Goal: Task Accomplishment & Management: Use online tool/utility

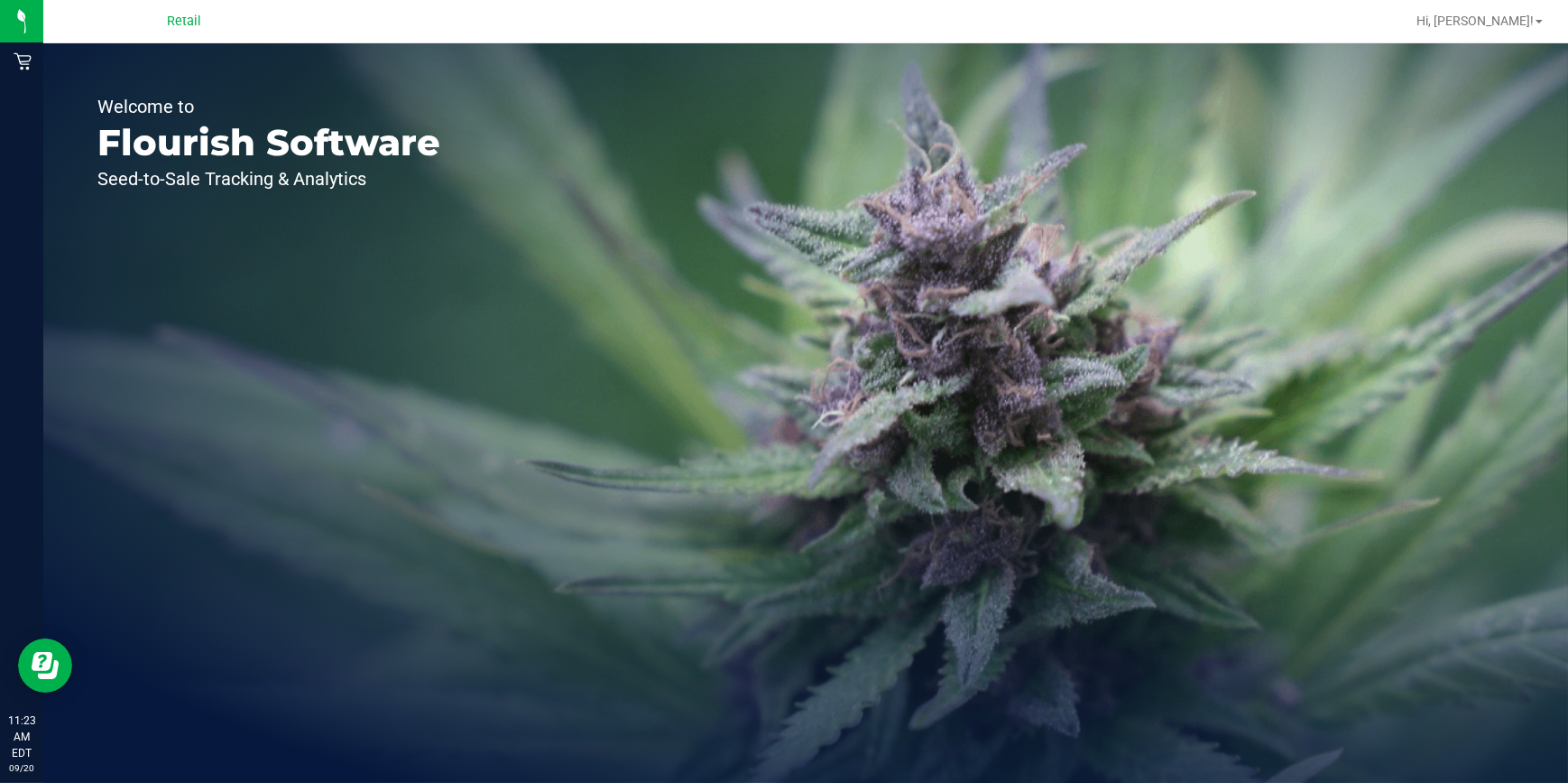
click at [169, 9] on div "Retail" at bounding box center [183, 21] width 263 height 28
click at [188, 25] on span "Retail" at bounding box center [183, 22] width 34 height 16
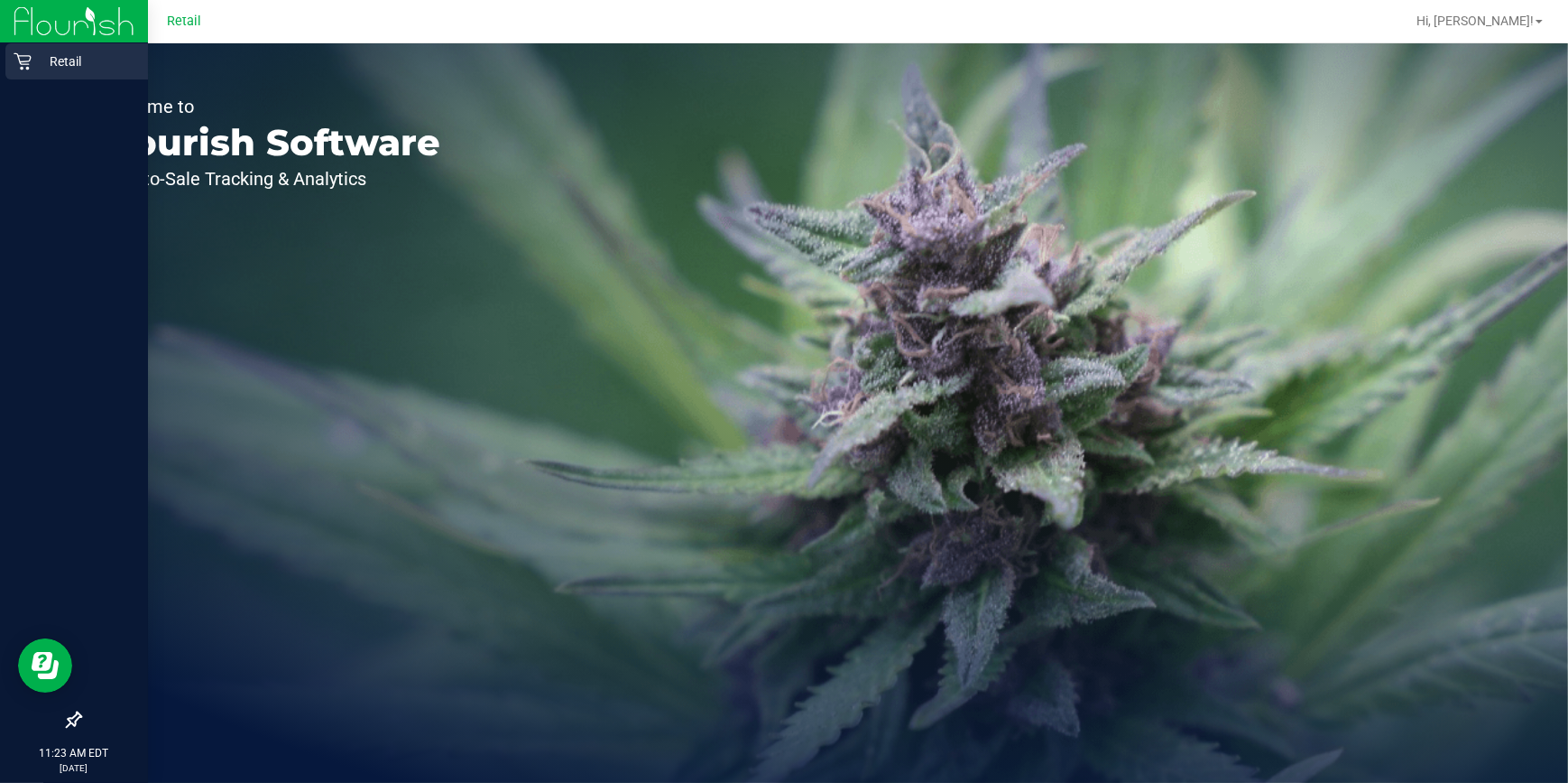
click at [40, 60] on p "Retail" at bounding box center [86, 62] width 109 height 22
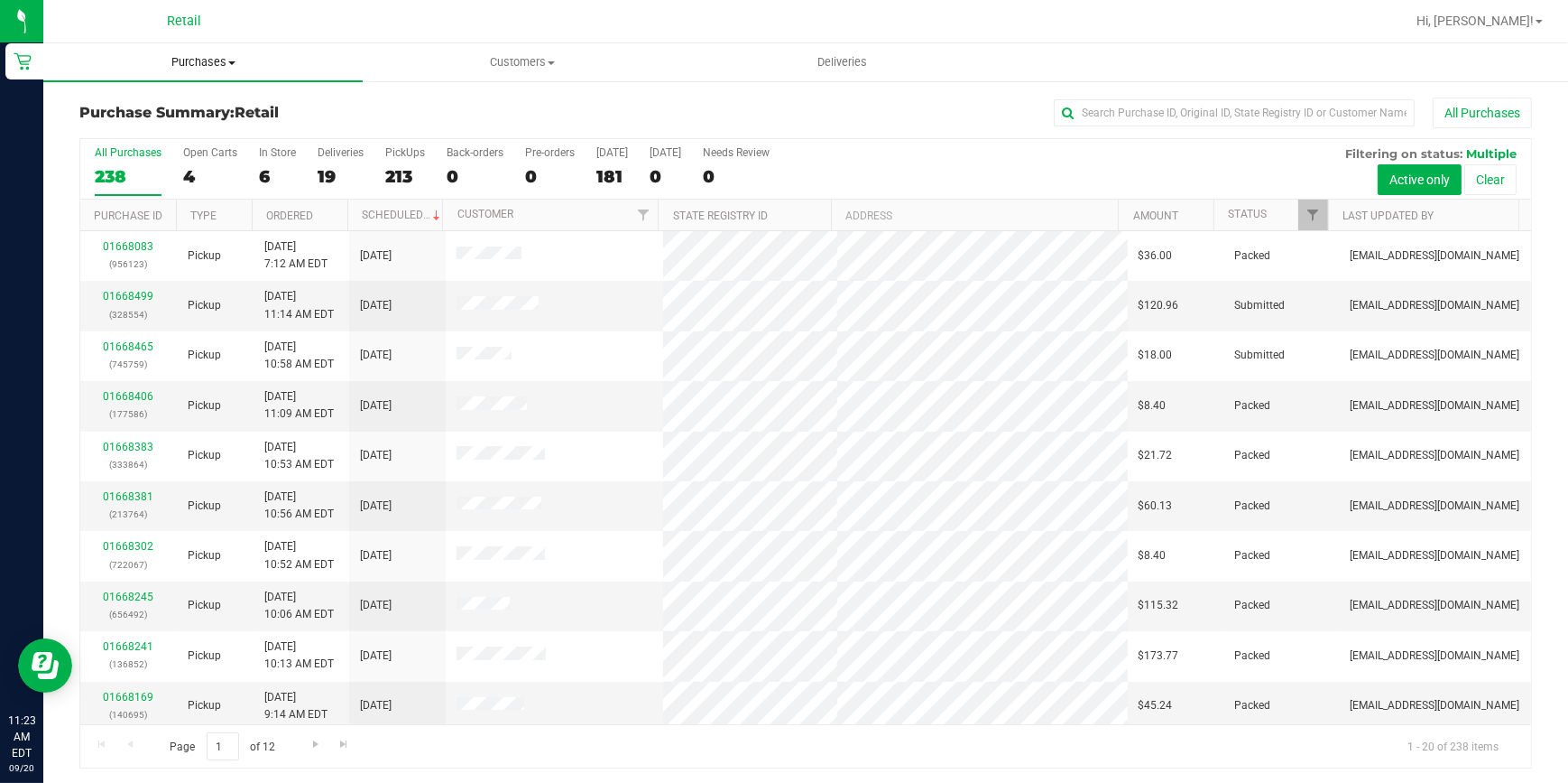
click at [236, 66] on span "Purchases" at bounding box center [202, 62] width 319 height 16
click at [201, 110] on span "Summary of purchases" at bounding box center [136, 108] width 185 height 15
click at [1178, 104] on input "text" at bounding box center [1234, 113] width 361 height 27
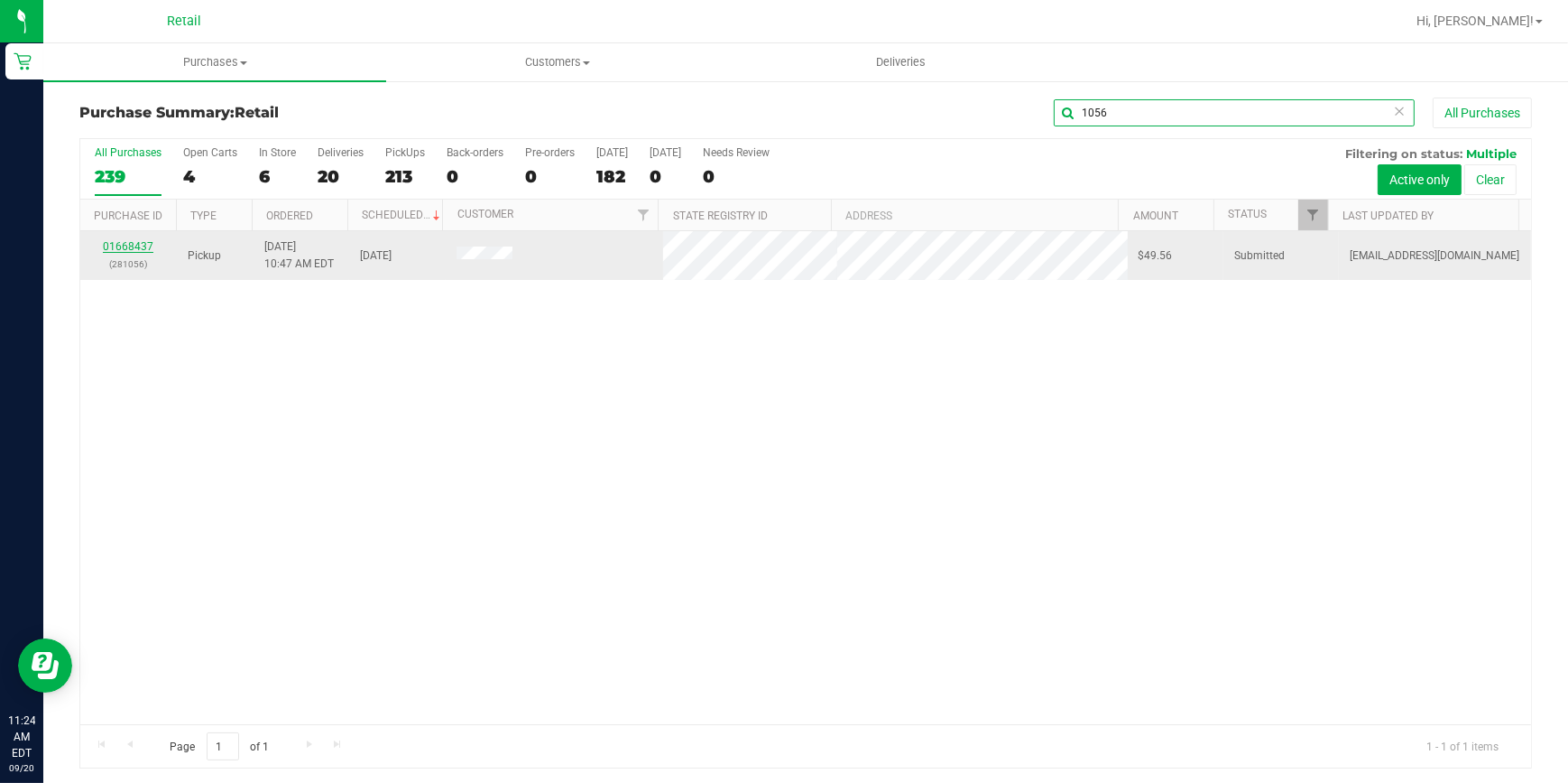
type input "1056"
click at [134, 244] on link "01668437" at bounding box center [128, 246] width 51 height 13
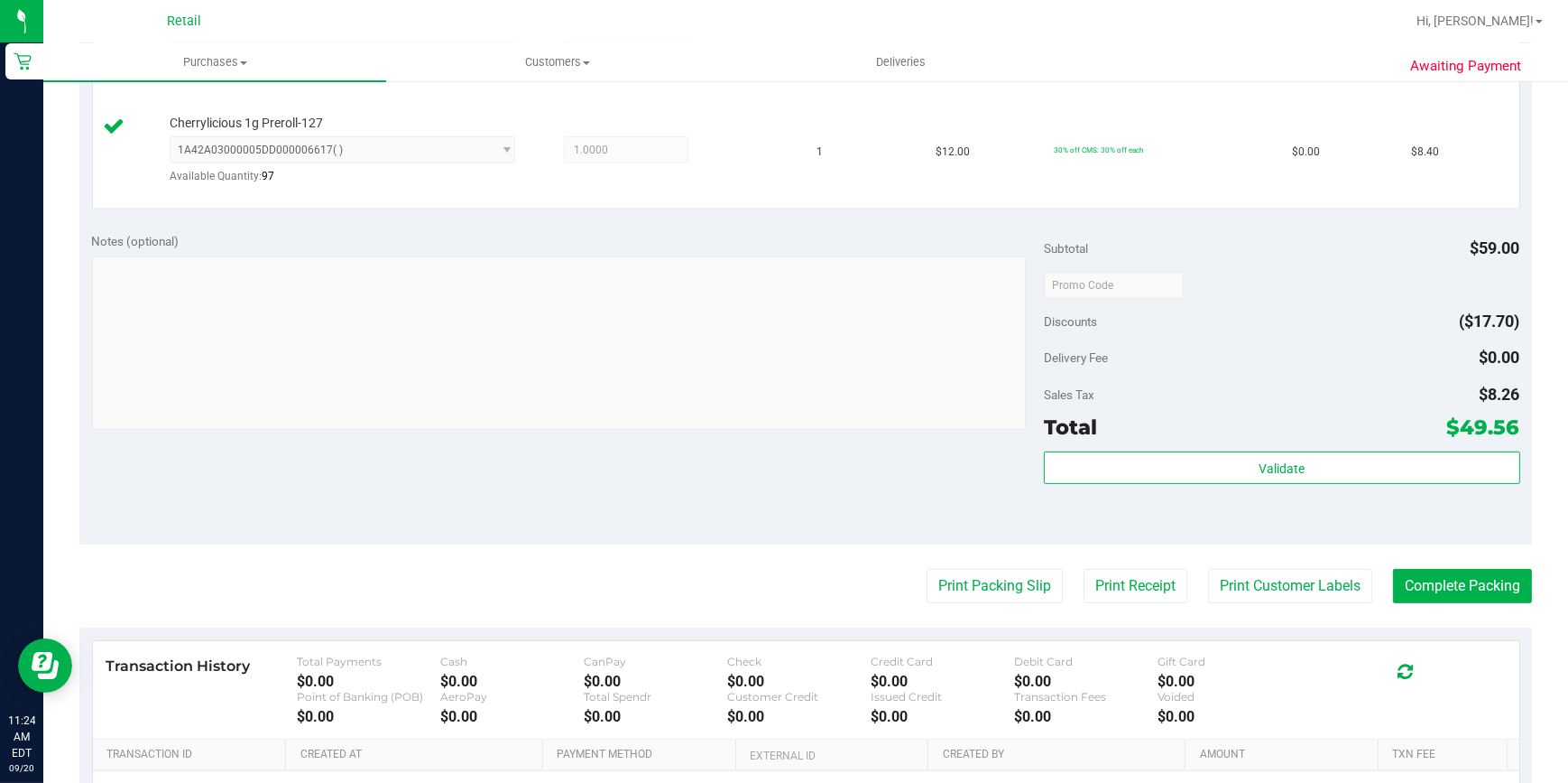
scroll to position [821, 0]
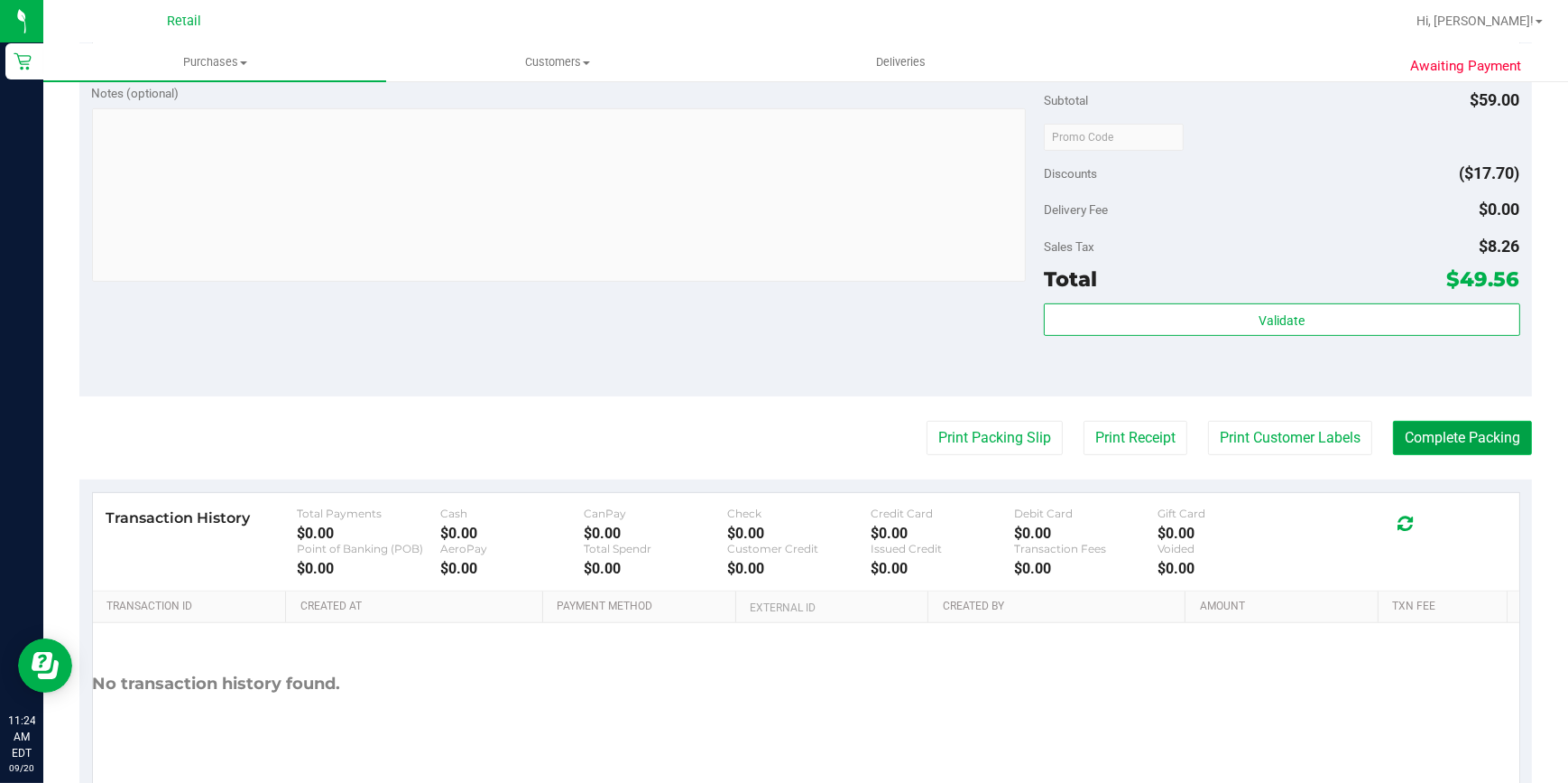
click at [1438, 452] on button "Complete Packing" at bounding box center [1462, 438] width 139 height 34
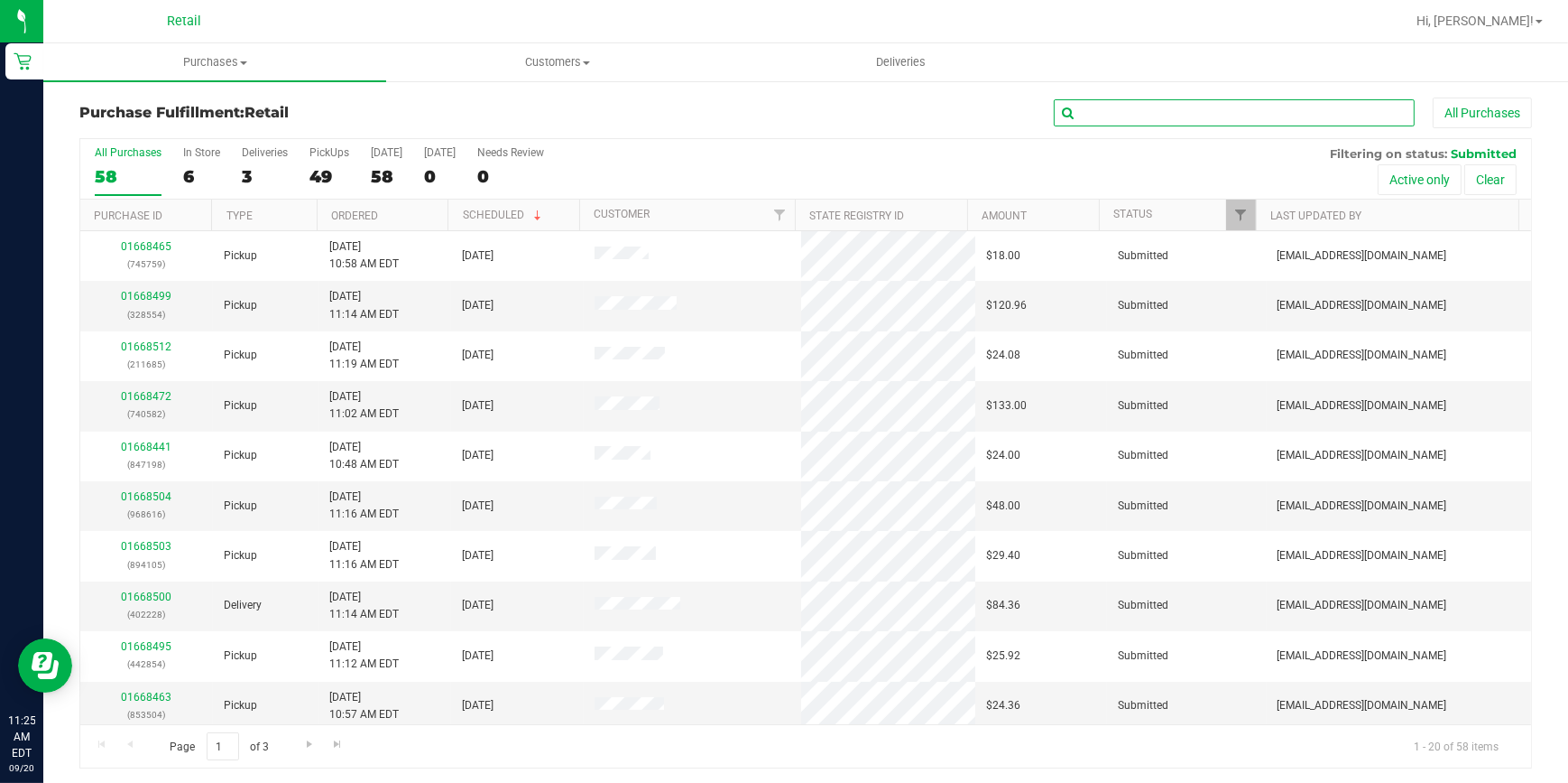
click at [1263, 108] on input "text" at bounding box center [1234, 113] width 361 height 27
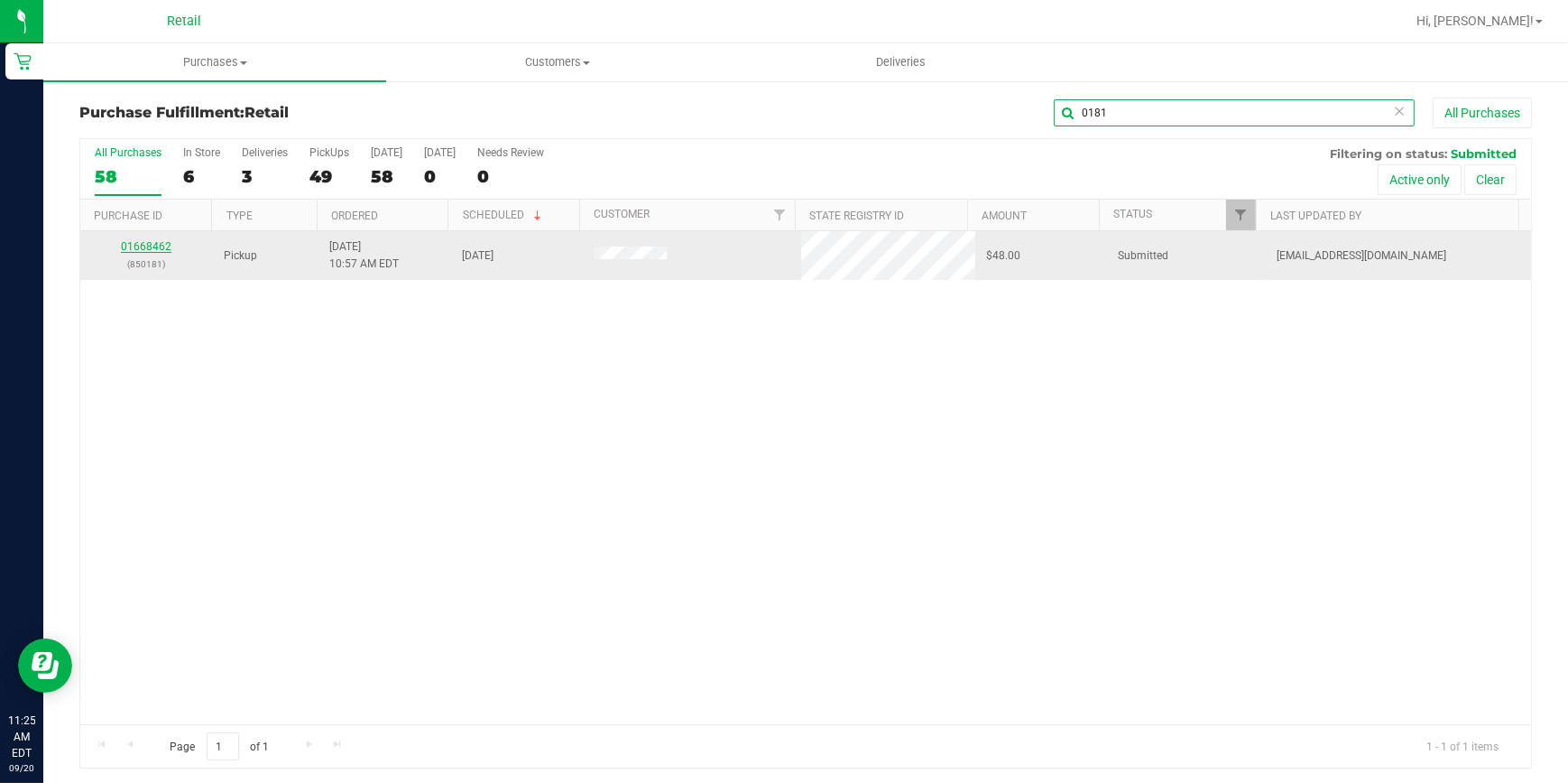
type input "0181"
click at [135, 242] on link "01668462" at bounding box center [146, 246] width 51 height 13
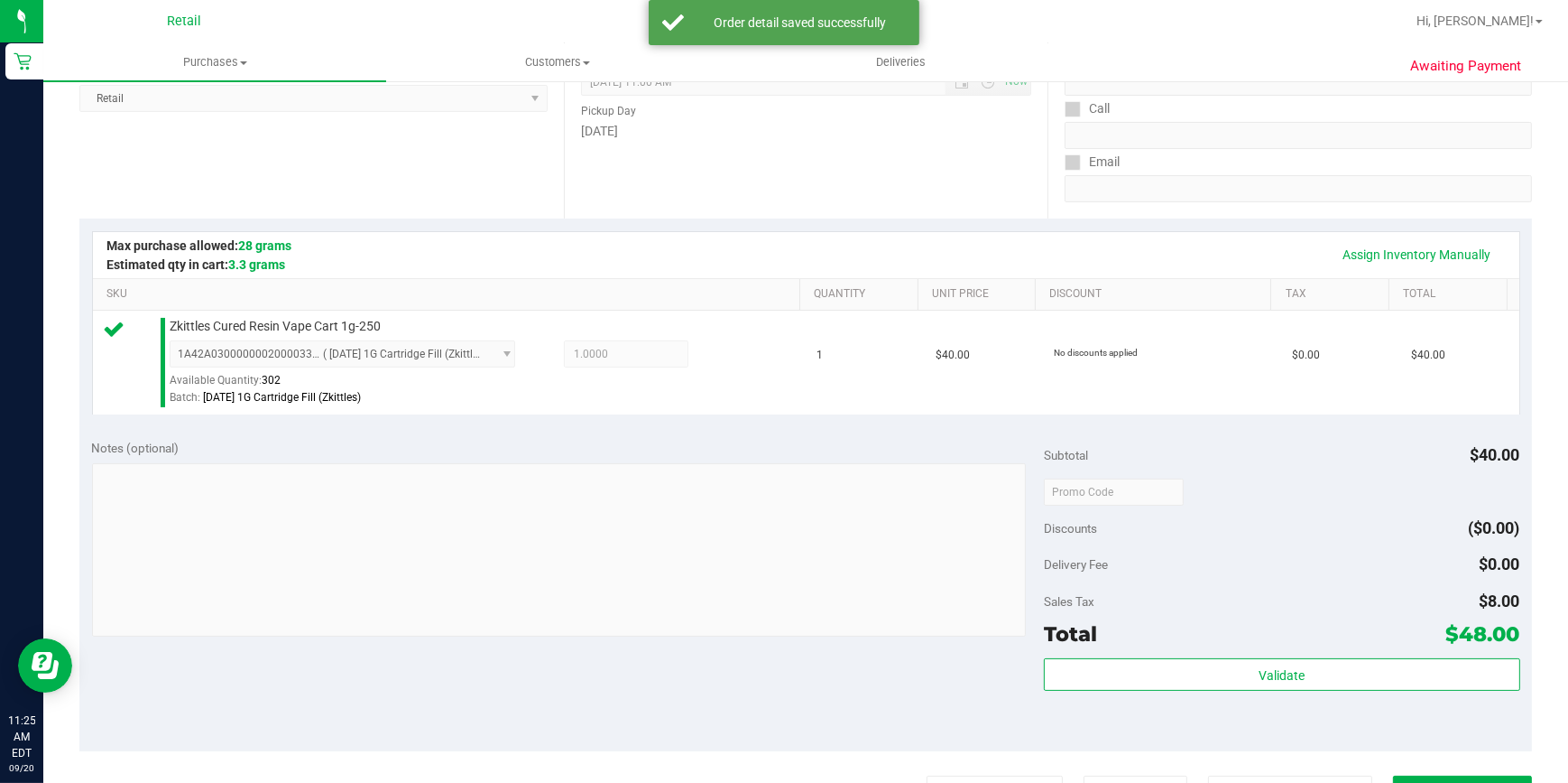
scroll to position [328, 0]
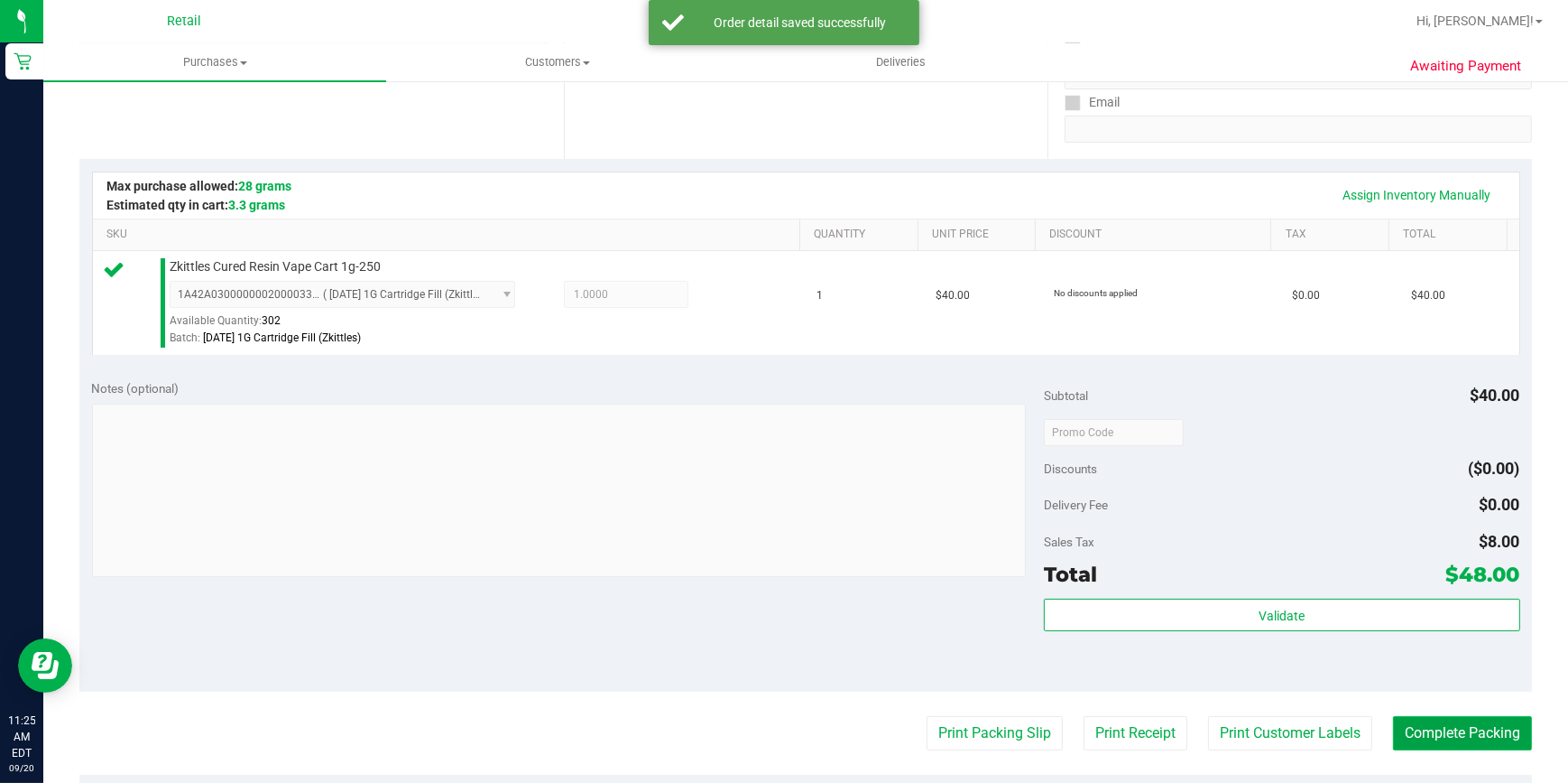
click at [1411, 733] on button "Complete Packing" at bounding box center [1462, 733] width 139 height 34
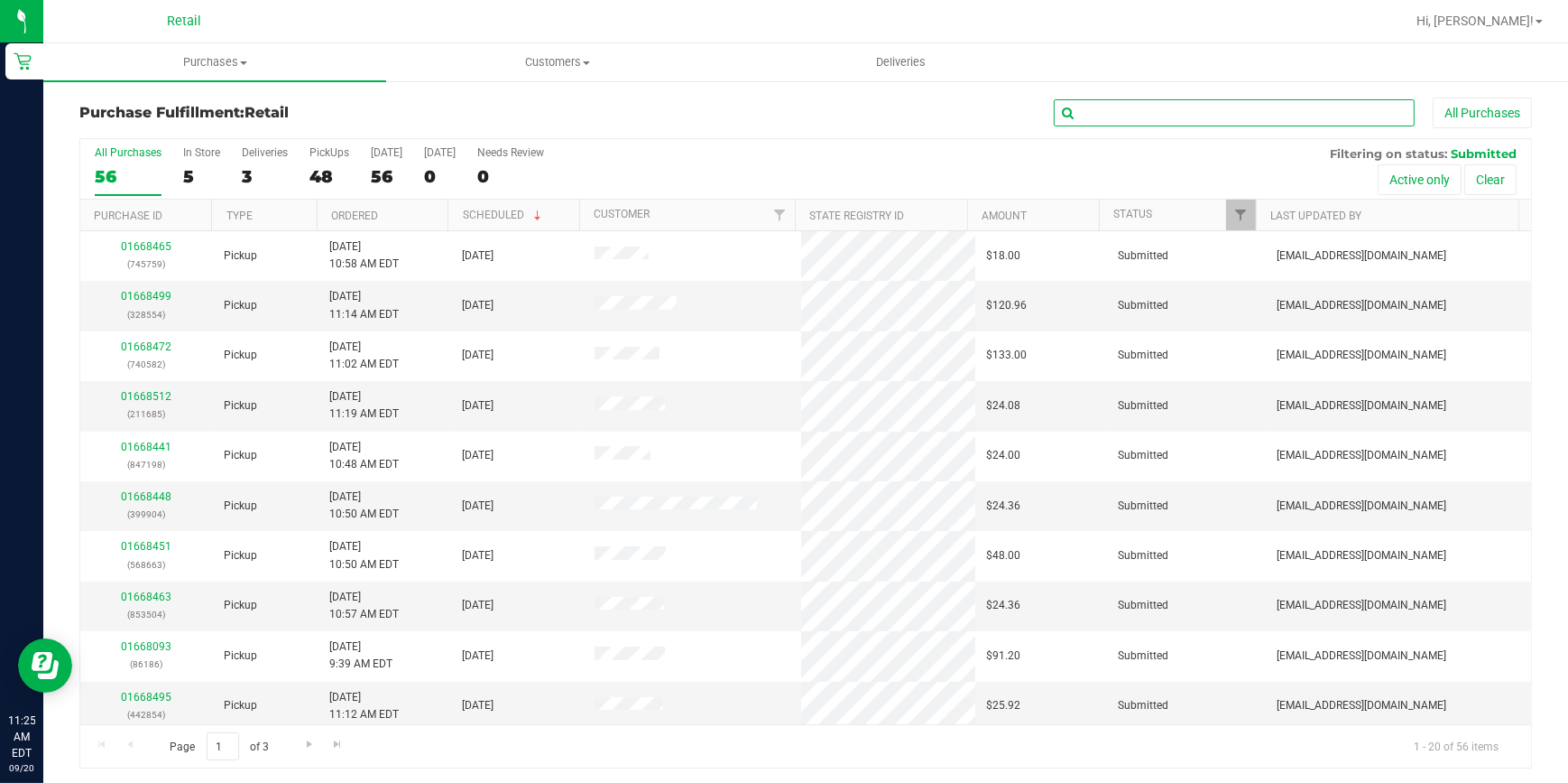
click at [1113, 106] on input "text" at bounding box center [1234, 113] width 361 height 27
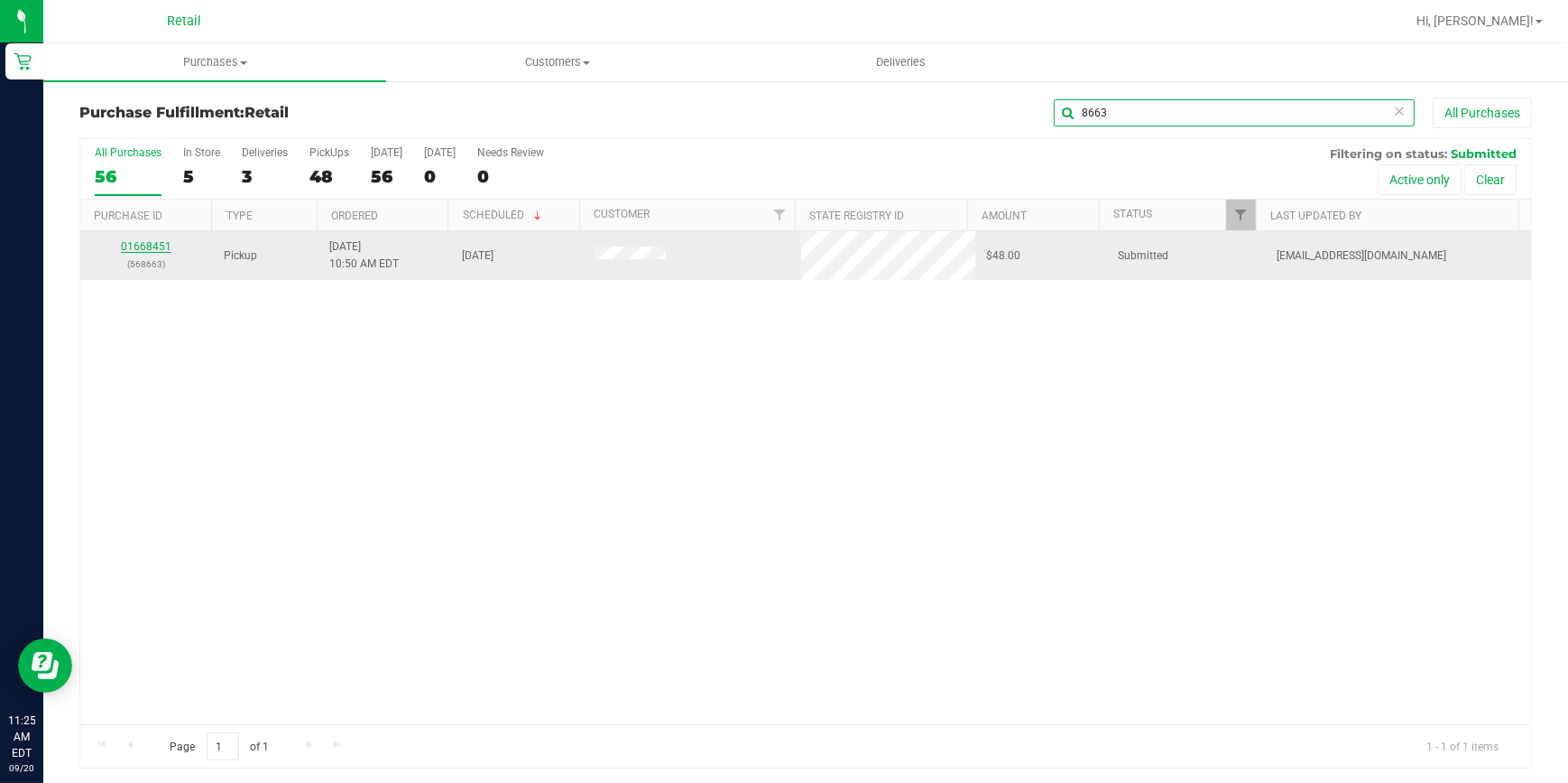
type input "8663"
click at [152, 251] on link "01668451" at bounding box center [146, 246] width 51 height 13
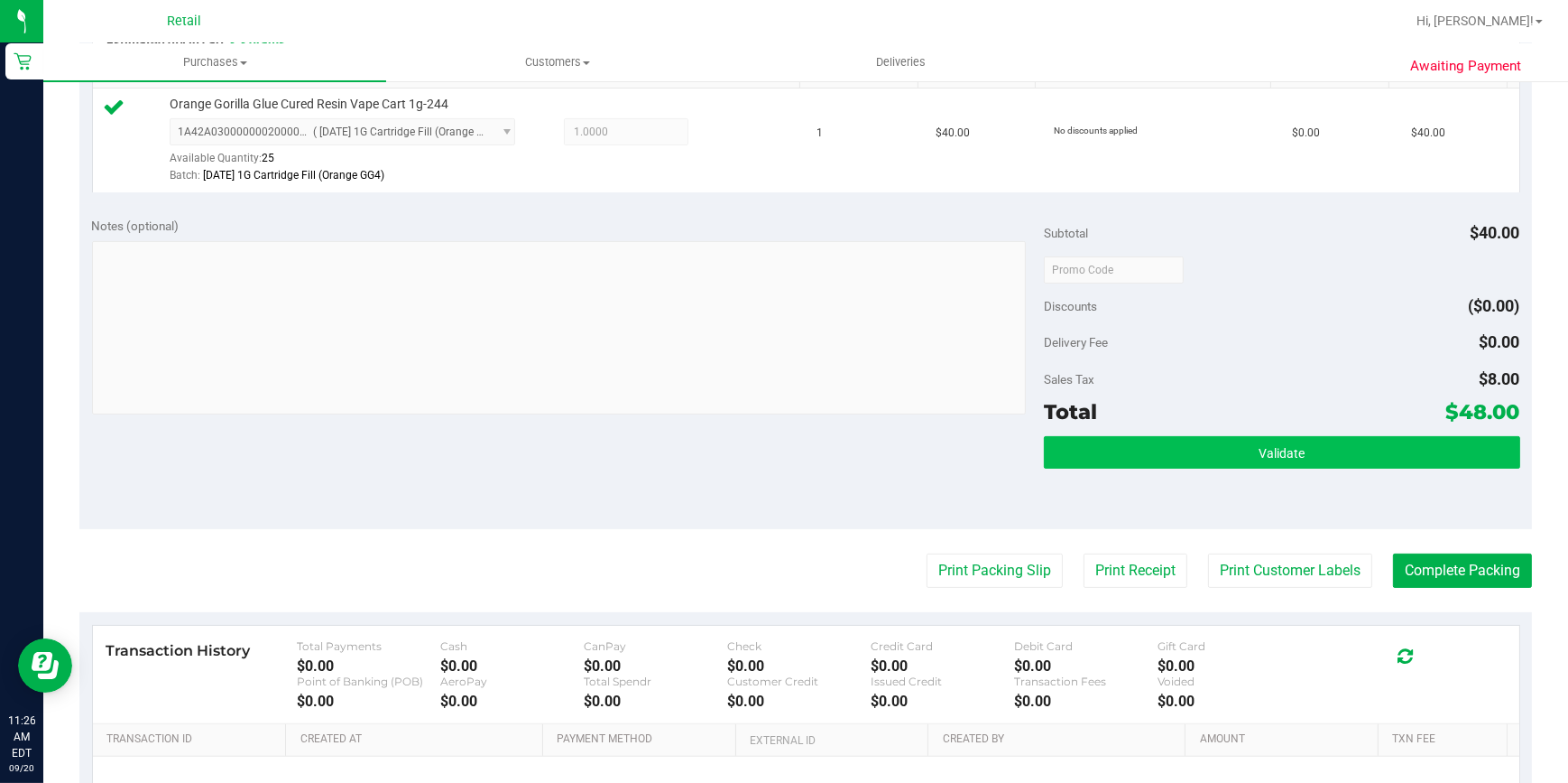
scroll to position [492, 0]
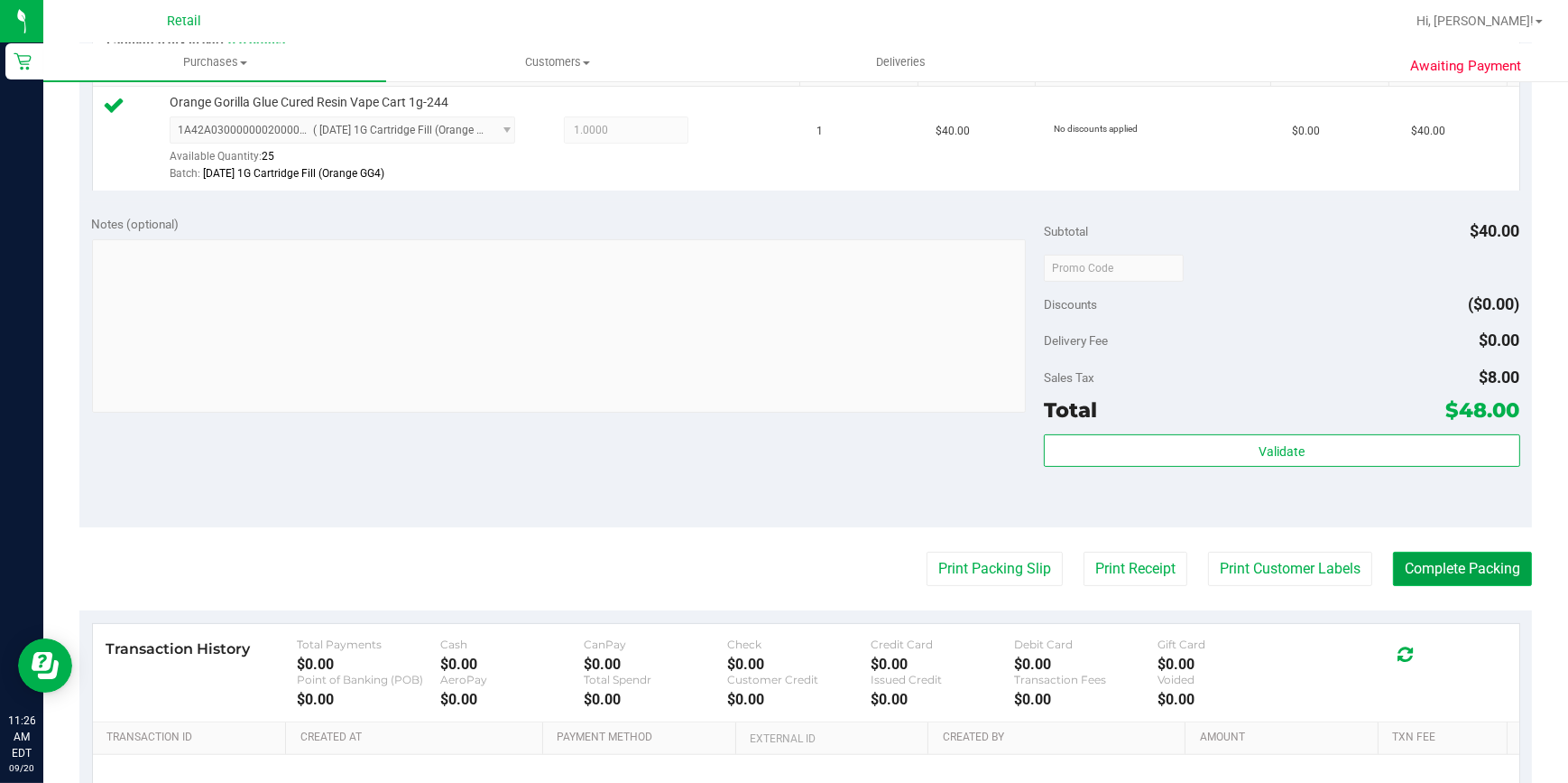
click at [1434, 566] on button "Complete Packing" at bounding box center [1462, 569] width 139 height 34
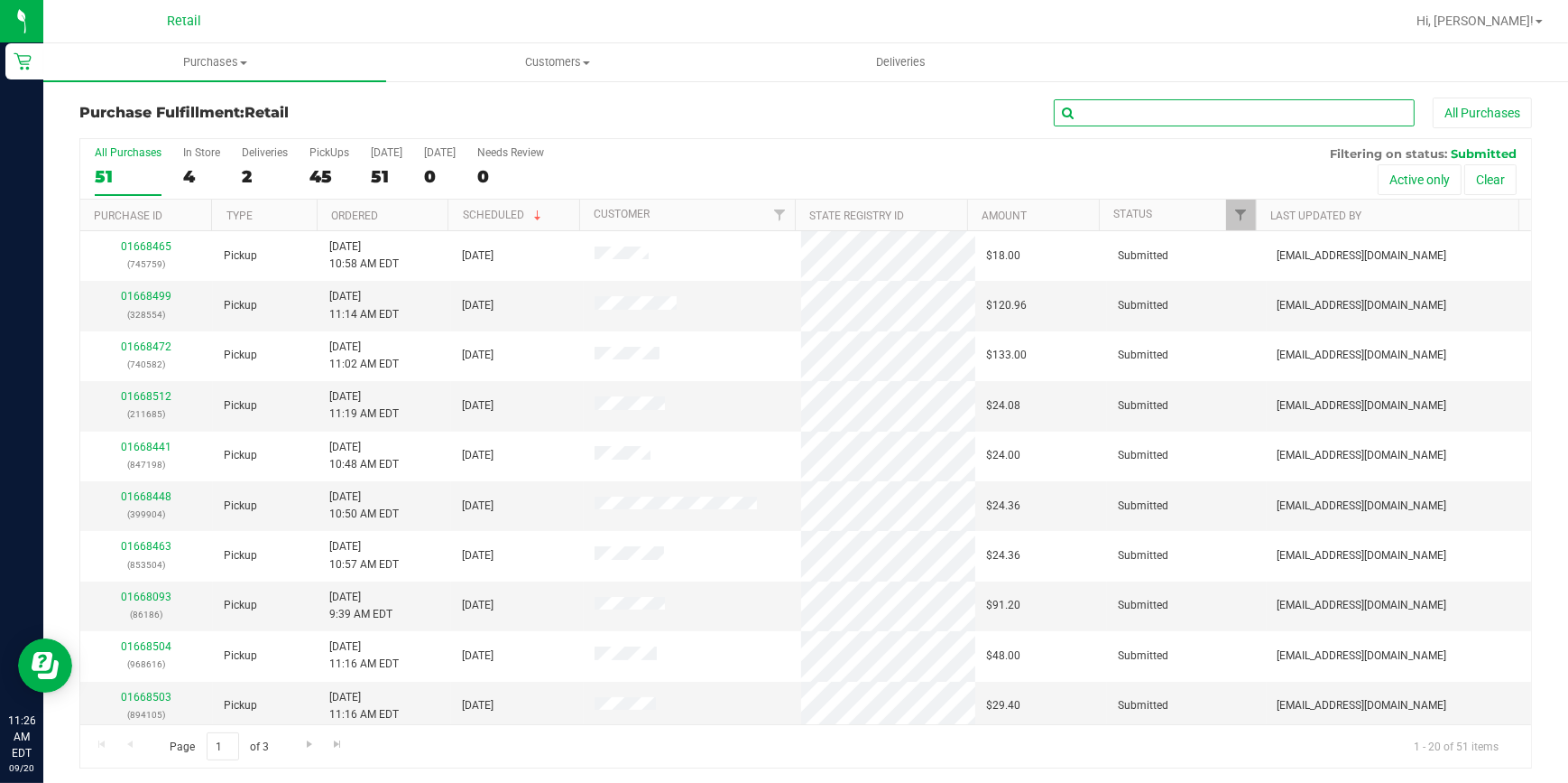
click at [1133, 121] on input "text" at bounding box center [1234, 113] width 361 height 27
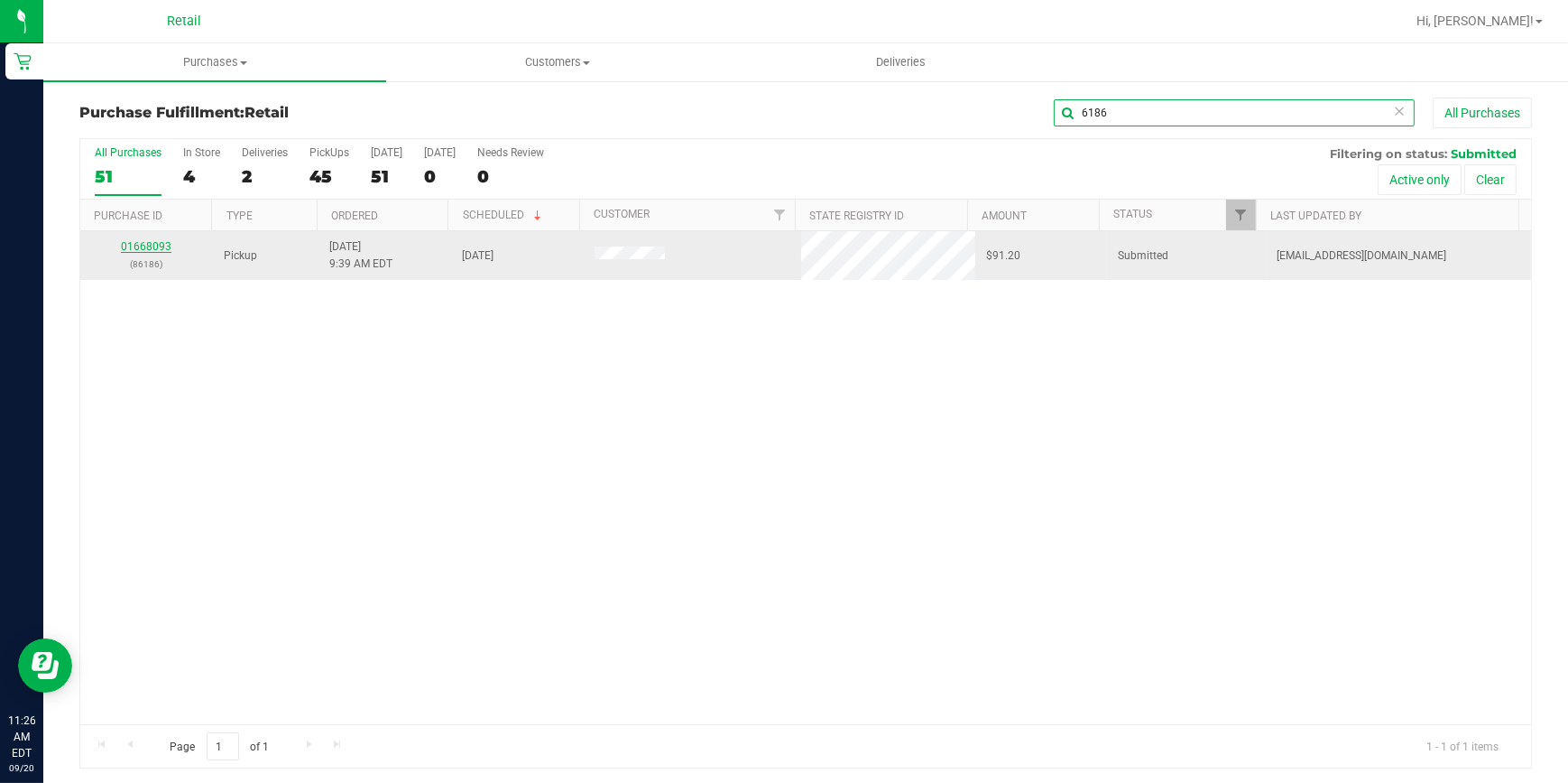
type input "6186"
click at [154, 246] on link "01668093" at bounding box center [146, 246] width 51 height 13
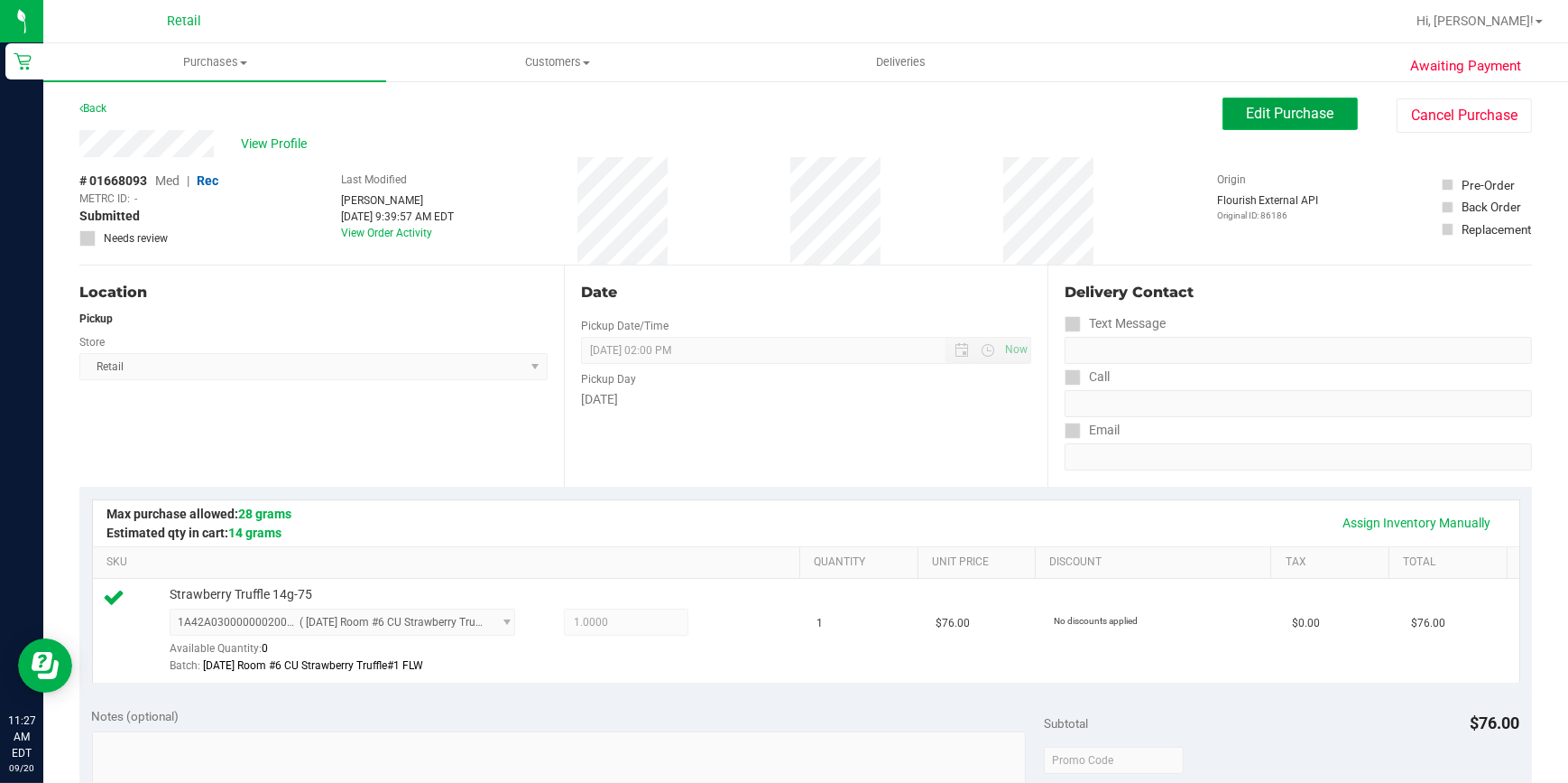
click at [1250, 121] on span "Edit Purchase" at bounding box center [1291, 113] width 88 height 17
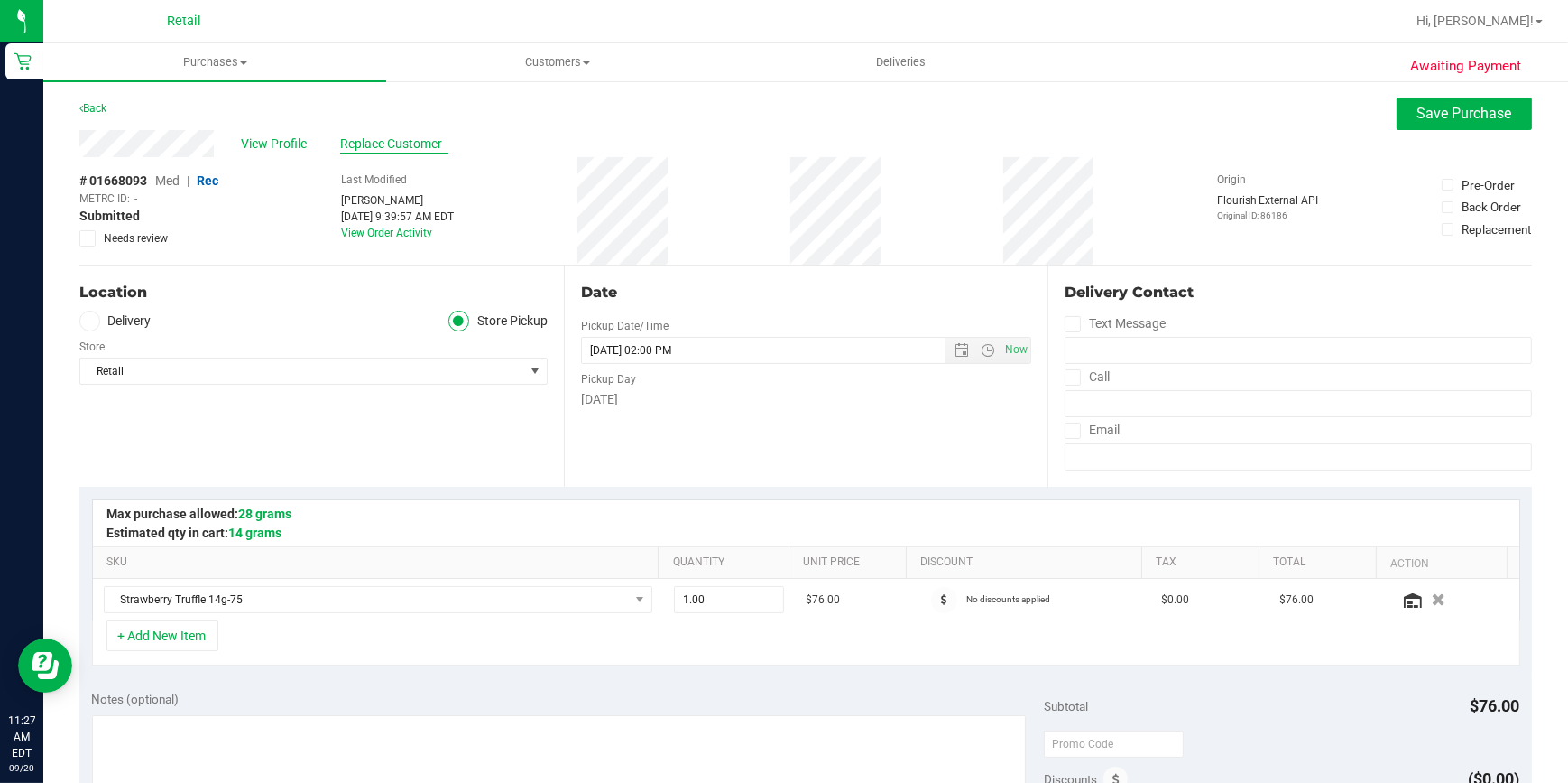
click at [389, 150] on span "Replace Customer" at bounding box center [394, 144] width 109 height 19
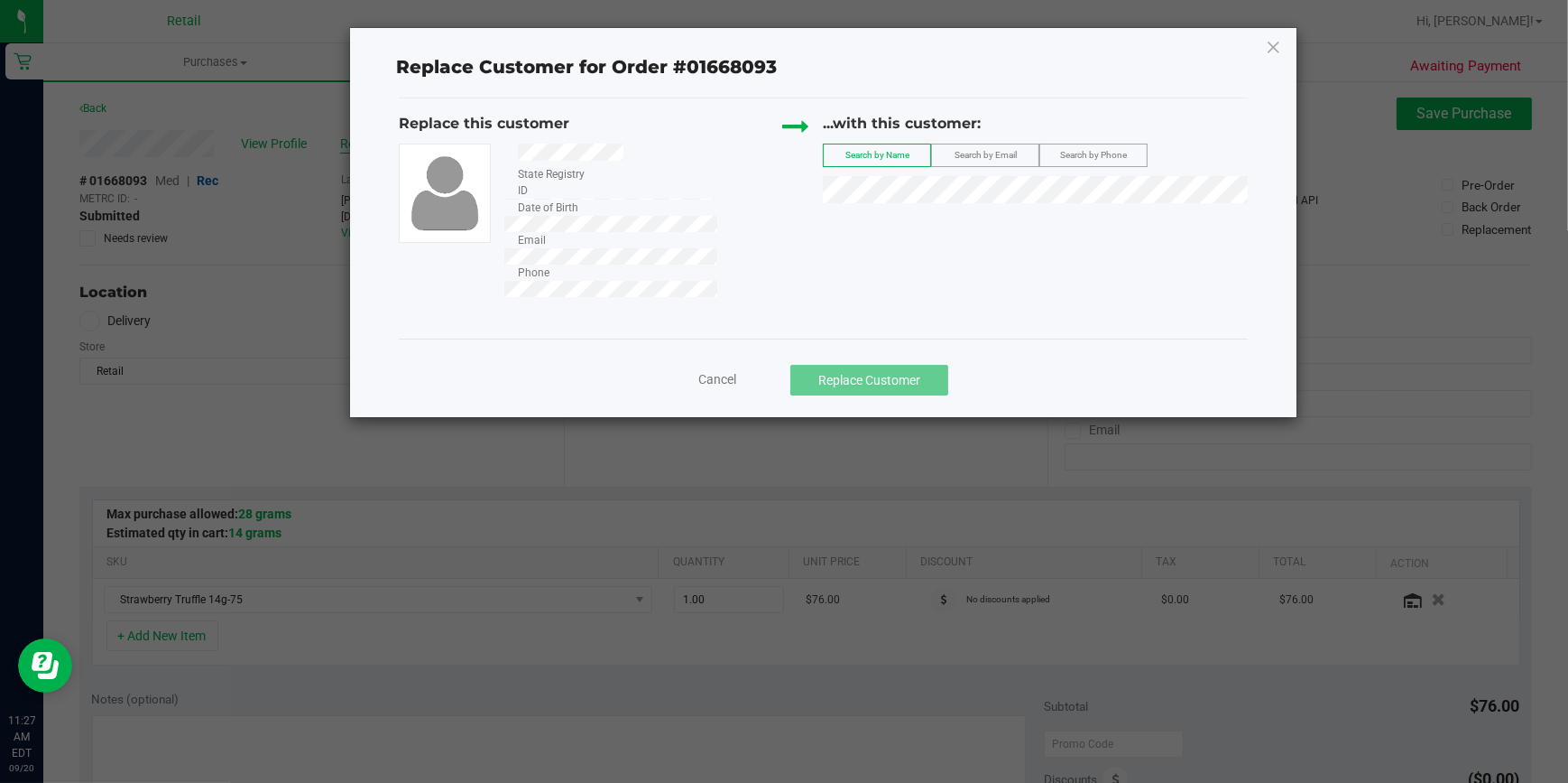
click at [395, 147] on div "Replace Customer for Order #01668093 Replace this customer State Registry ID Da…" at bounding box center [823, 222] width 947 height 389
click at [913, 223] on li "[DEMOGRAPHIC_DATA][PERSON_NAME]" at bounding box center [1036, 218] width 424 height 25
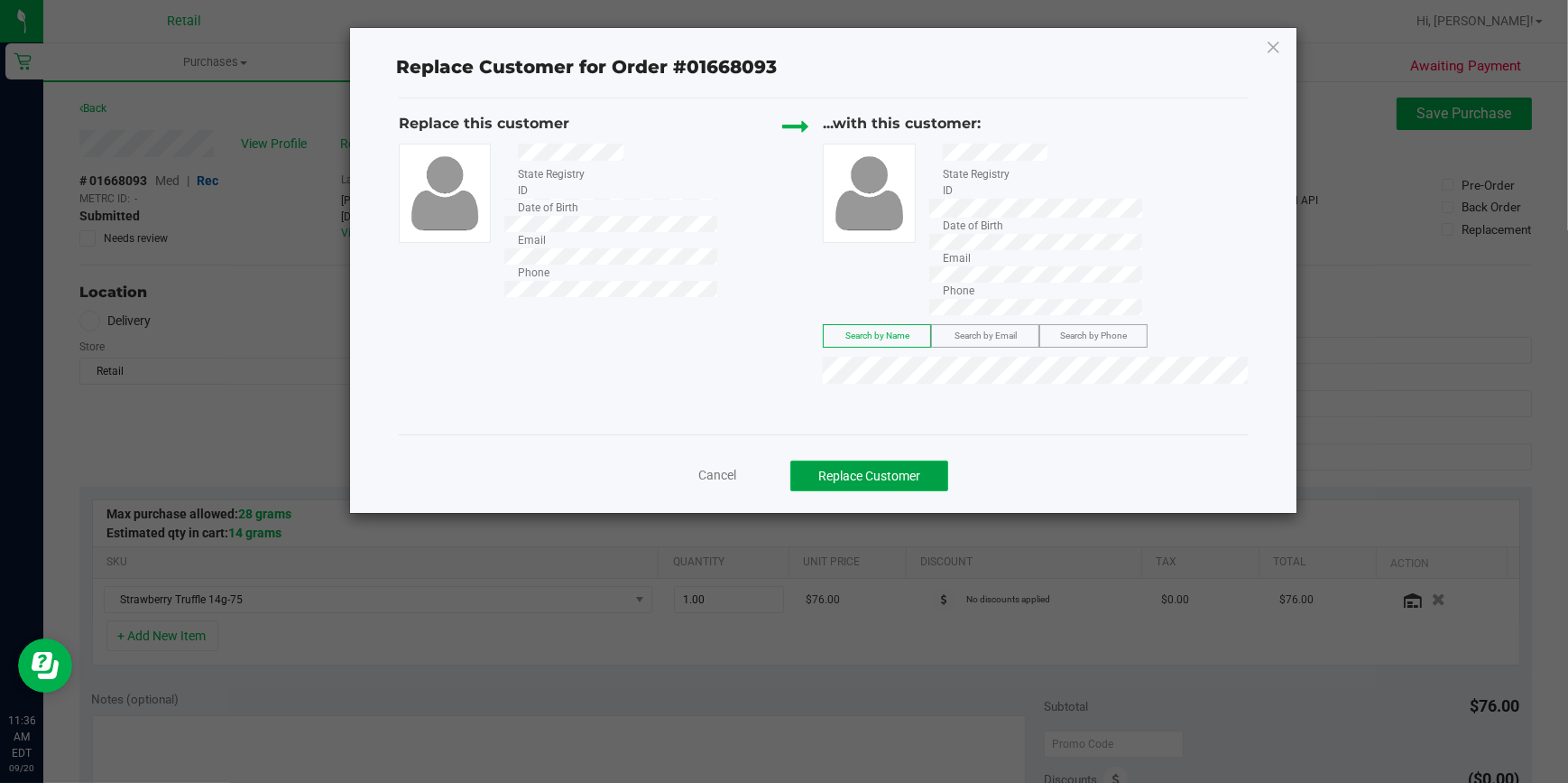
click at [890, 461] on button "Replace Customer" at bounding box center [869, 476] width 157 height 31
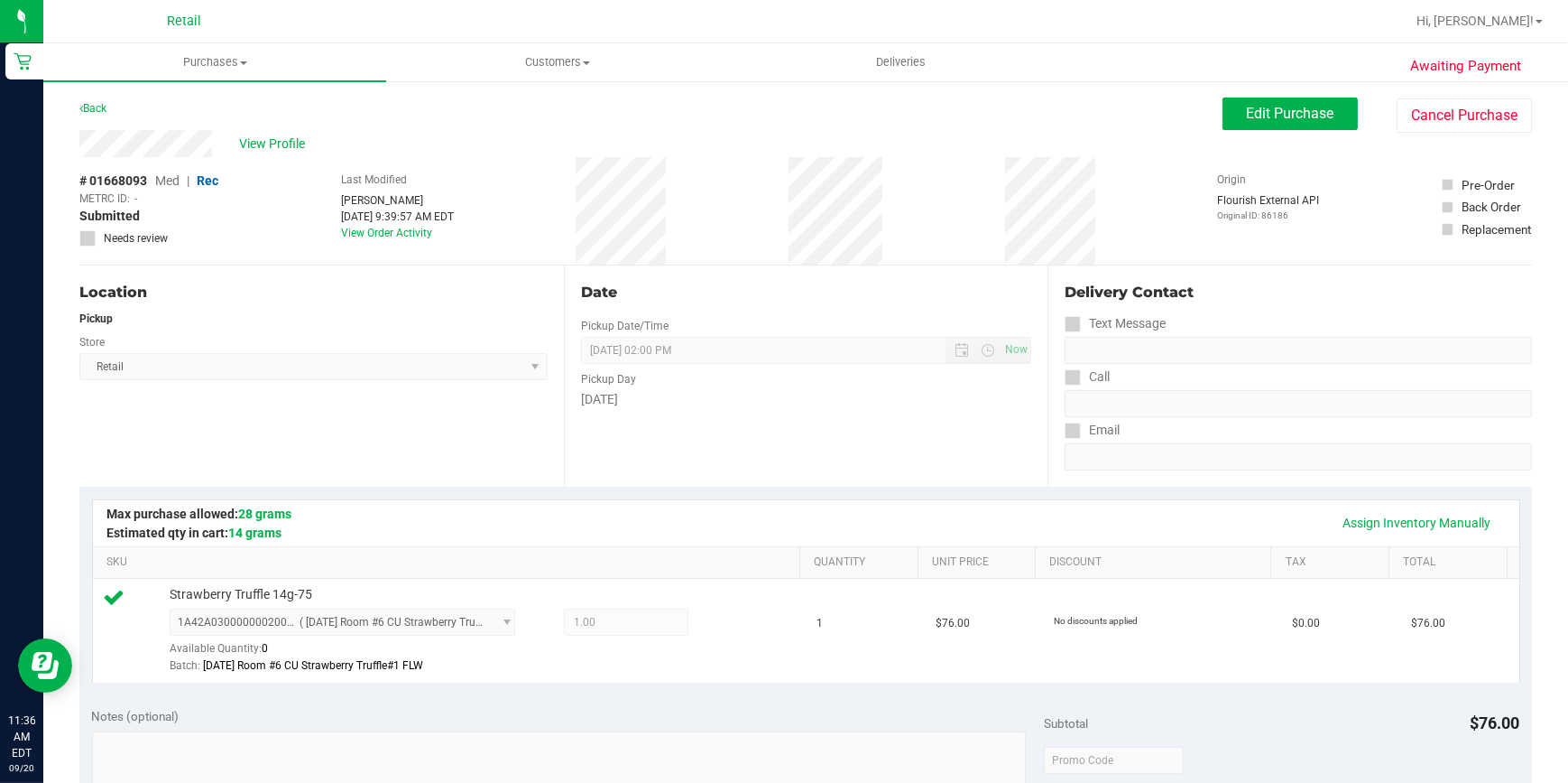
scroll to position [492, 0]
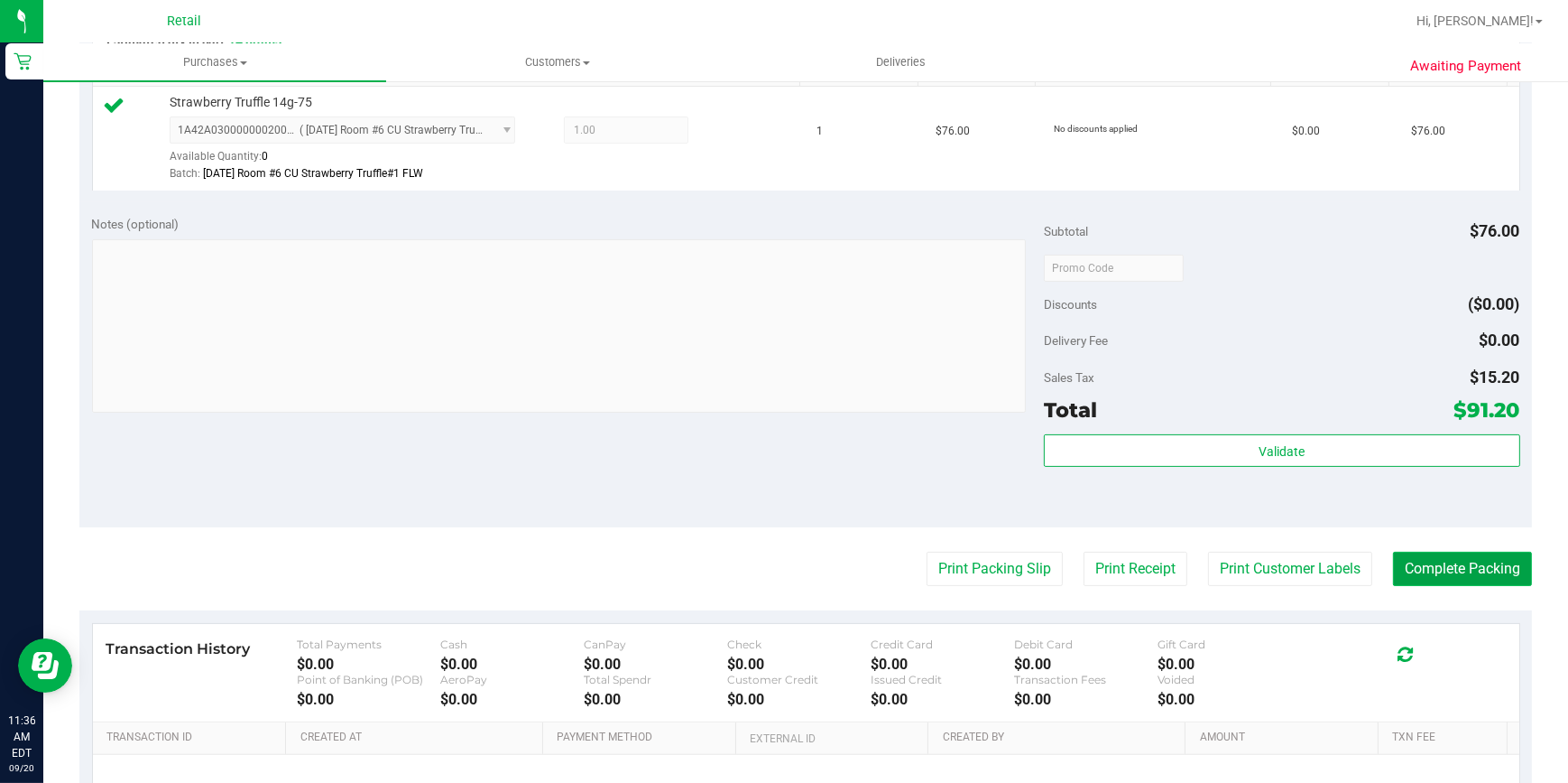
click at [1457, 574] on button "Complete Packing" at bounding box center [1462, 569] width 139 height 34
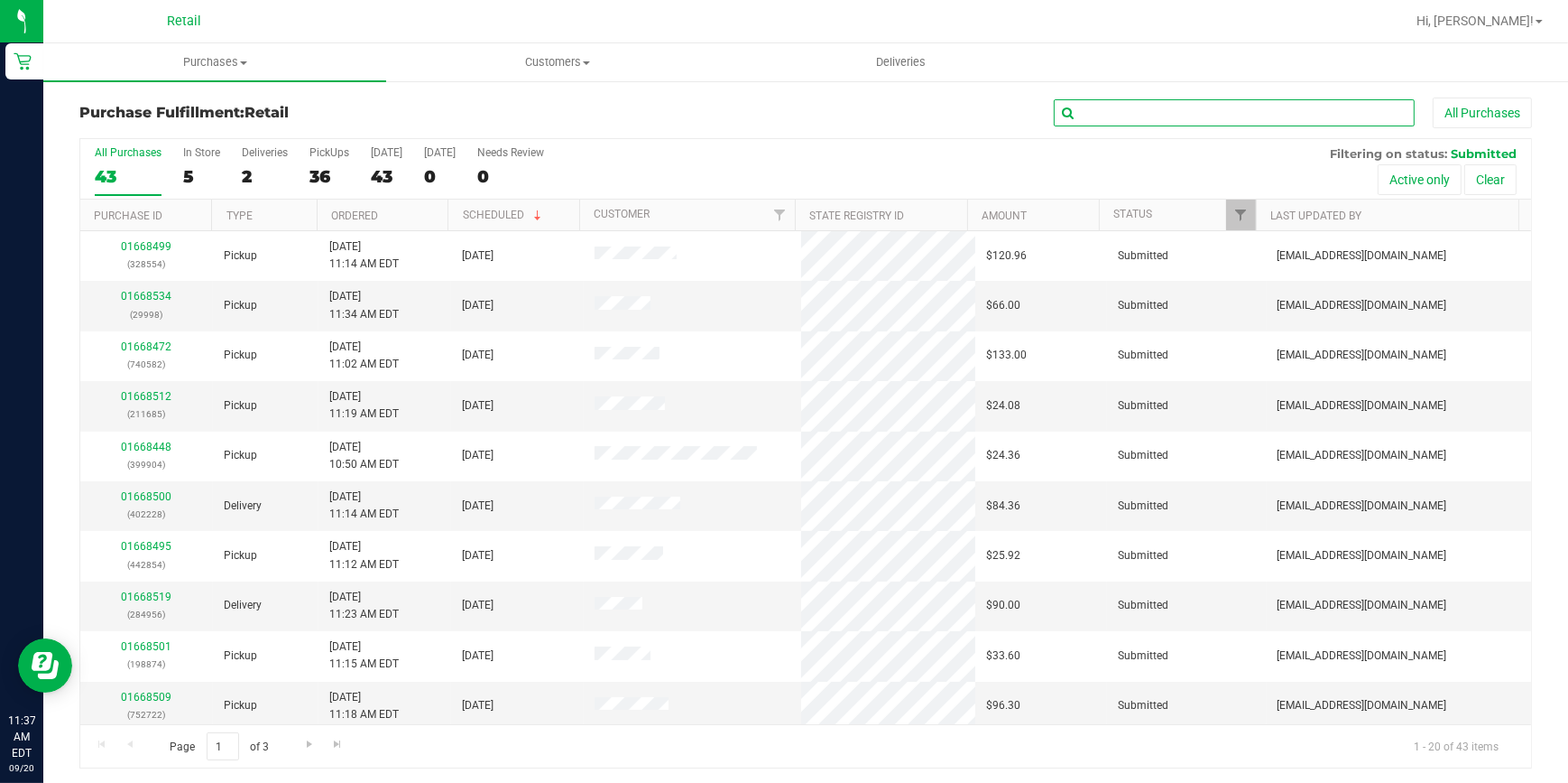
click at [1235, 110] on input "text" at bounding box center [1234, 113] width 361 height 27
type input "8874"
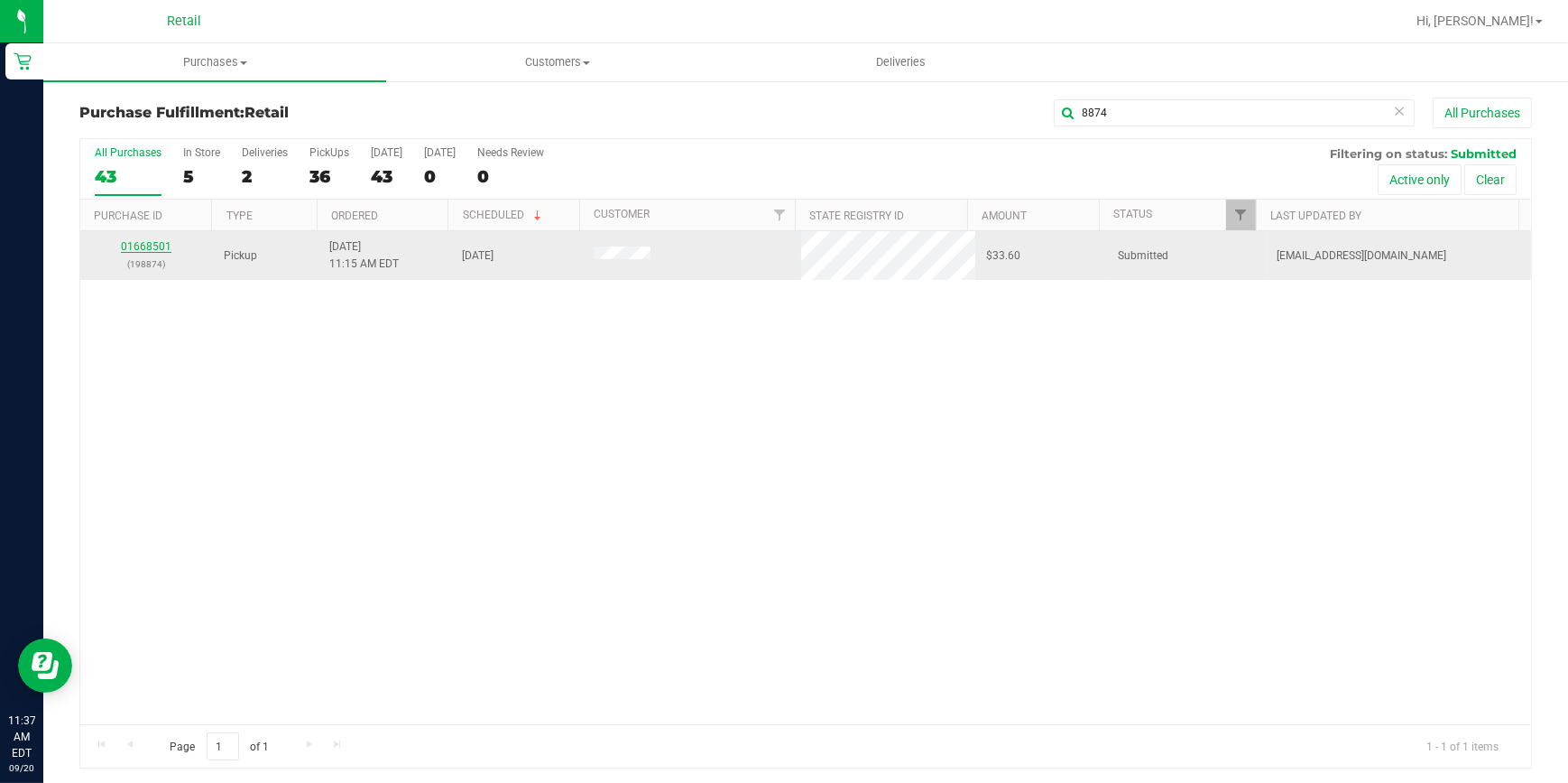
click at [158, 251] on link "01668501" at bounding box center [146, 246] width 51 height 13
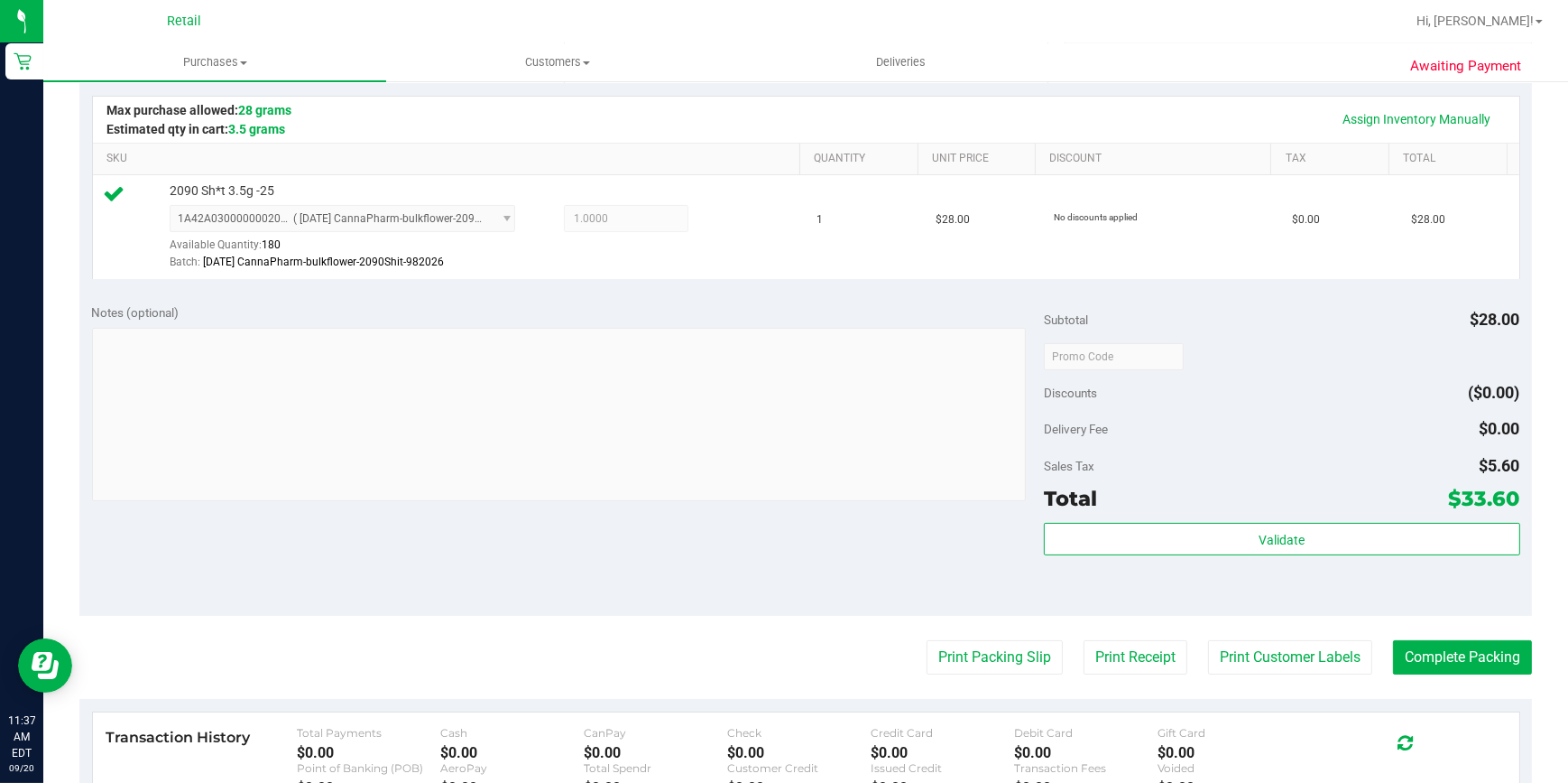
scroll to position [575, 0]
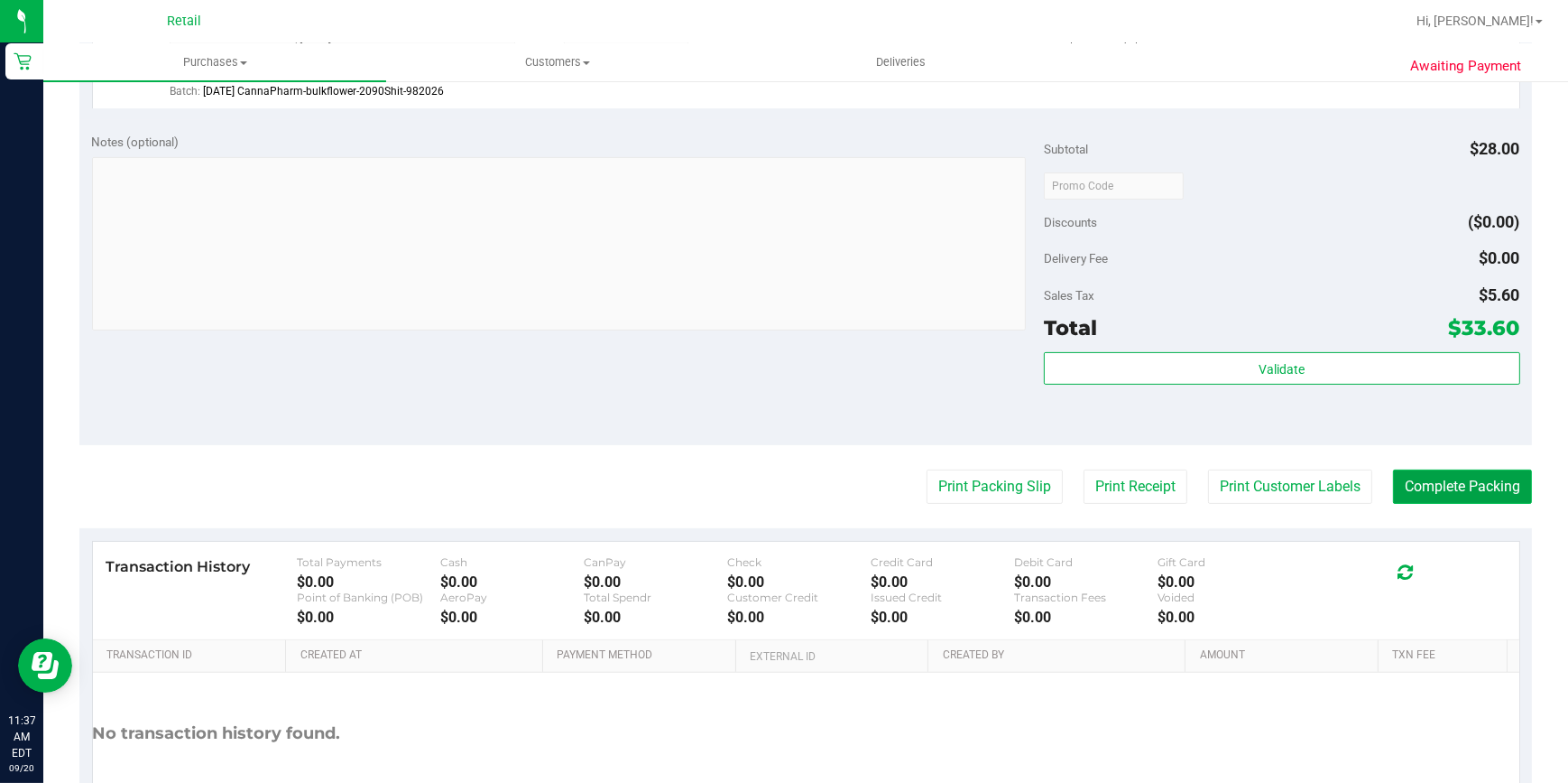
click at [1416, 497] on button "Complete Packing" at bounding box center [1462, 487] width 139 height 34
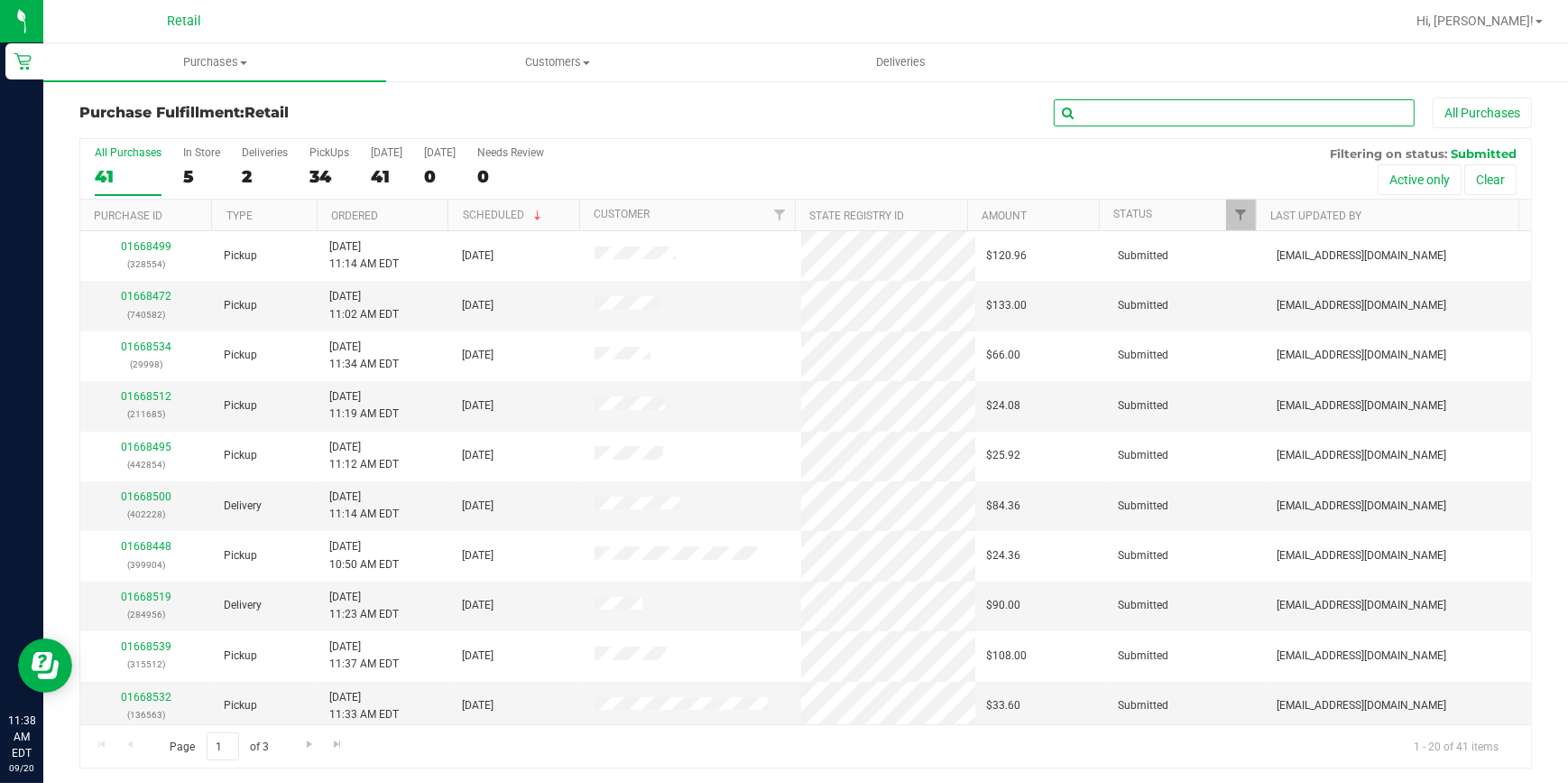
click at [1222, 106] on input "text" at bounding box center [1234, 113] width 361 height 27
type input "4064"
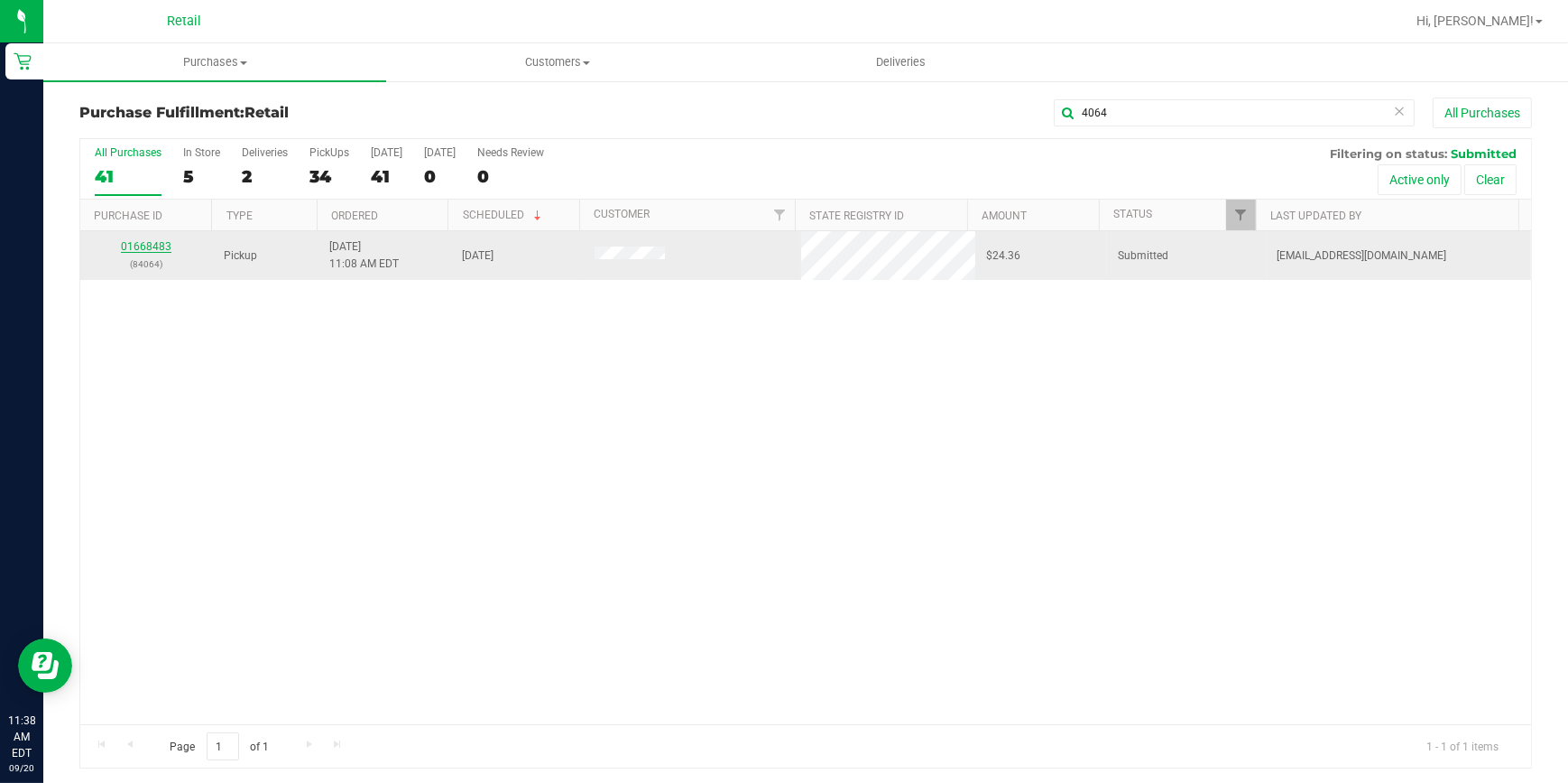
click at [133, 245] on link "01668483" at bounding box center [146, 246] width 51 height 13
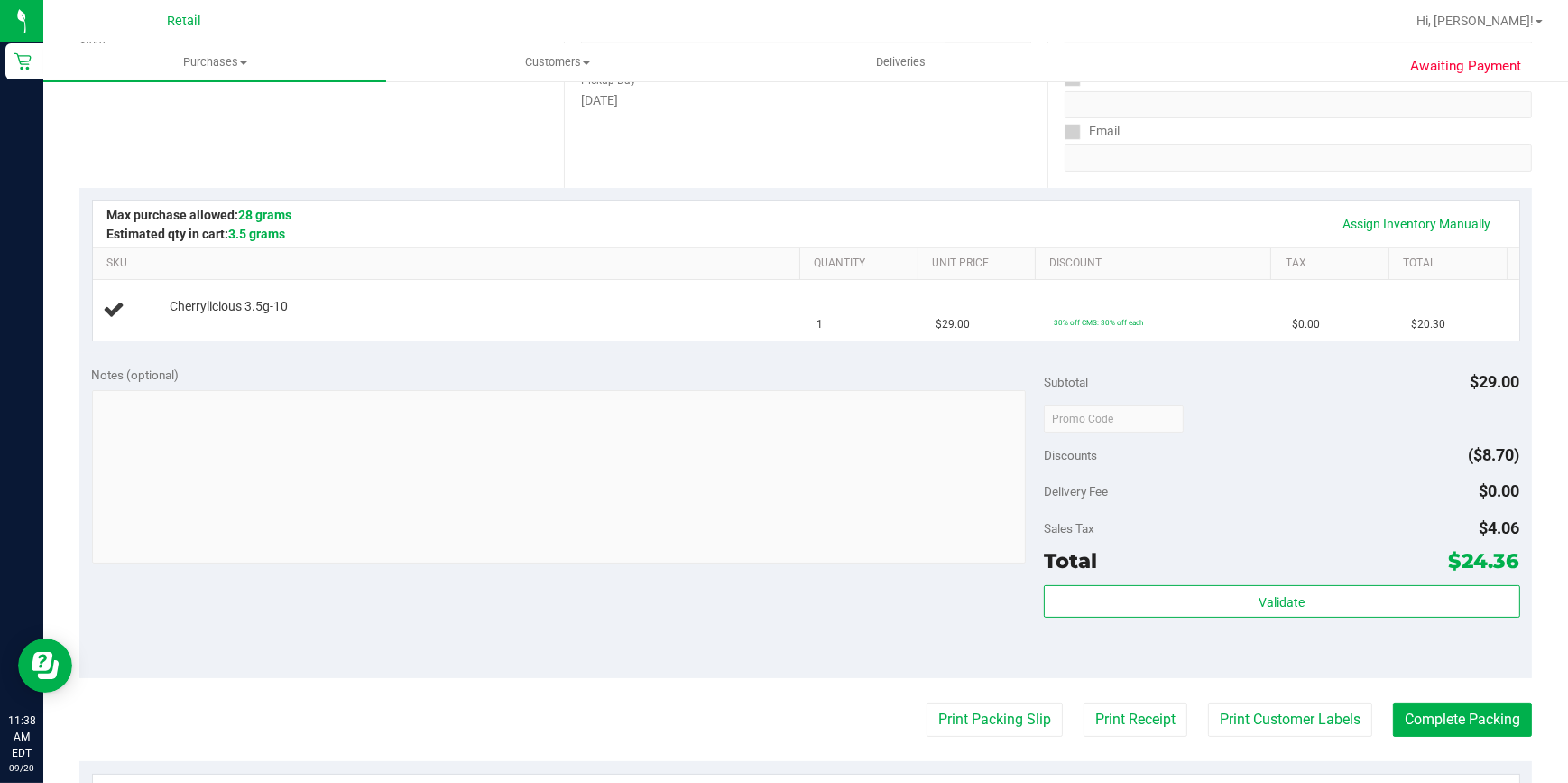
scroll to position [328, 0]
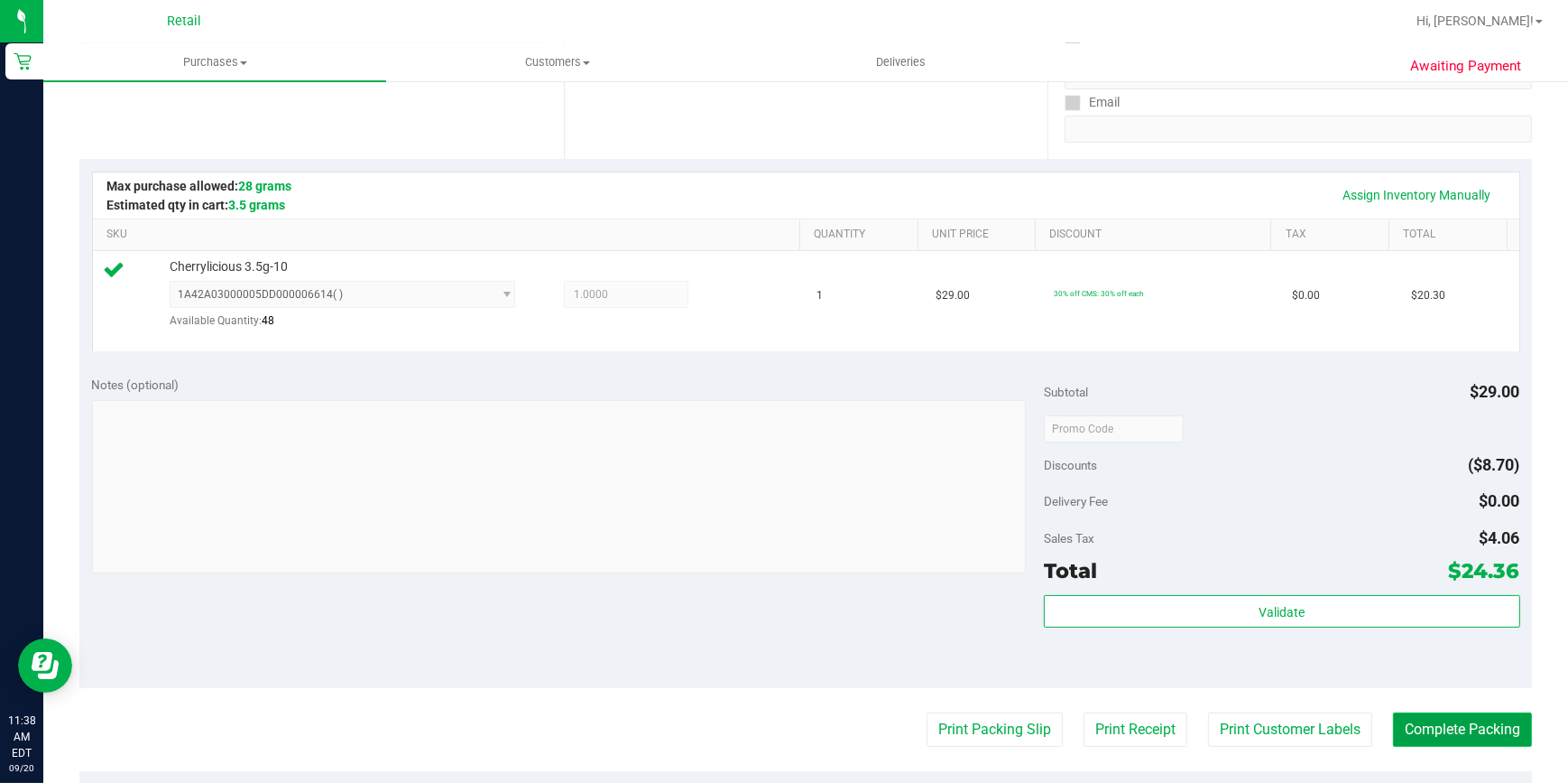
click at [1406, 731] on button "Complete Packing" at bounding box center [1462, 729] width 139 height 34
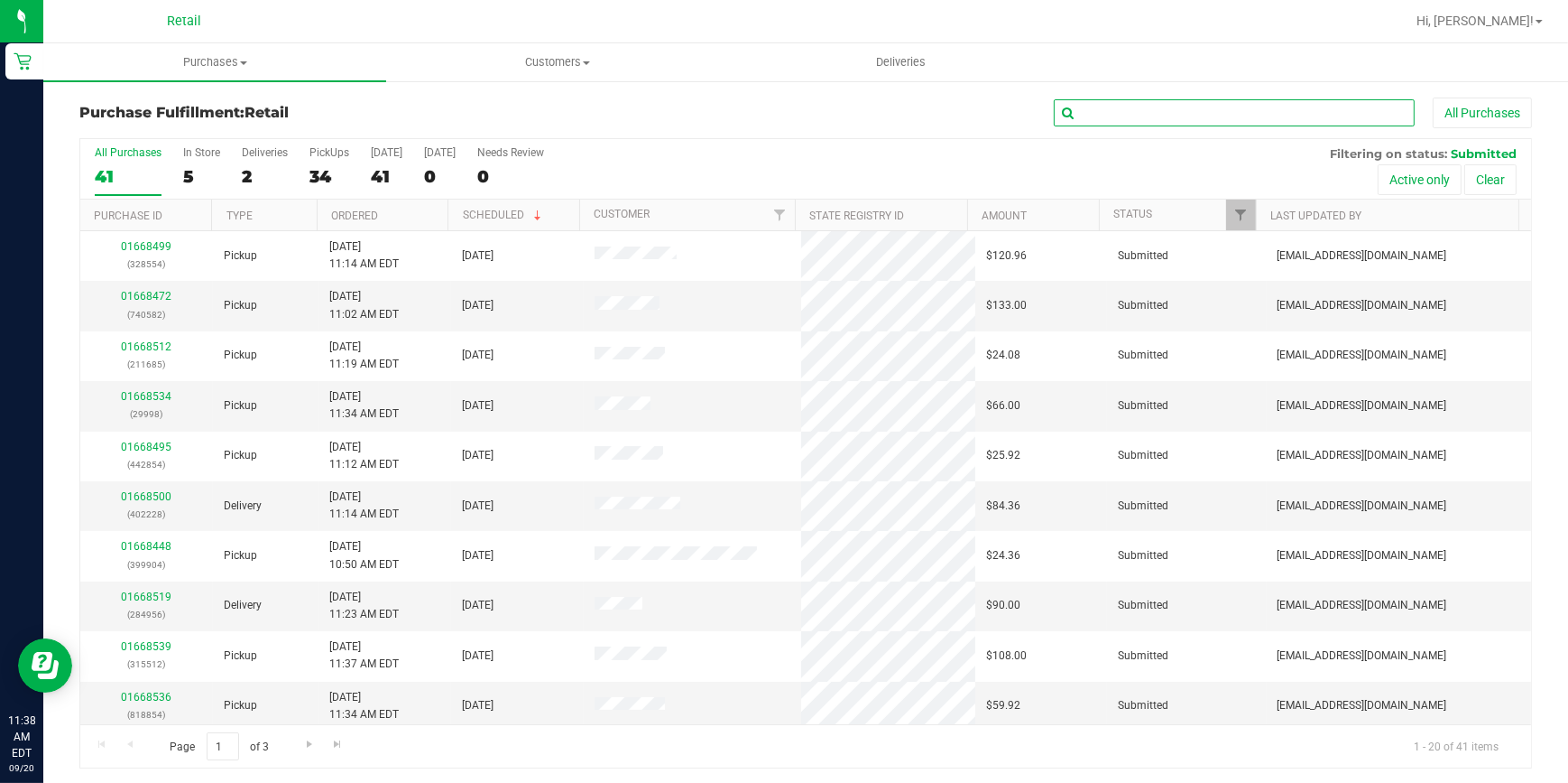
click at [1263, 117] on input "text" at bounding box center [1234, 113] width 361 height 27
click at [1263, 107] on input "text" at bounding box center [1234, 113] width 361 height 27
type input "8424"
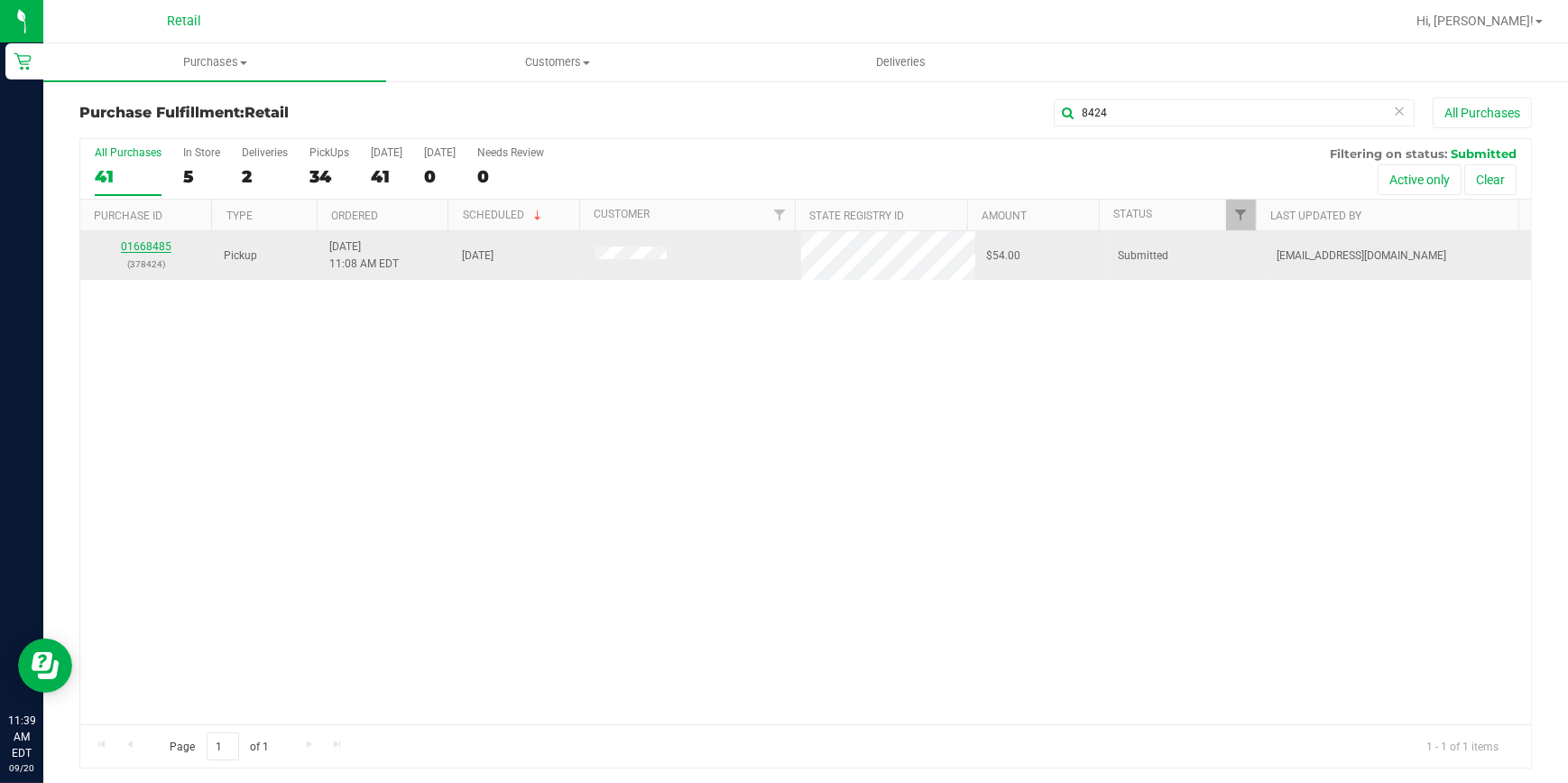
click at [148, 245] on link "01668485" at bounding box center [146, 246] width 51 height 13
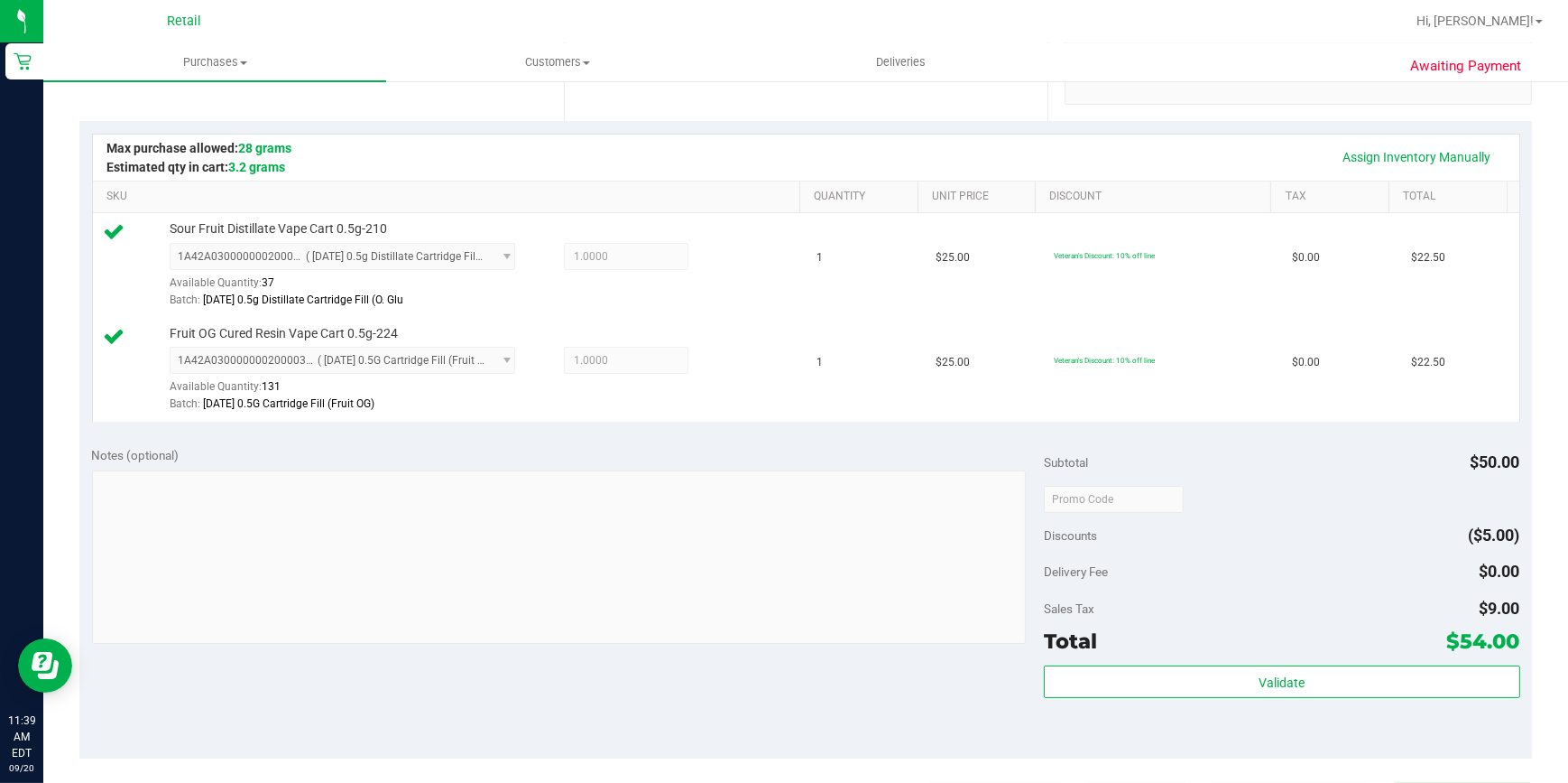
scroll to position [492, 0]
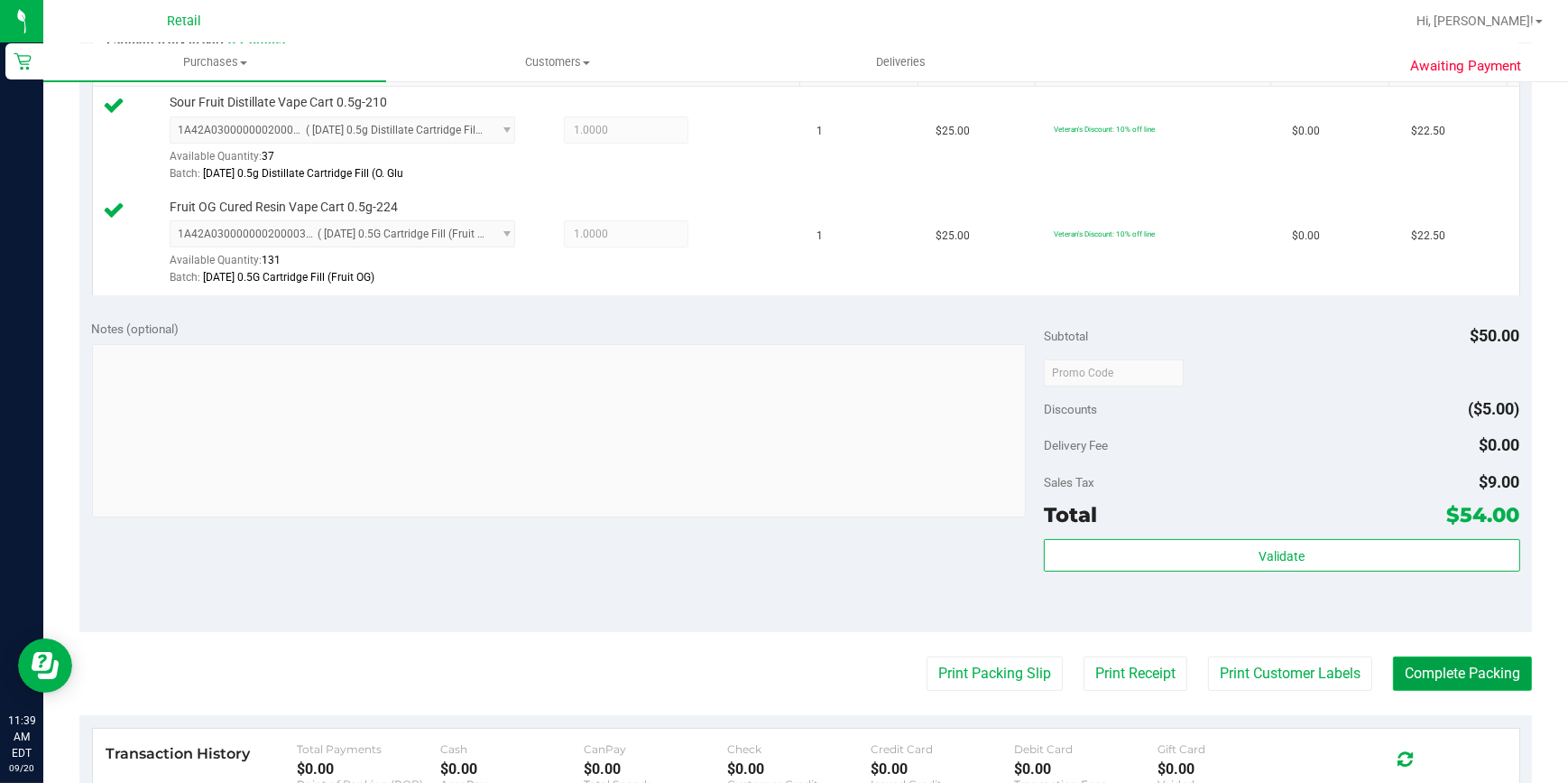
click at [1458, 671] on button "Complete Packing" at bounding box center [1462, 673] width 139 height 34
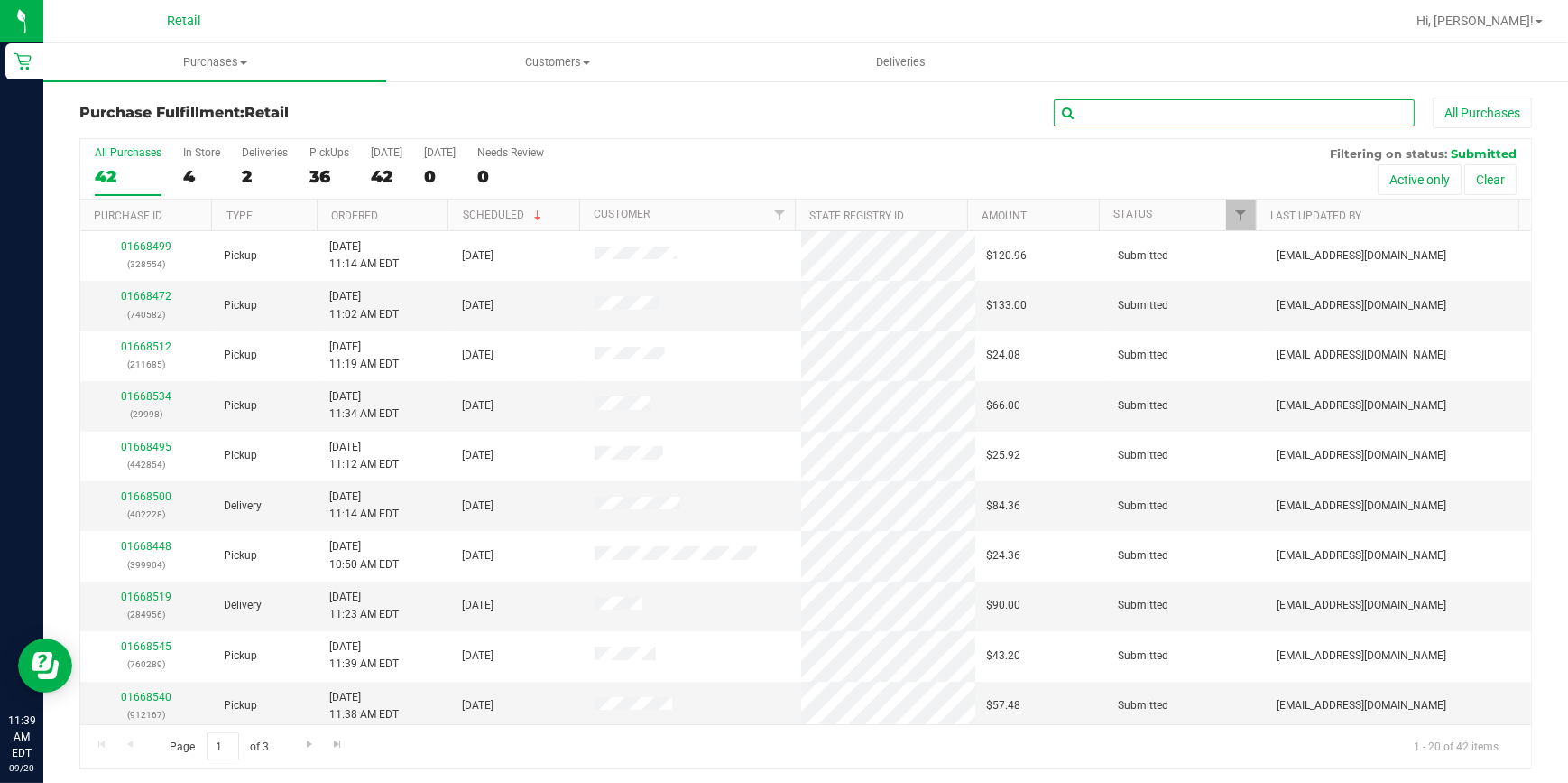
click at [1197, 100] on input "text" at bounding box center [1234, 113] width 361 height 27
type input "6544"
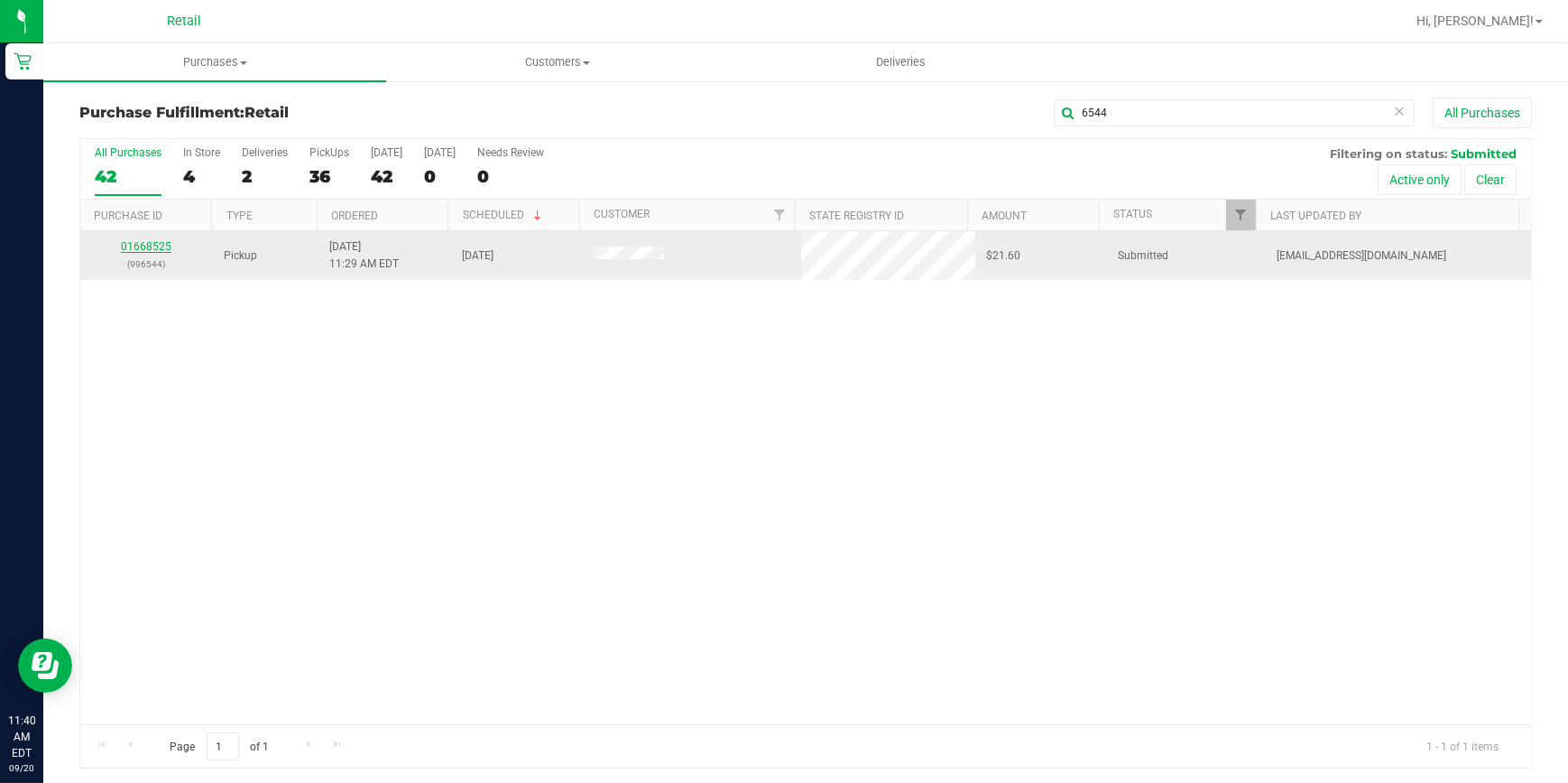
click at [136, 249] on link "01668525" at bounding box center [146, 246] width 51 height 13
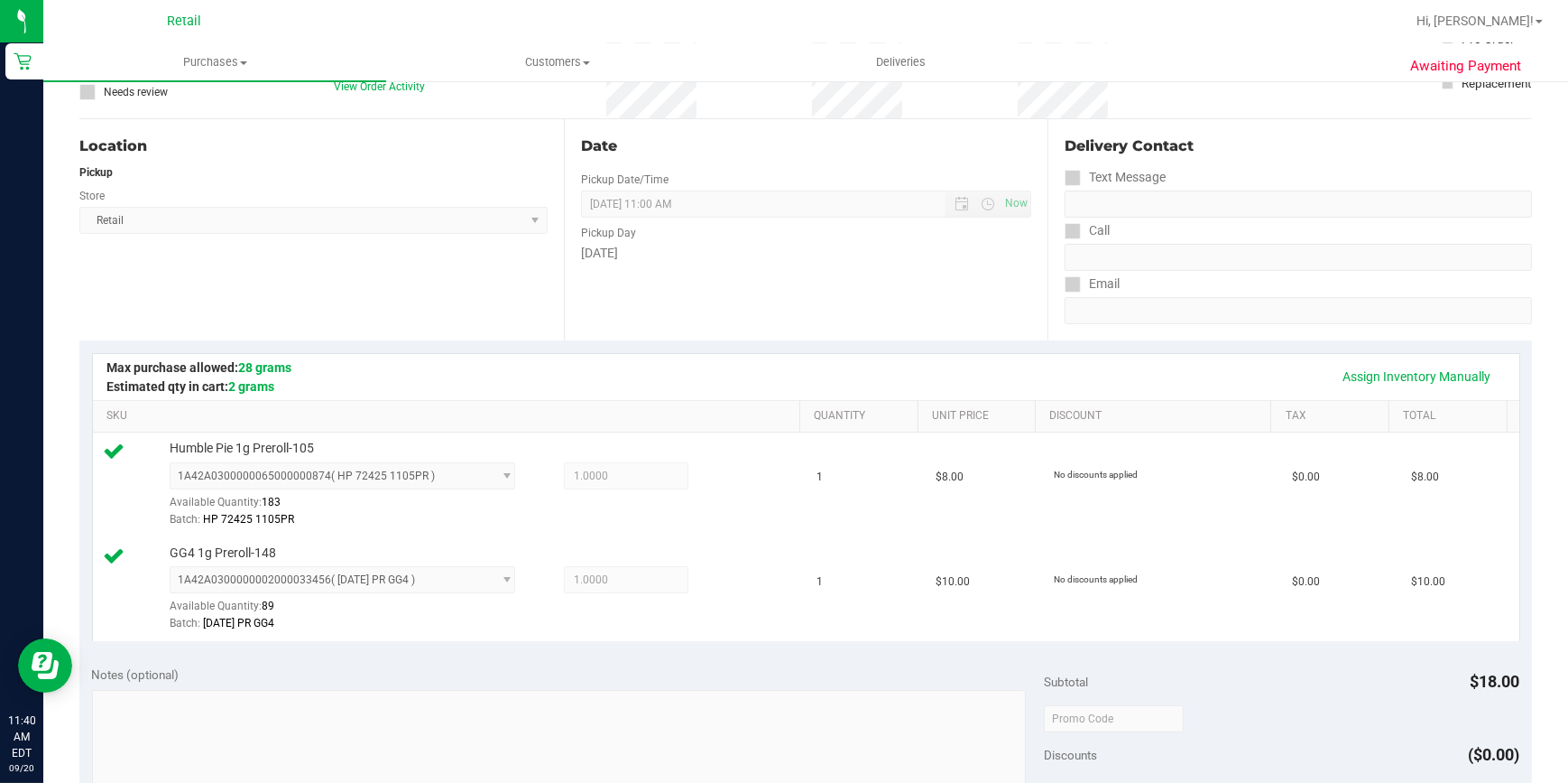
scroll to position [656, 0]
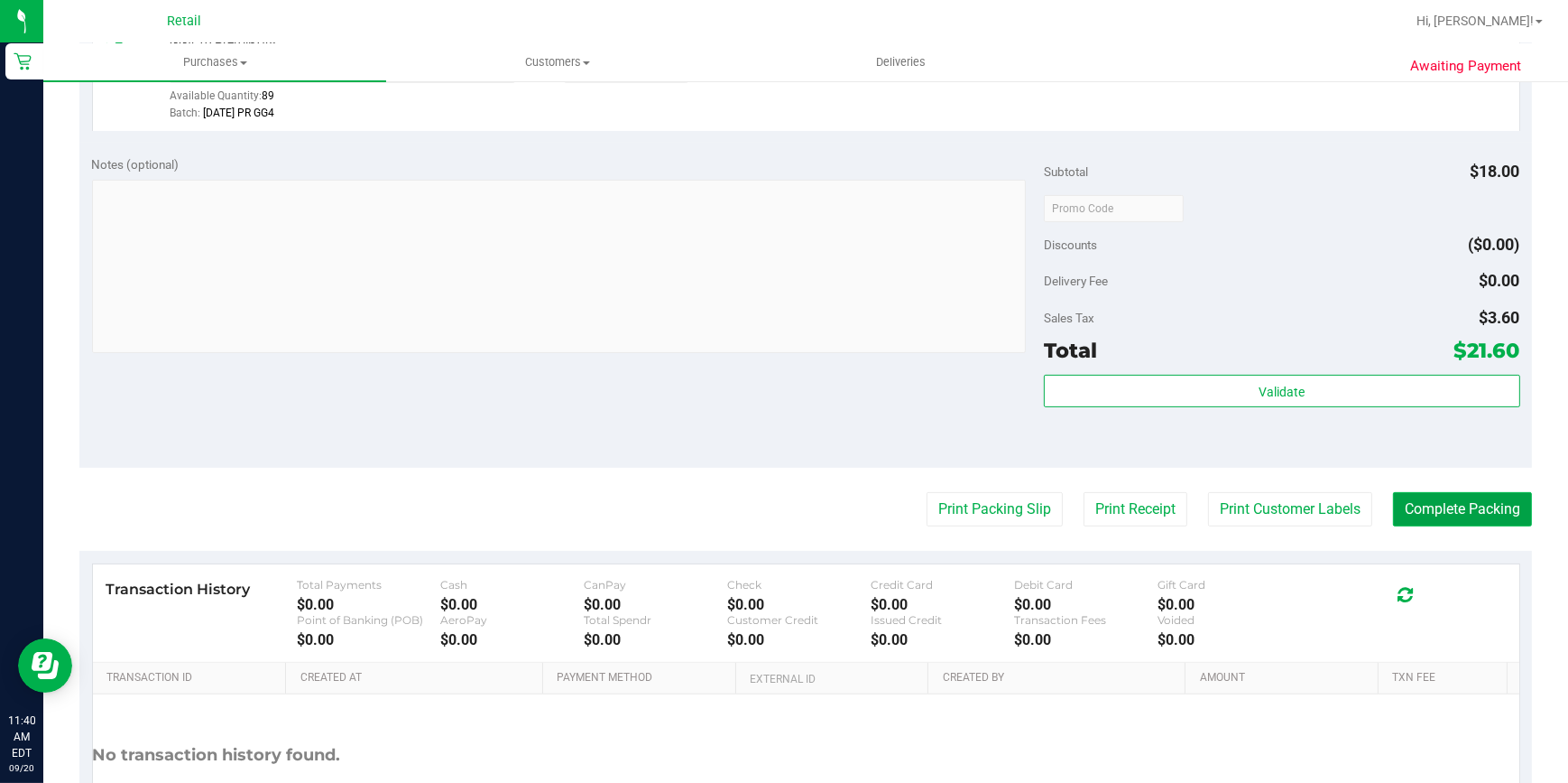
click at [1488, 506] on button "Complete Packing" at bounding box center [1462, 509] width 139 height 34
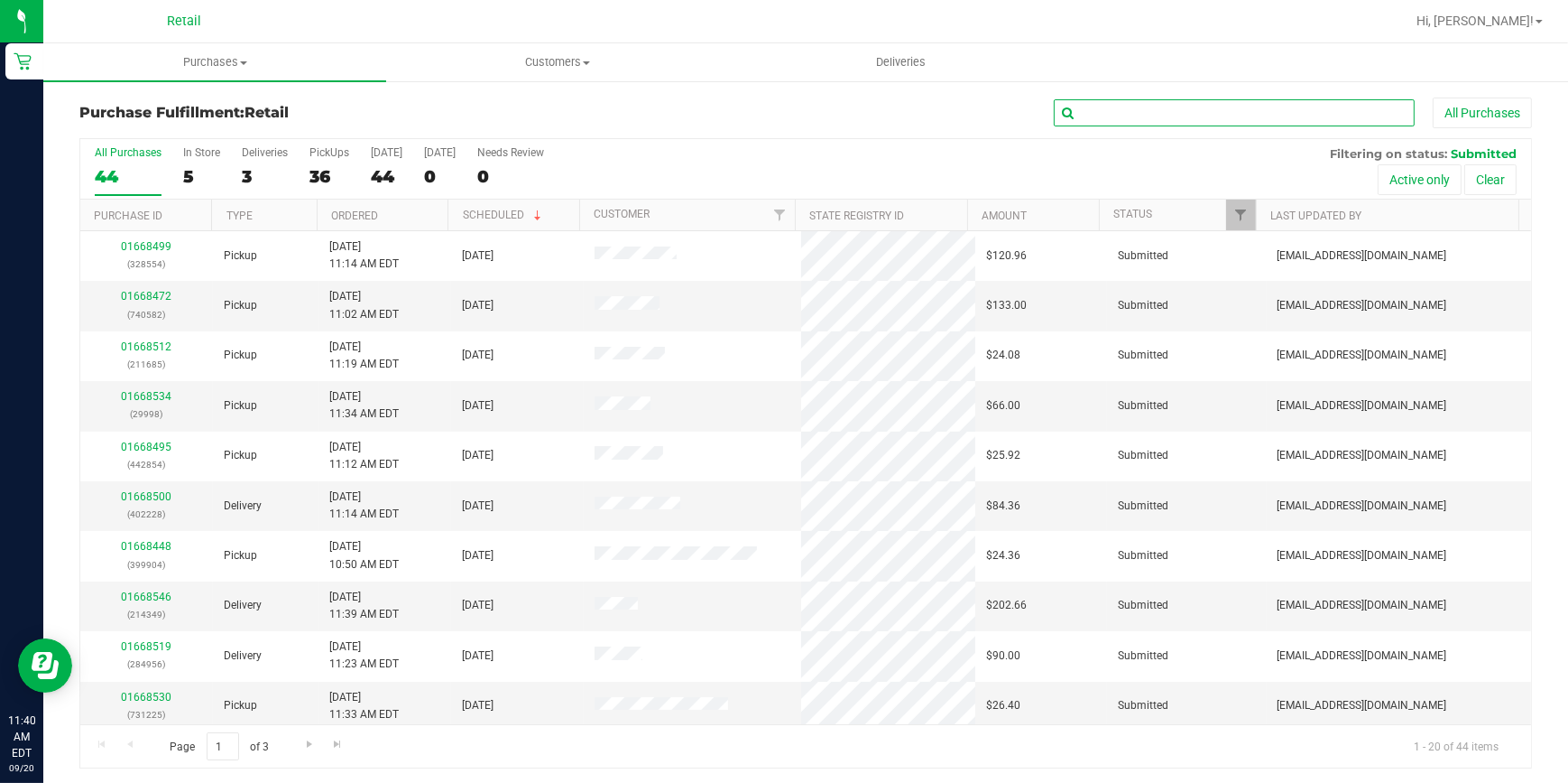
drag, startPoint x: 1232, startPoint y: 111, endPoint x: 1107, endPoint y: 116, distance: 125.1
click at [1232, 111] on input "text" at bounding box center [1234, 113] width 361 height 27
type input "1548"
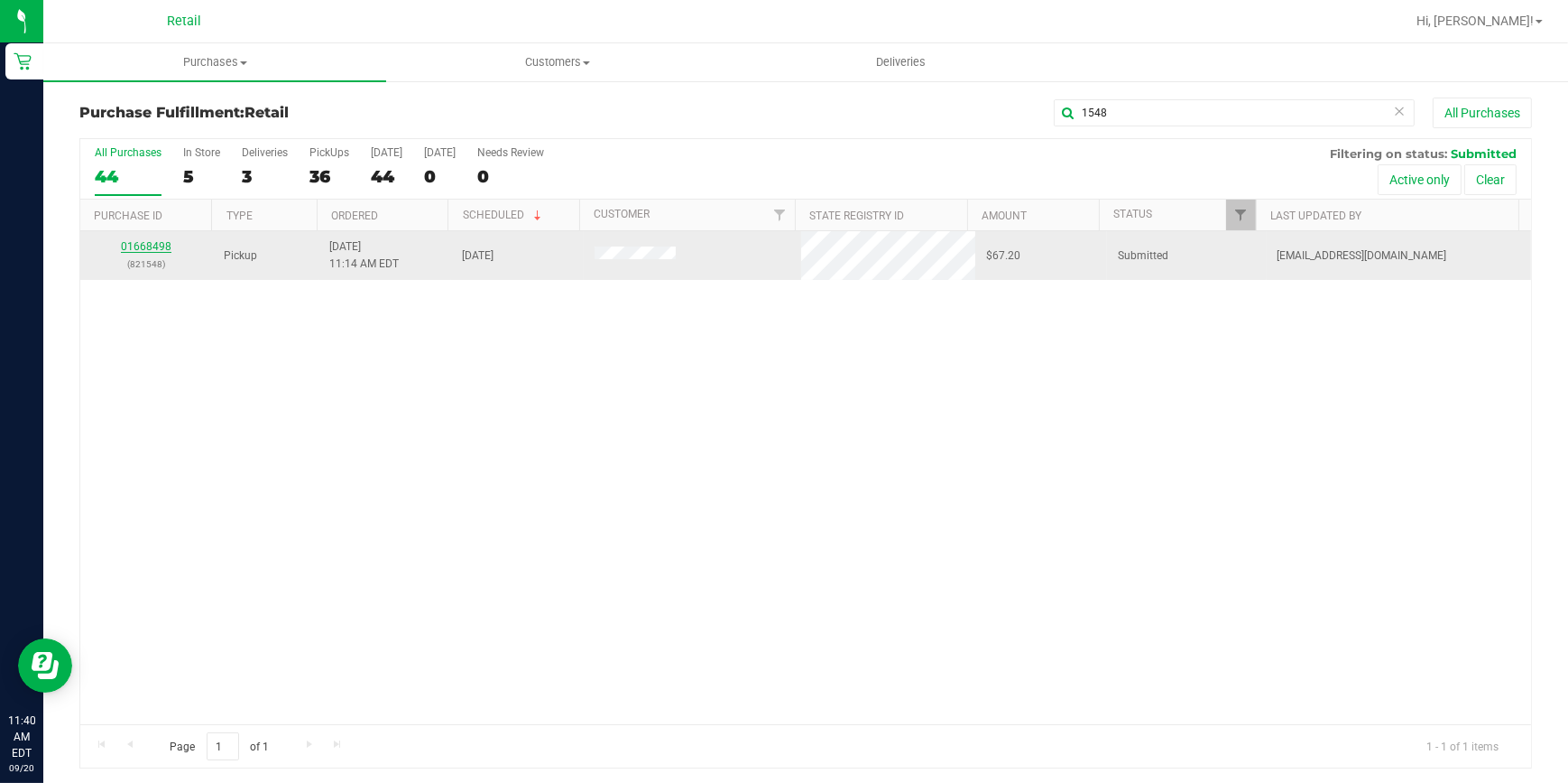
click at [158, 248] on link "01668498" at bounding box center [146, 246] width 51 height 13
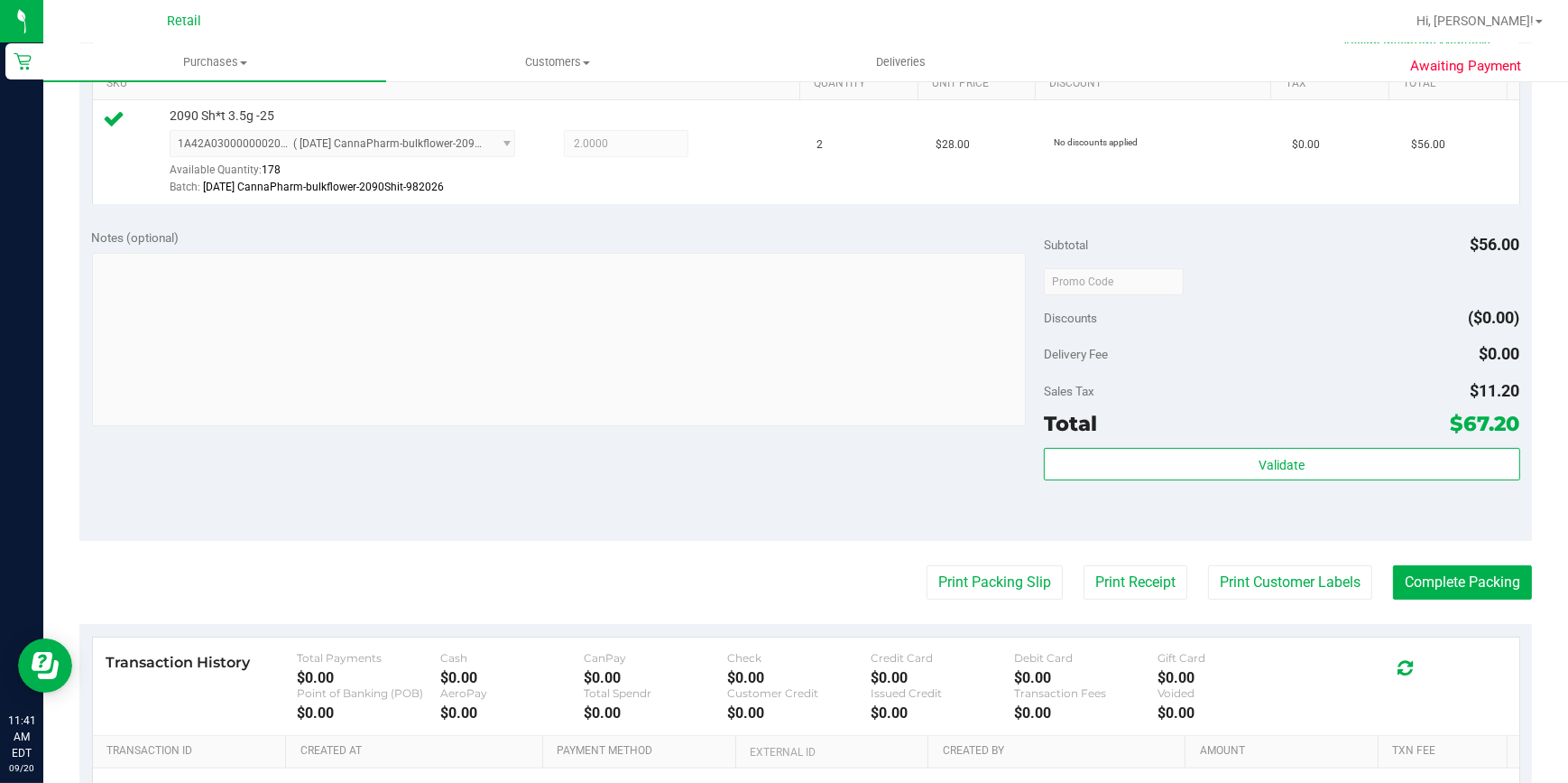
scroll to position [492, 0]
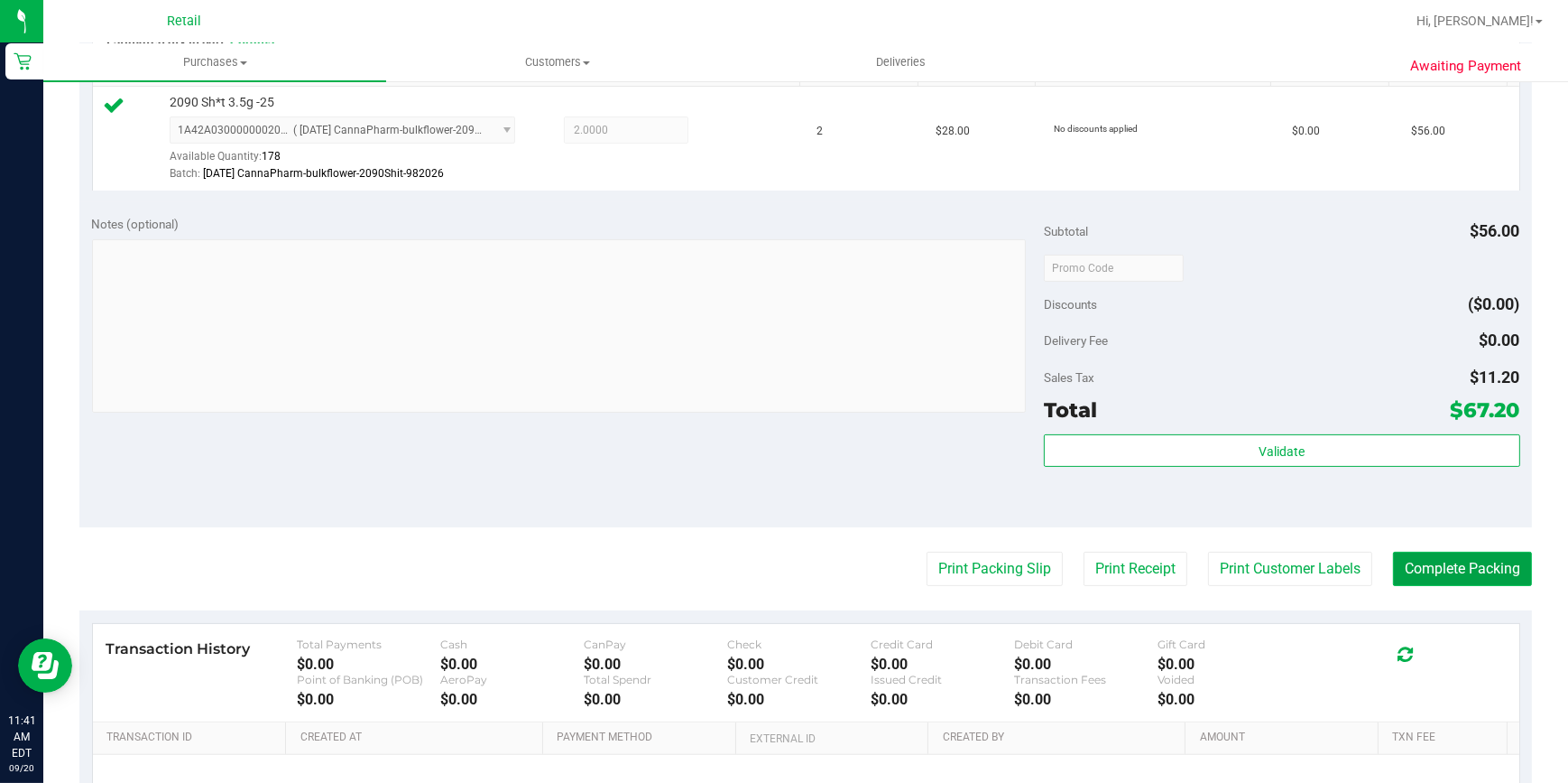
click at [1415, 571] on button "Complete Packing" at bounding box center [1462, 569] width 139 height 34
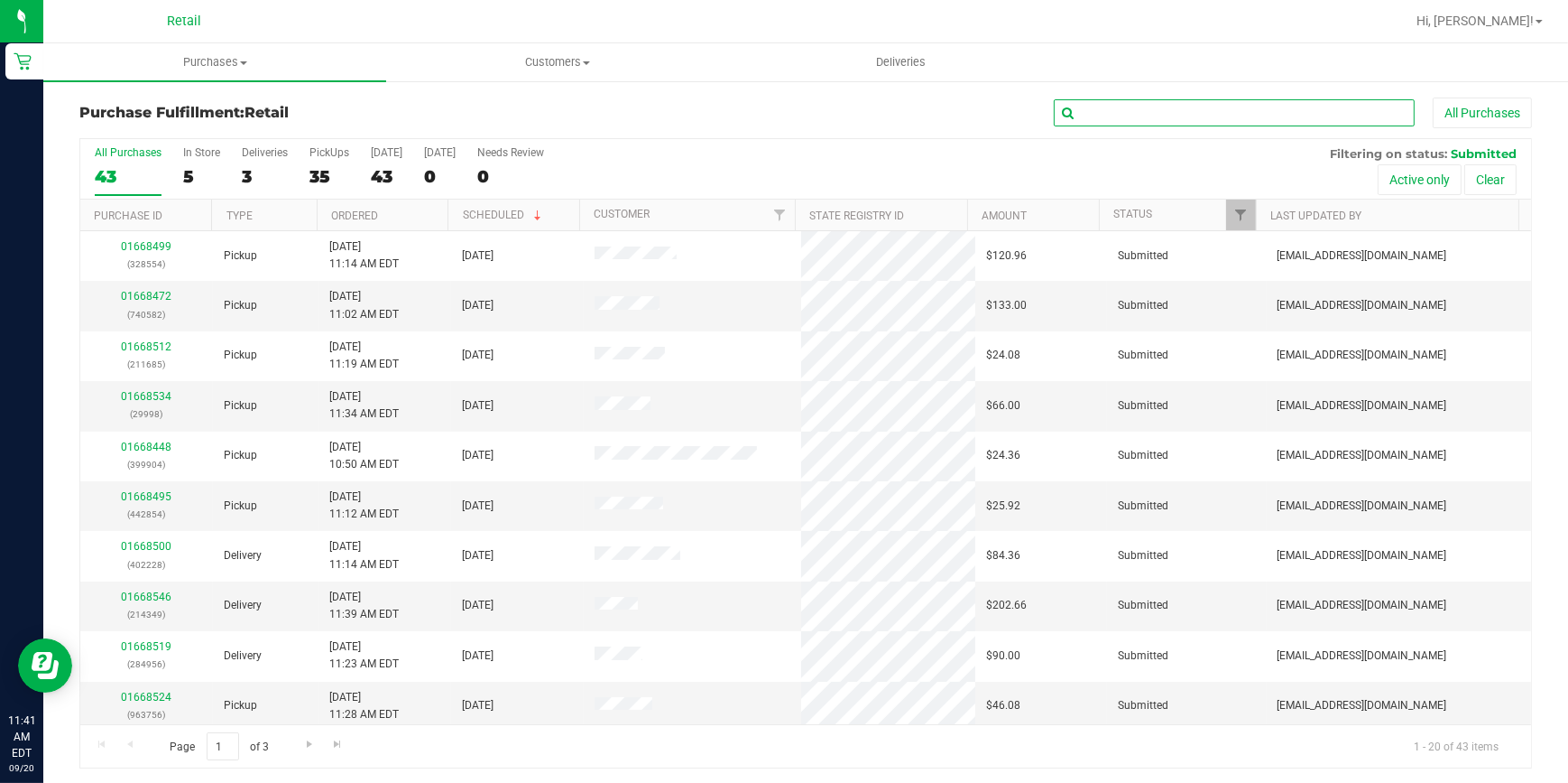
click at [1245, 119] on input "text" at bounding box center [1234, 113] width 361 height 27
type input "1318"
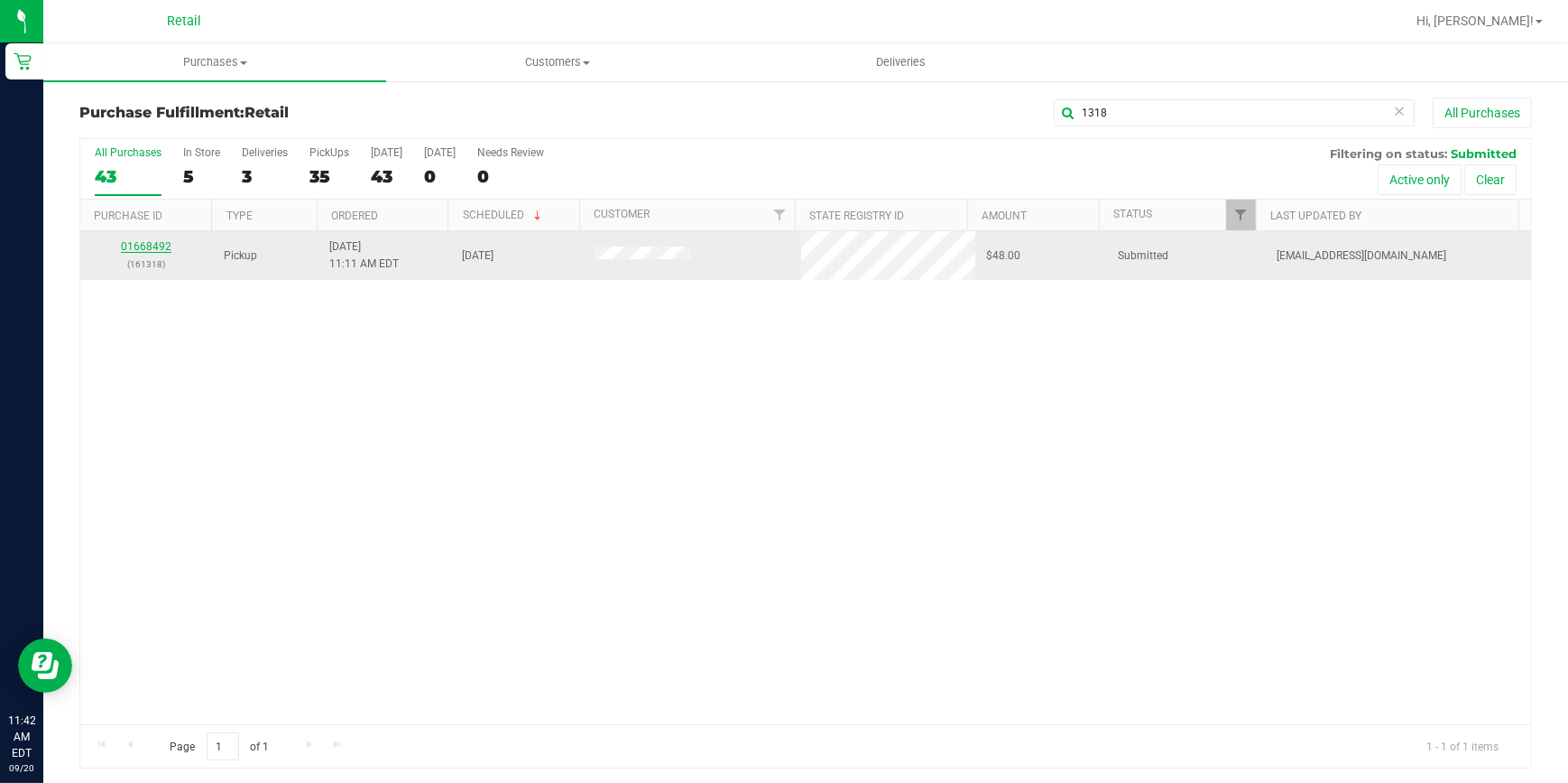
click at [152, 246] on link "01668492" at bounding box center [146, 246] width 51 height 13
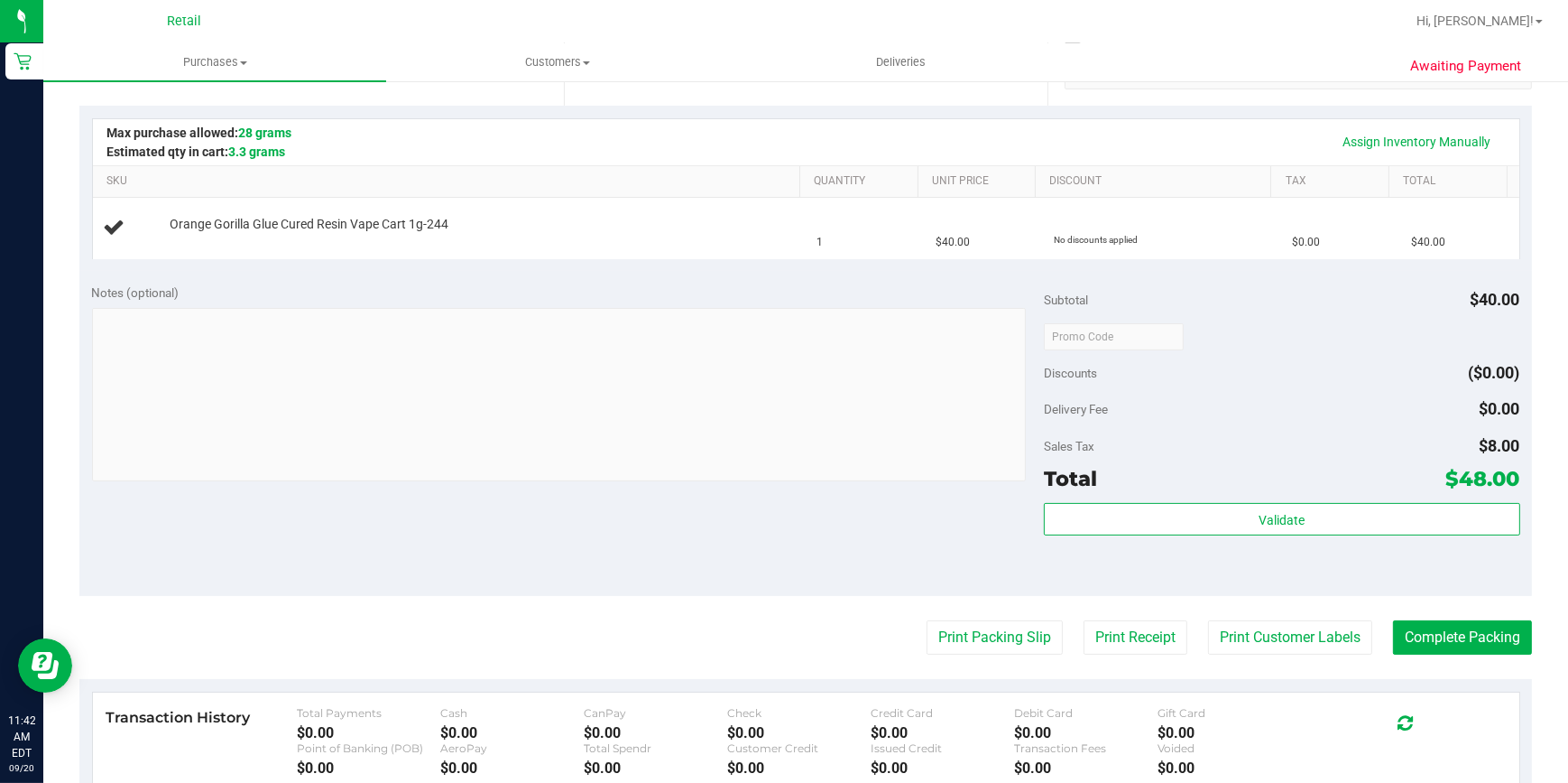
scroll to position [410, 0]
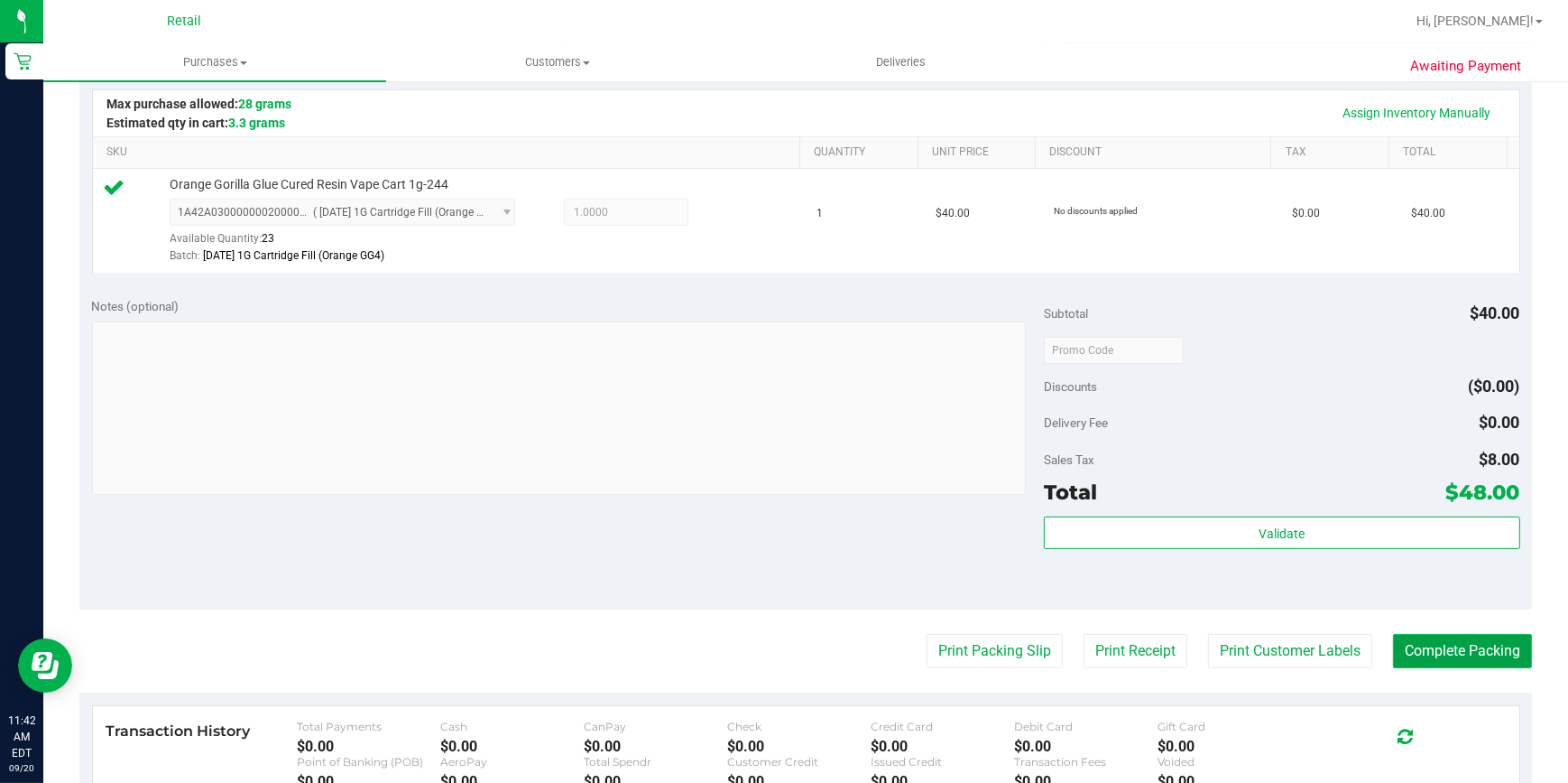
click at [1462, 640] on button "Complete Packing" at bounding box center [1462, 650] width 139 height 34
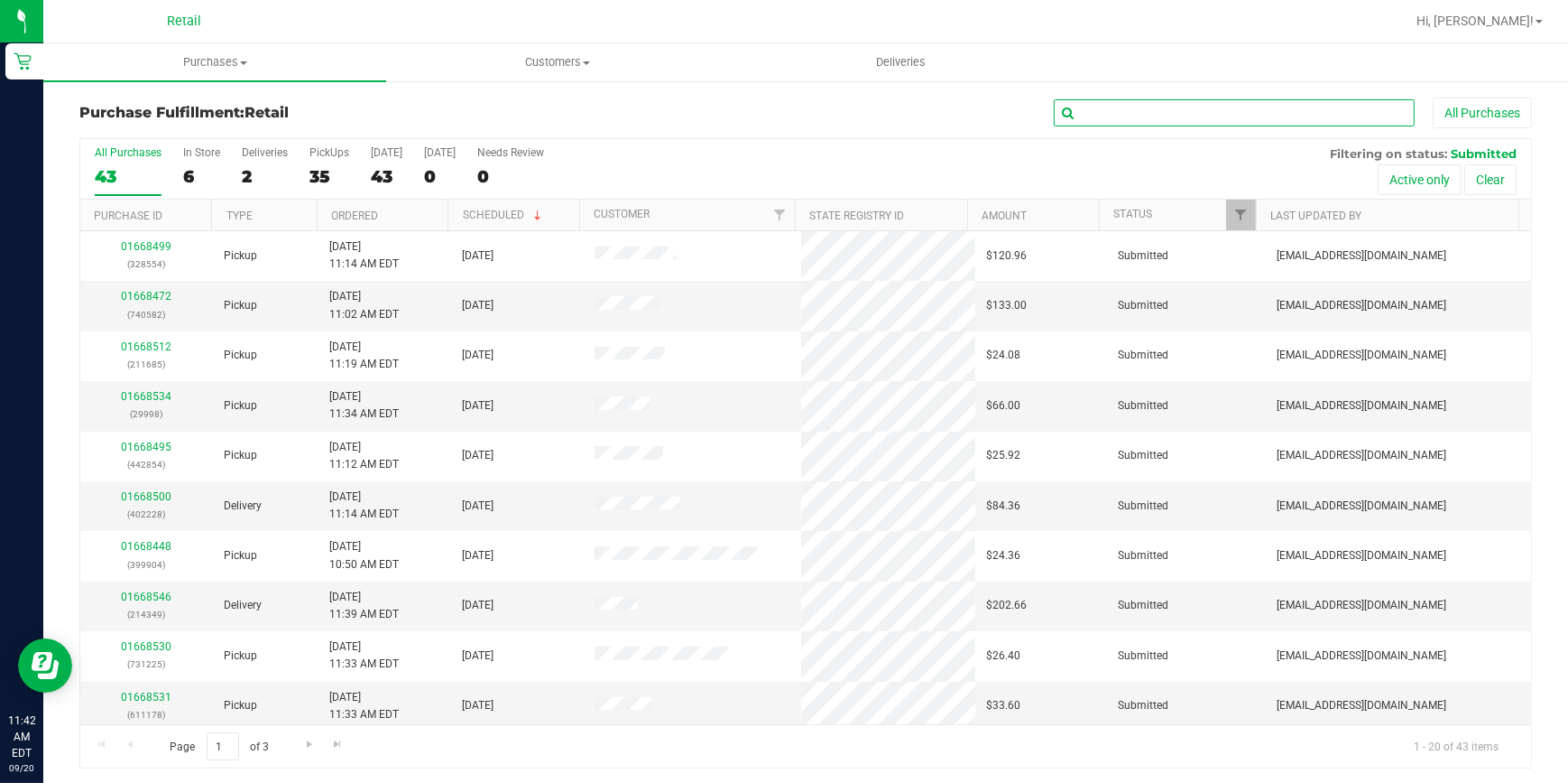
click at [1140, 118] on input "text" at bounding box center [1234, 113] width 361 height 27
type input "2979"
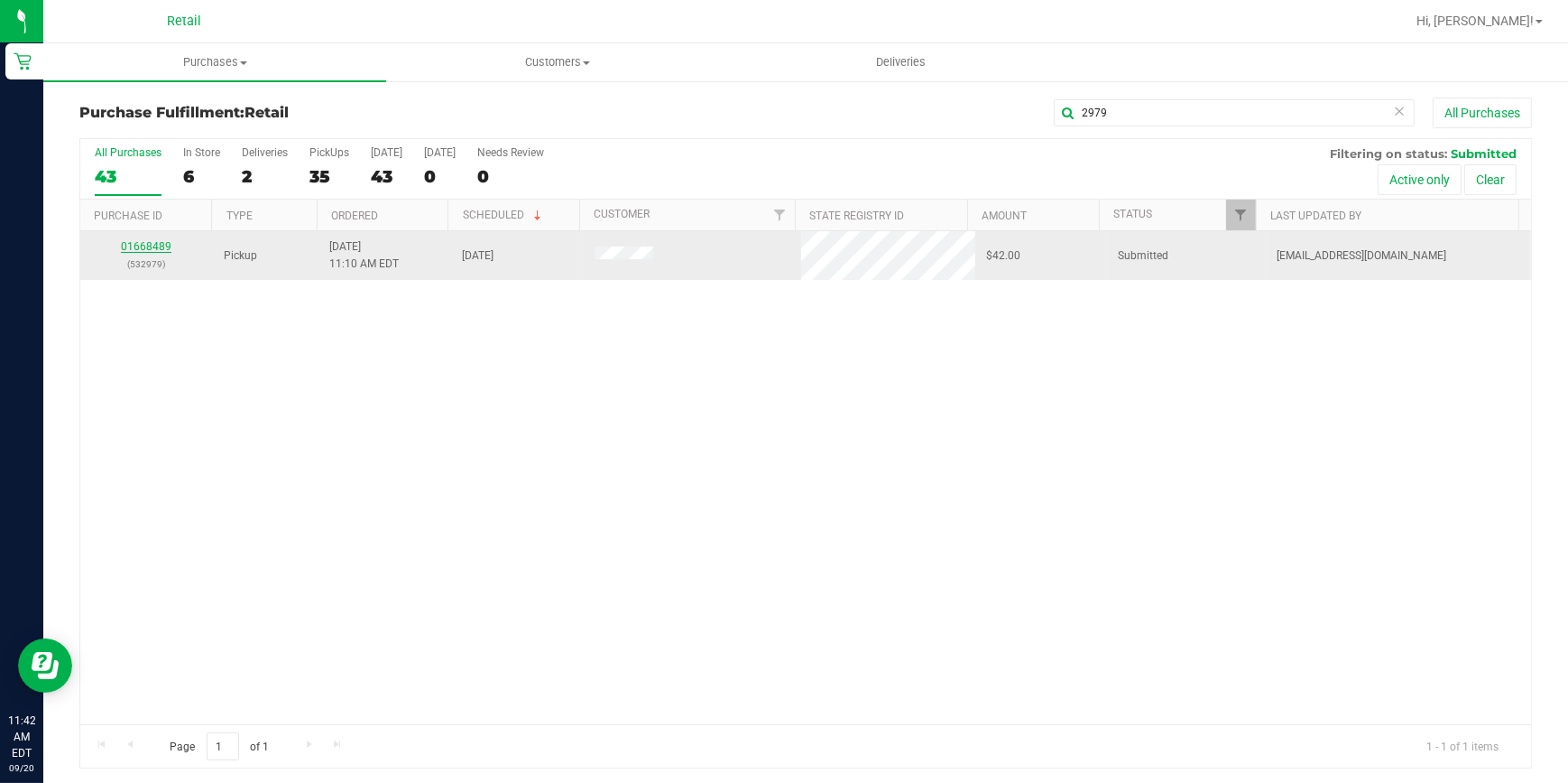
click at [159, 242] on link "01668489" at bounding box center [146, 246] width 51 height 13
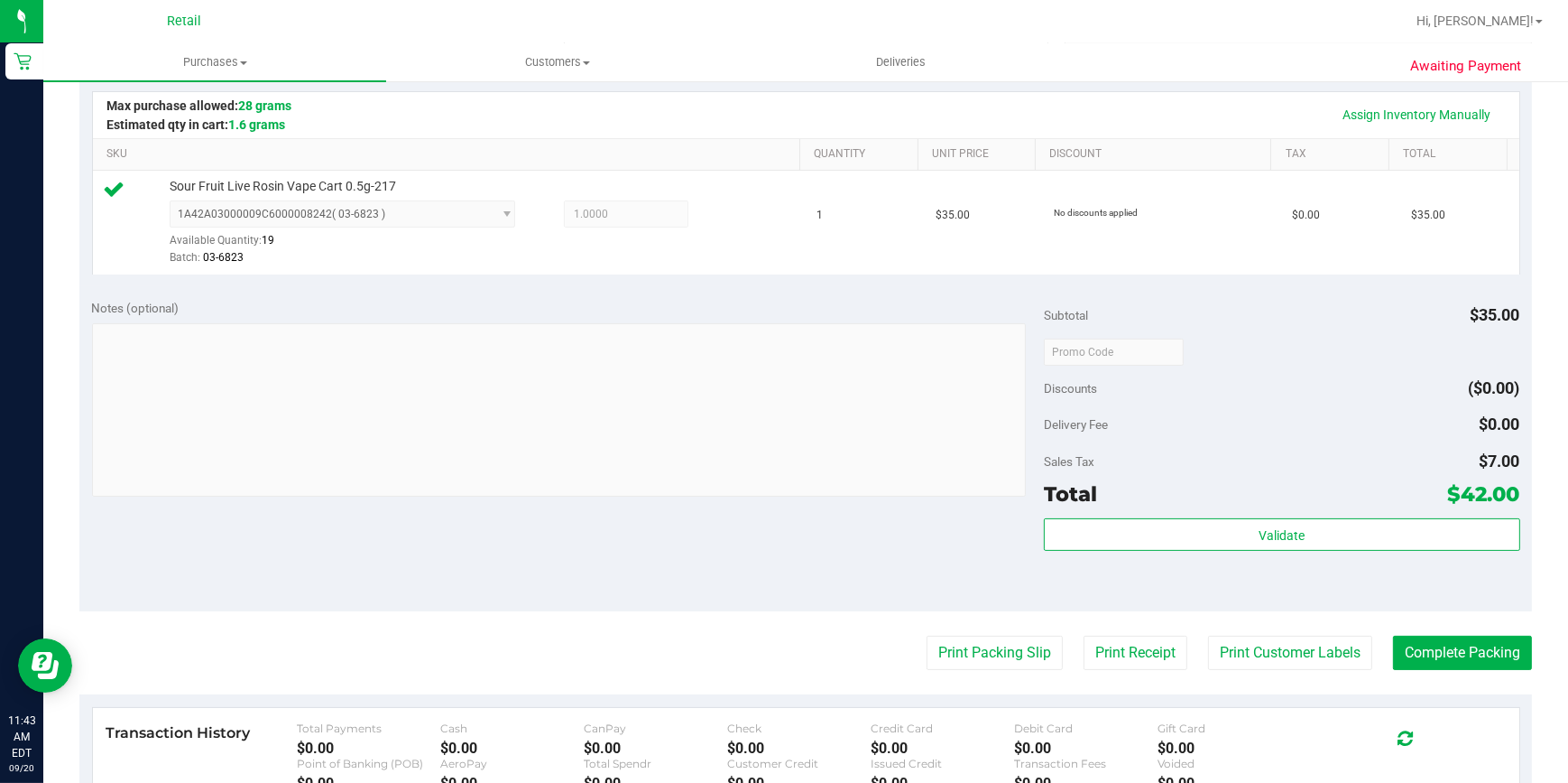
scroll to position [328, 0]
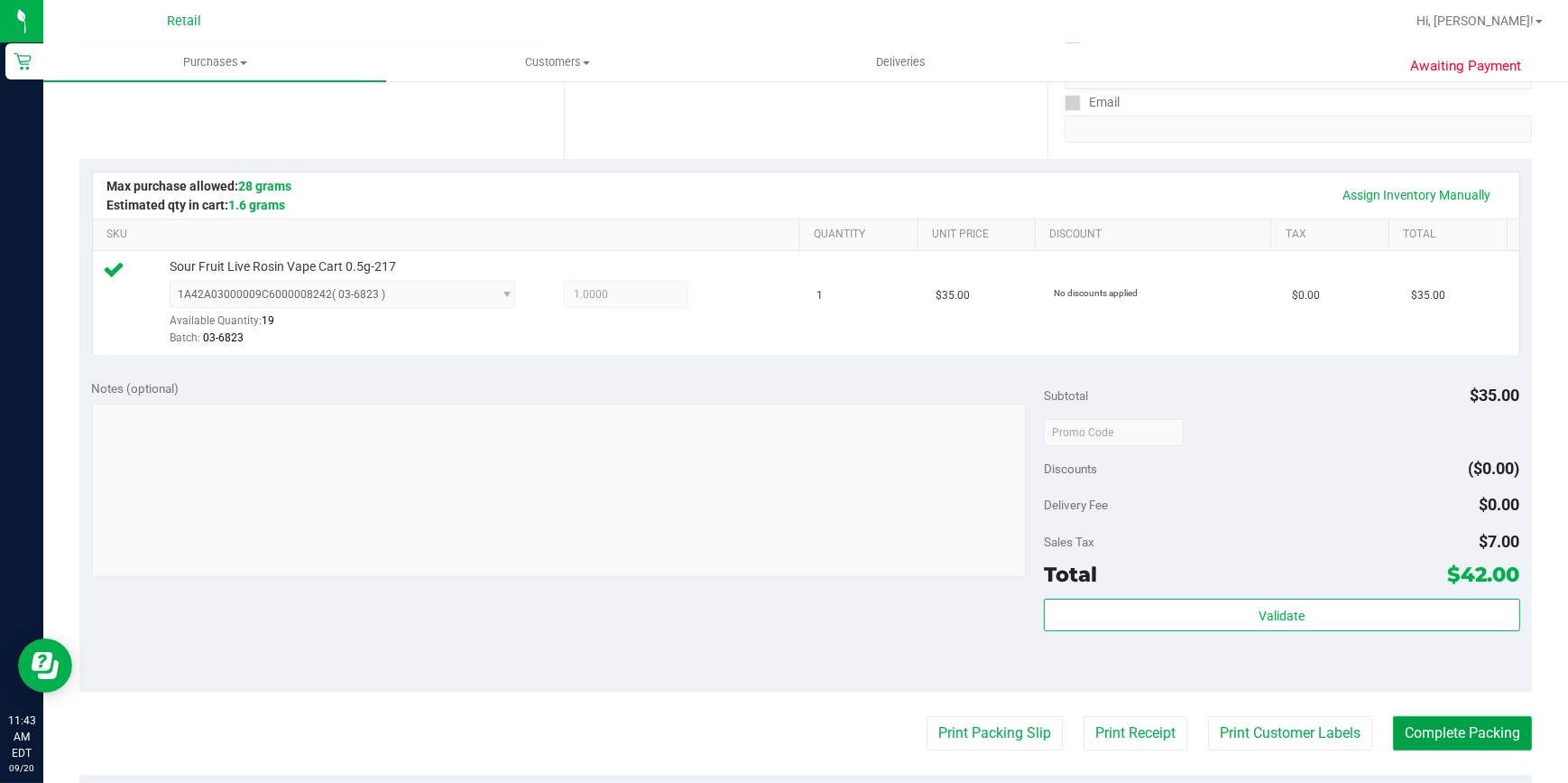
click at [1488, 730] on button "Complete Packing" at bounding box center [1462, 733] width 139 height 34
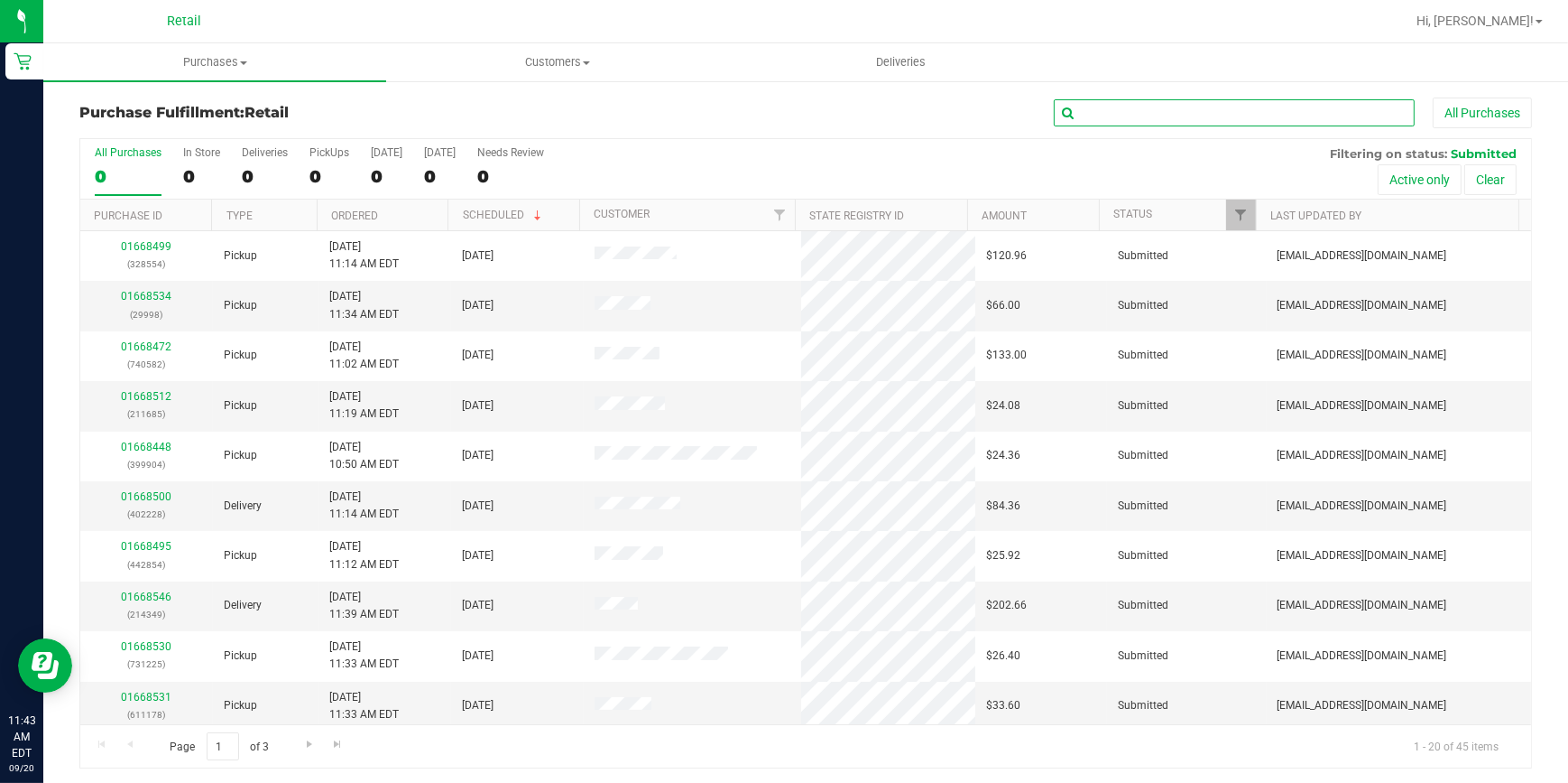
click at [1127, 112] on input "text" at bounding box center [1234, 113] width 361 height 27
type input "2525"
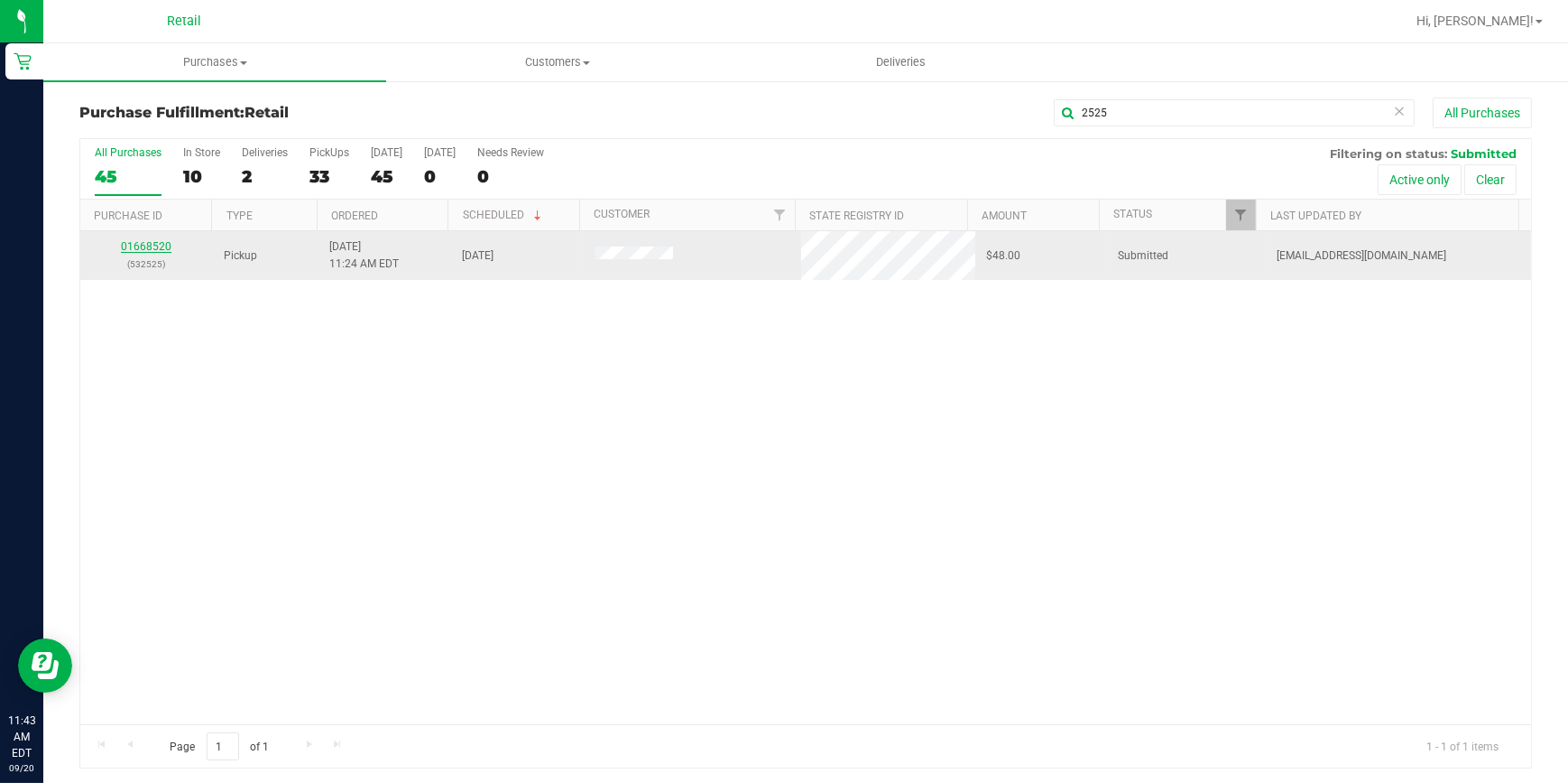
click at [136, 245] on link "01668520" at bounding box center [146, 246] width 51 height 13
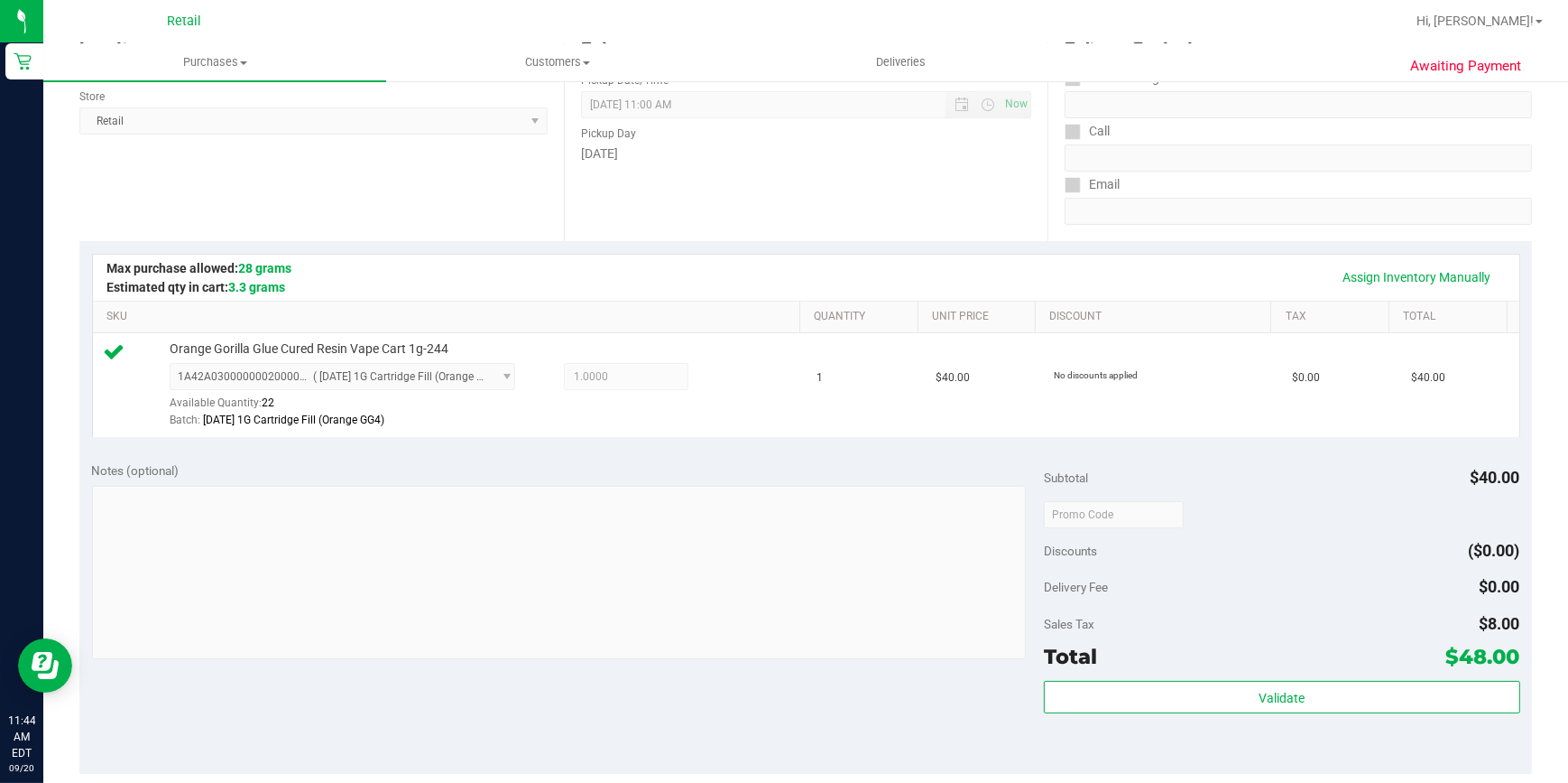
scroll to position [656, 0]
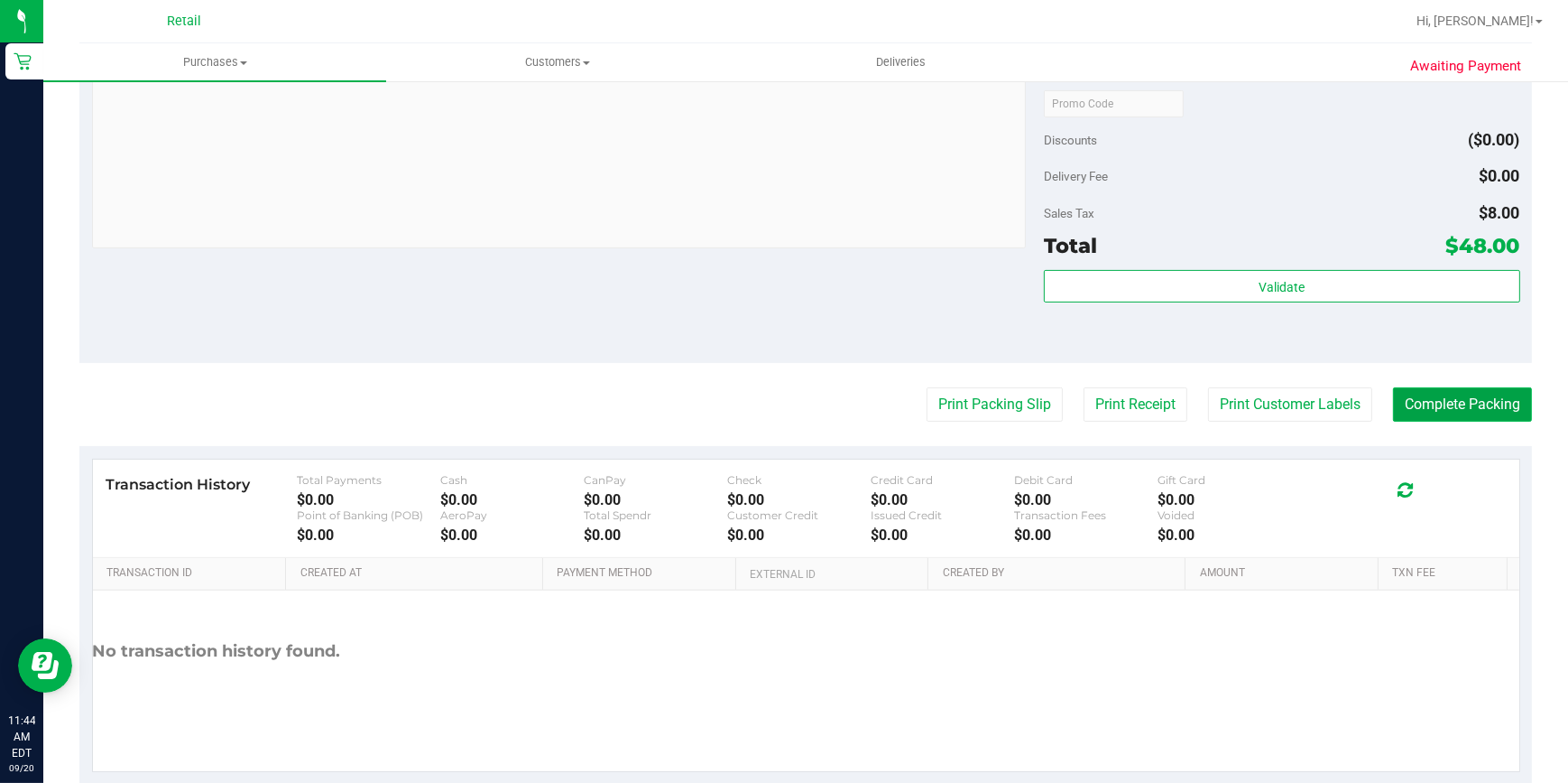
click at [1429, 403] on button "Complete Packing" at bounding box center [1462, 404] width 139 height 34
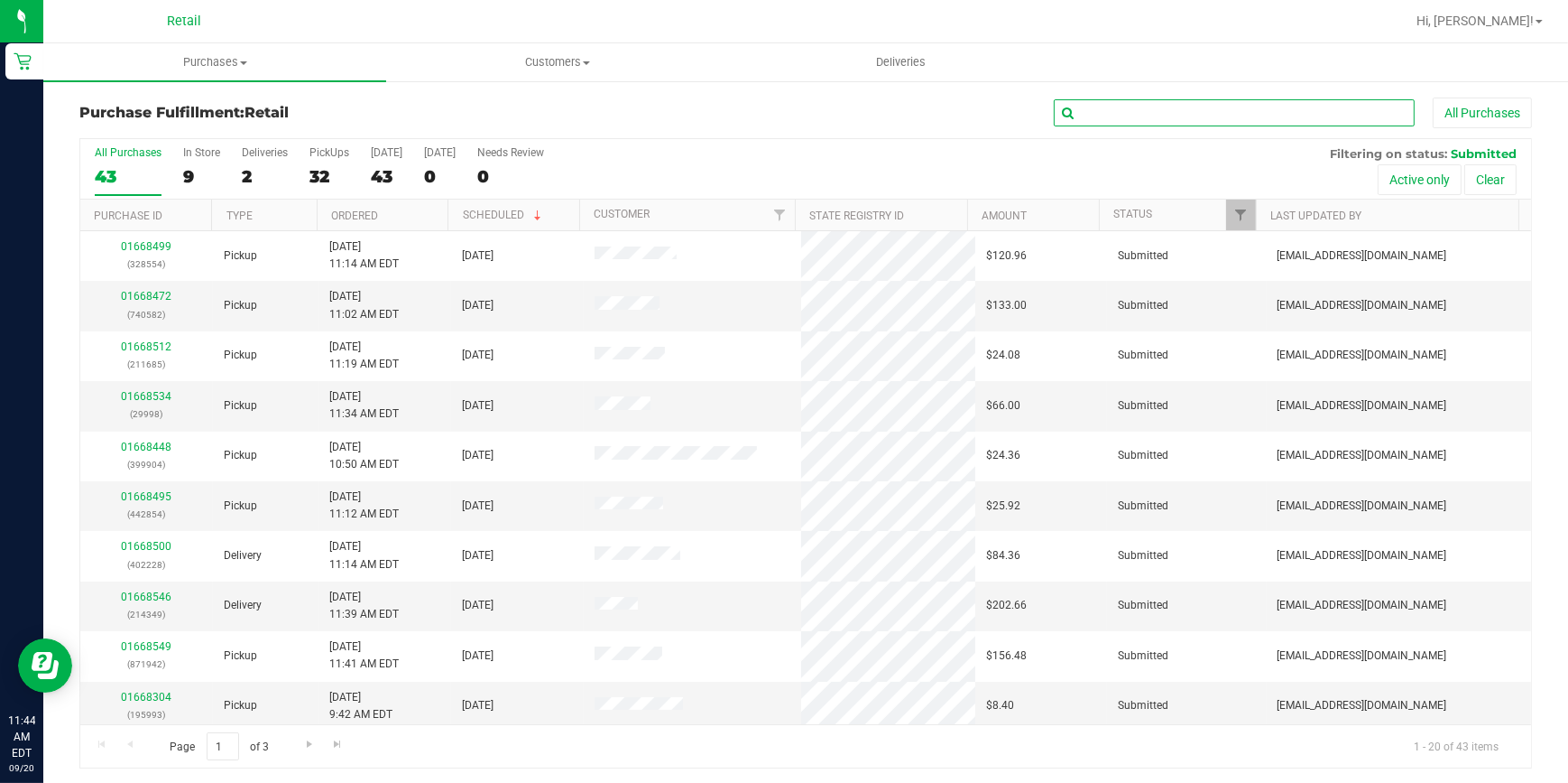
click at [1209, 121] on input "text" at bounding box center [1234, 113] width 361 height 27
type input "9295"
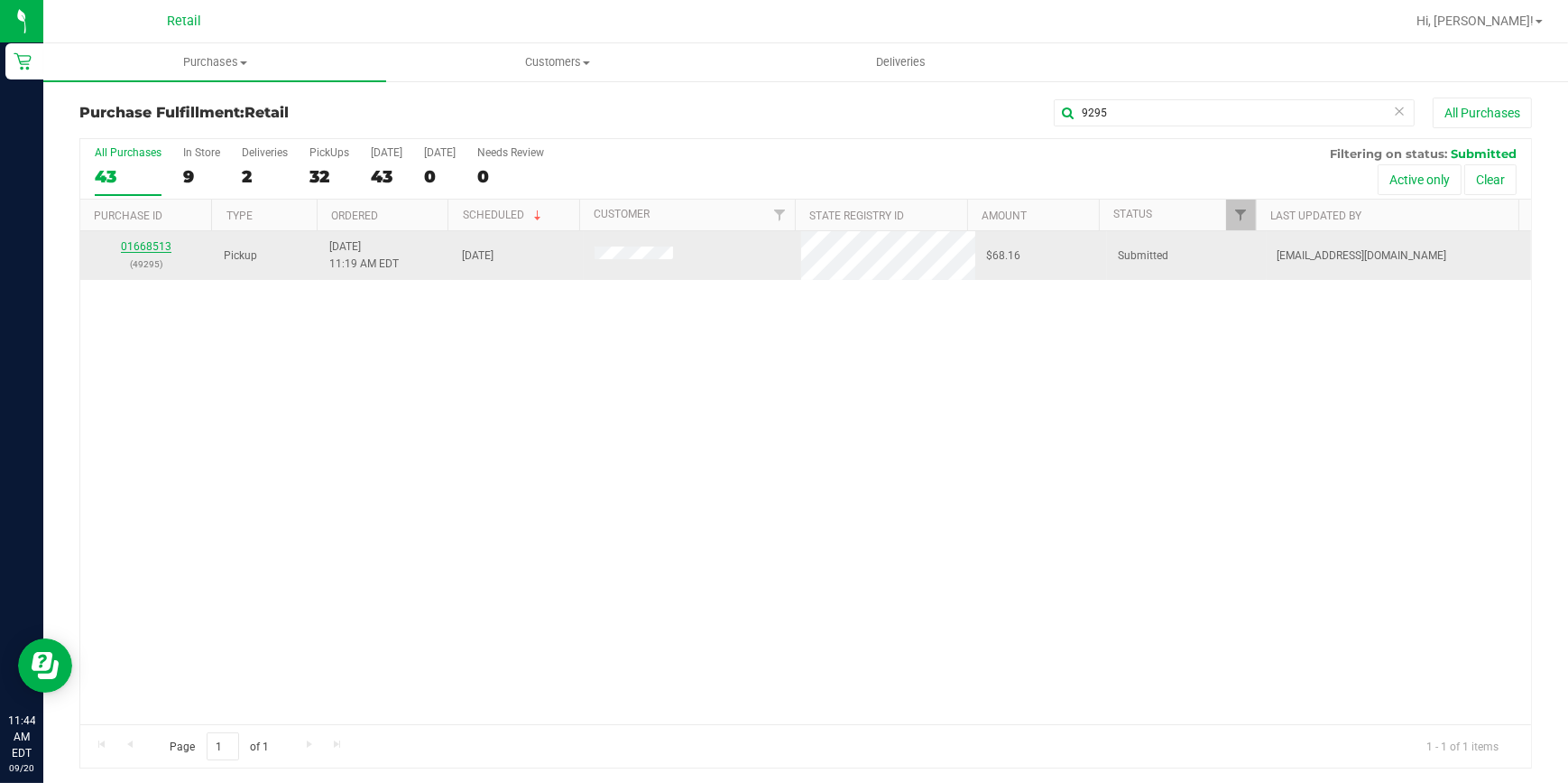
click at [145, 242] on link "01668513" at bounding box center [146, 246] width 51 height 13
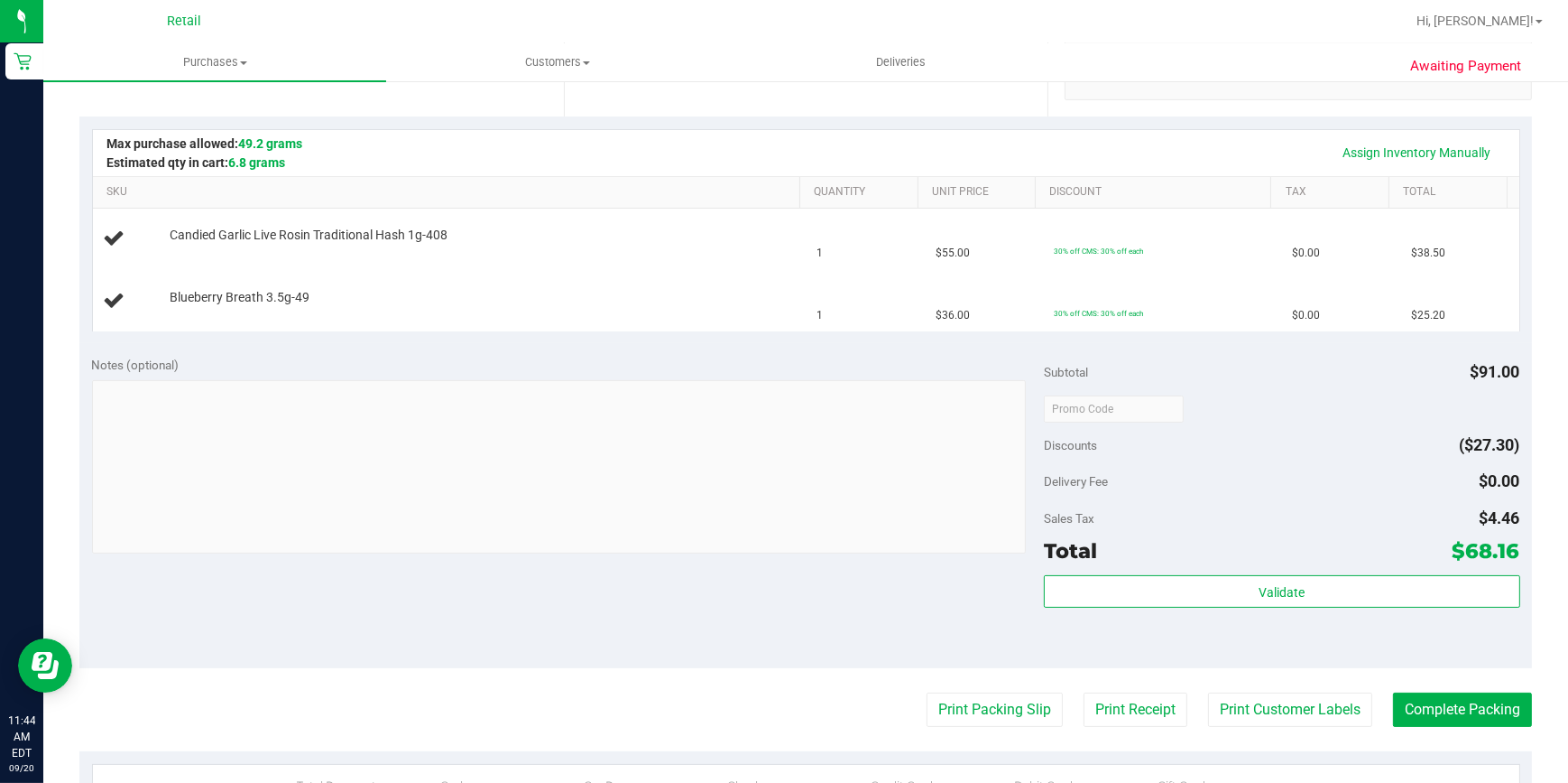
scroll to position [410, 0]
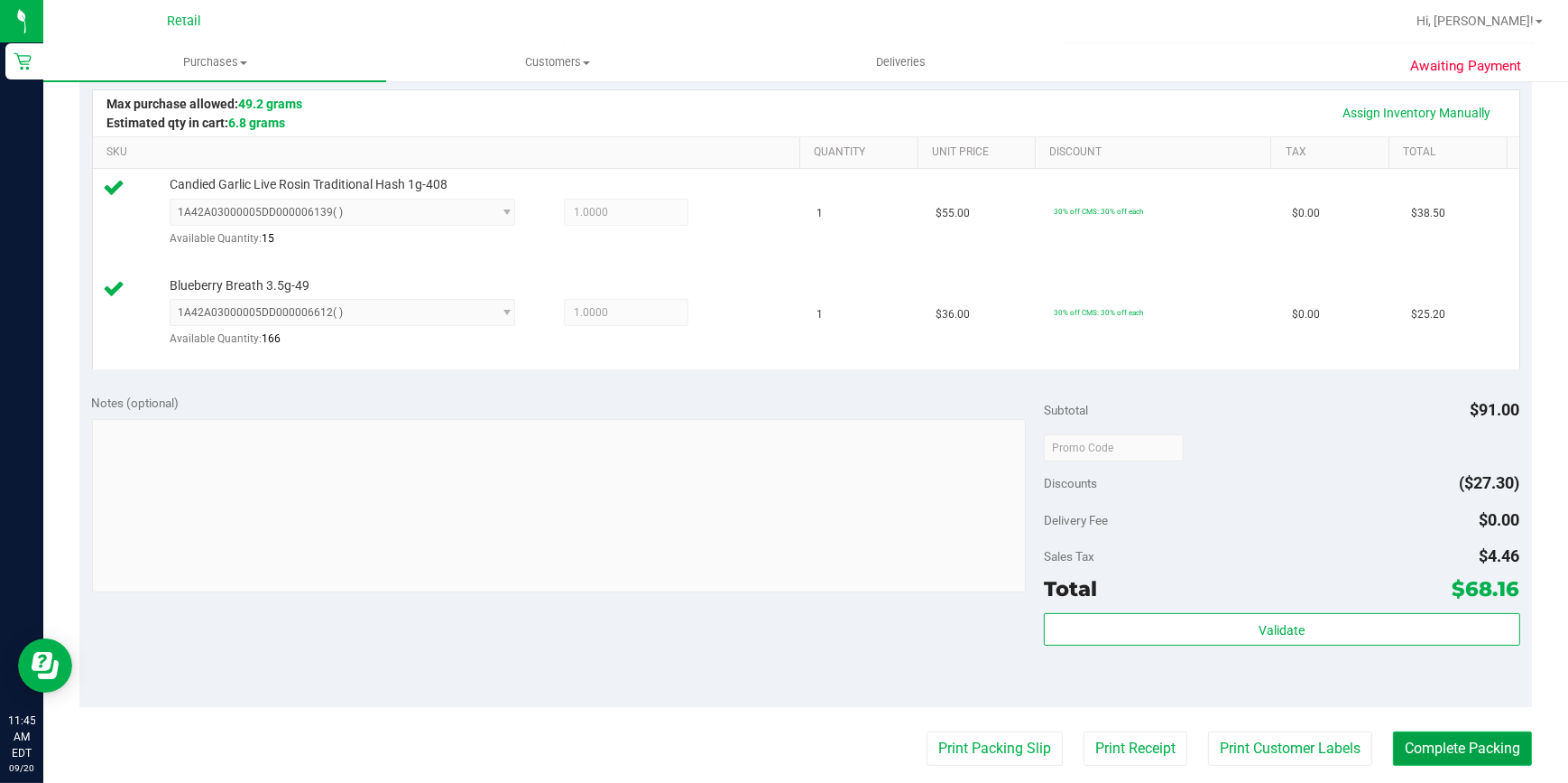
click at [1446, 750] on button "Complete Packing" at bounding box center [1462, 748] width 139 height 34
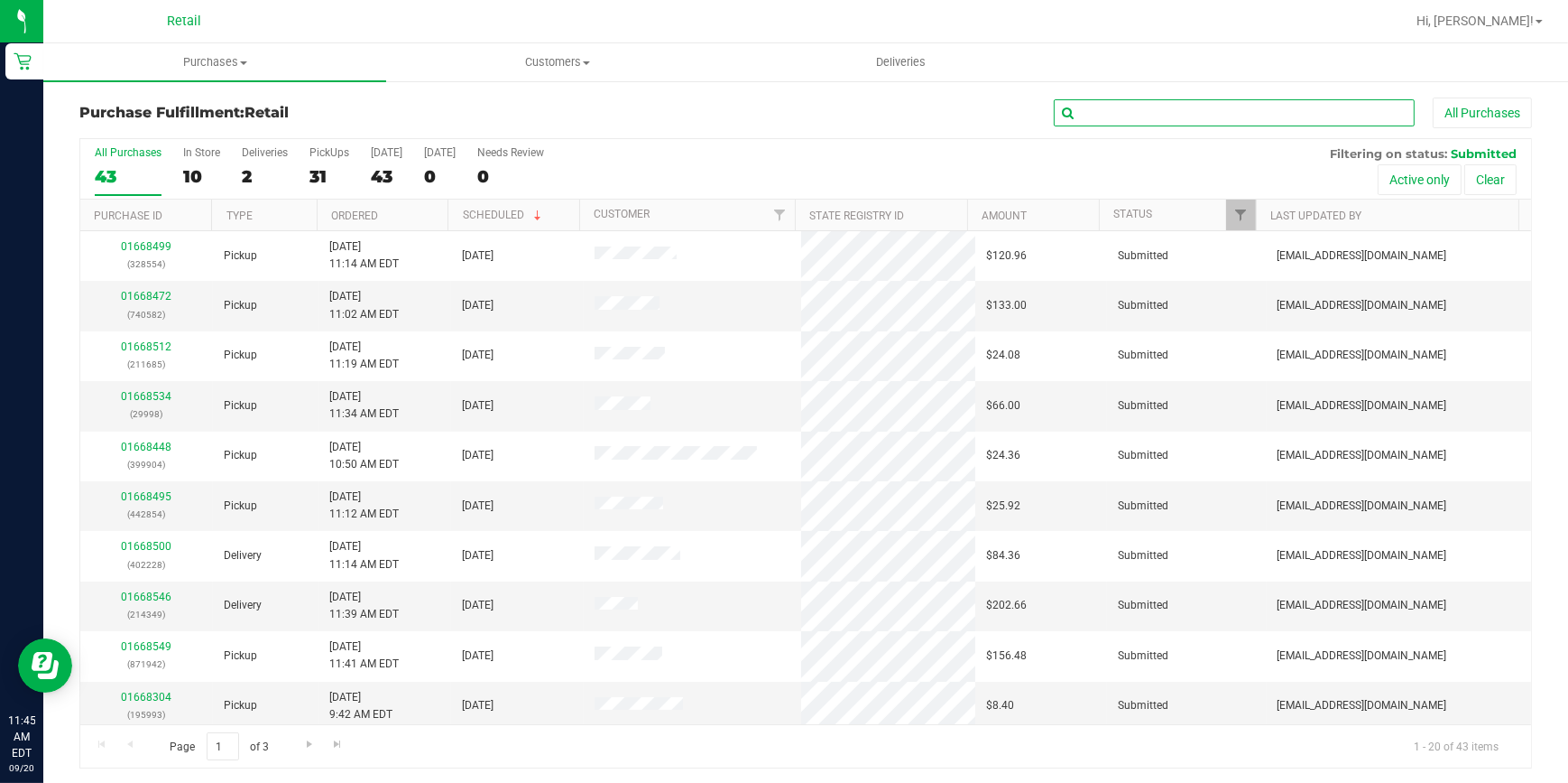
click at [1132, 110] on input "text" at bounding box center [1234, 113] width 361 height 27
type input "6180"
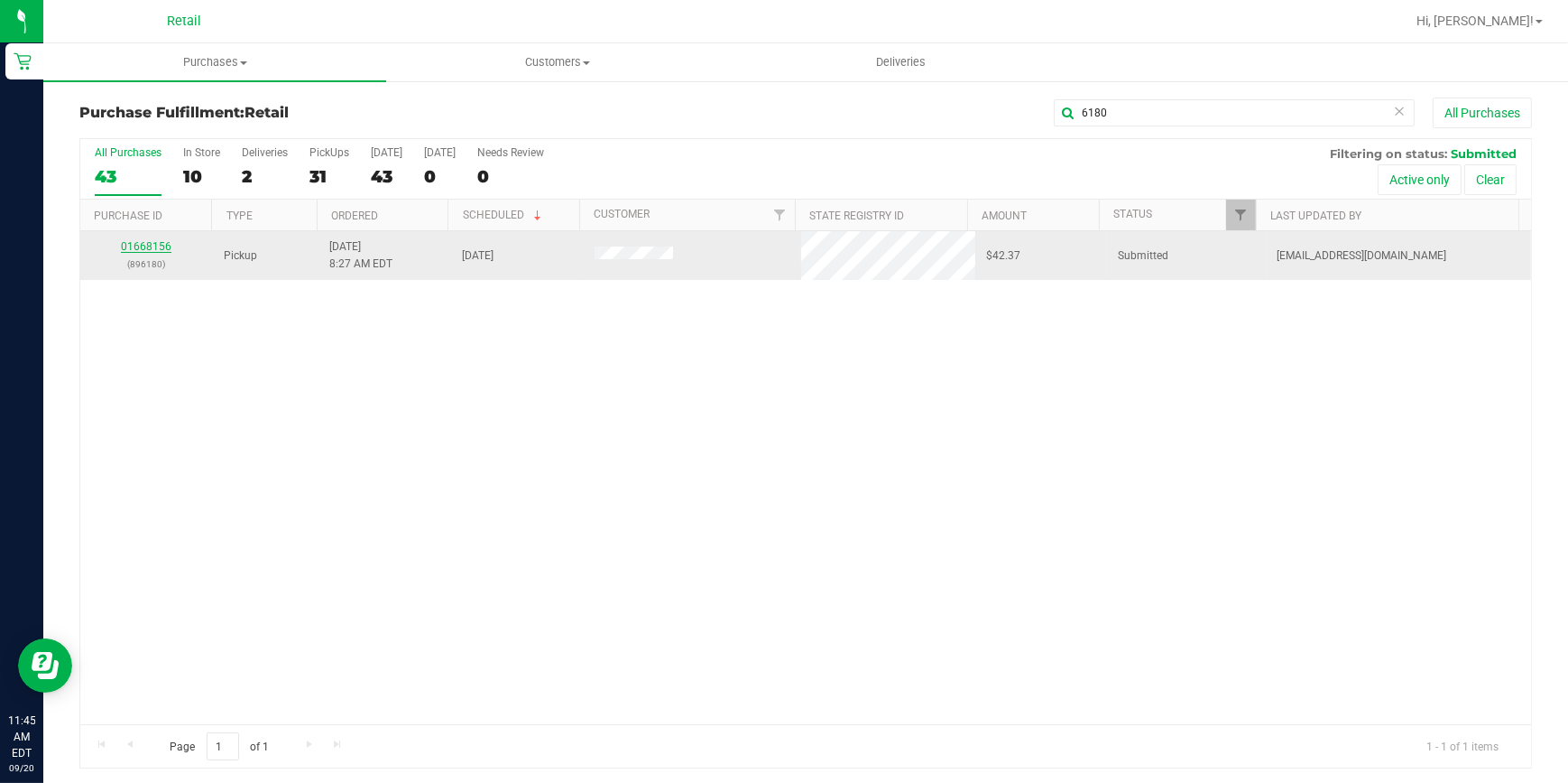
click at [144, 242] on link "01668156" at bounding box center [146, 246] width 51 height 13
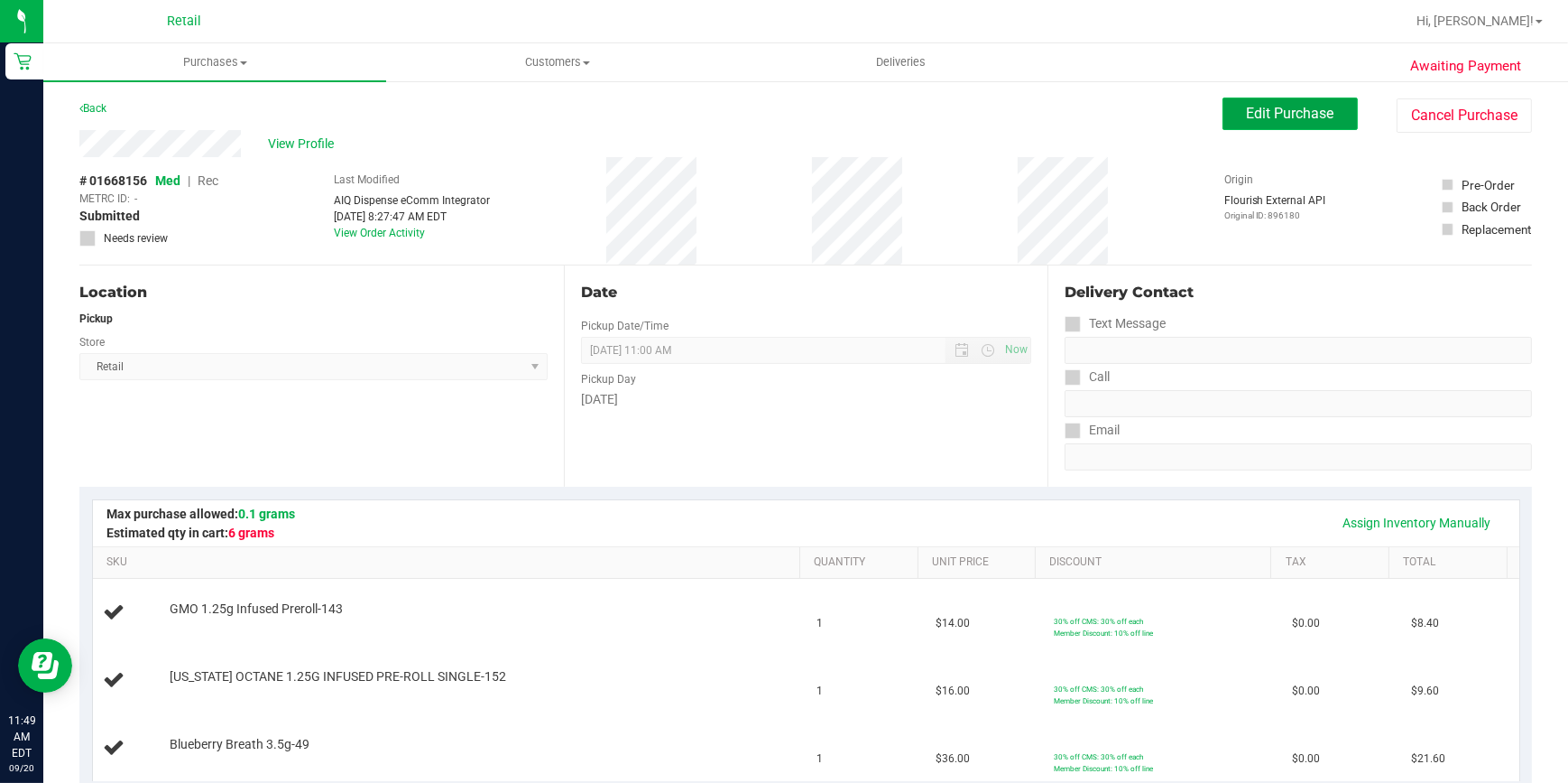
click at [1251, 106] on span "Edit Purchase" at bounding box center [1291, 113] width 88 height 17
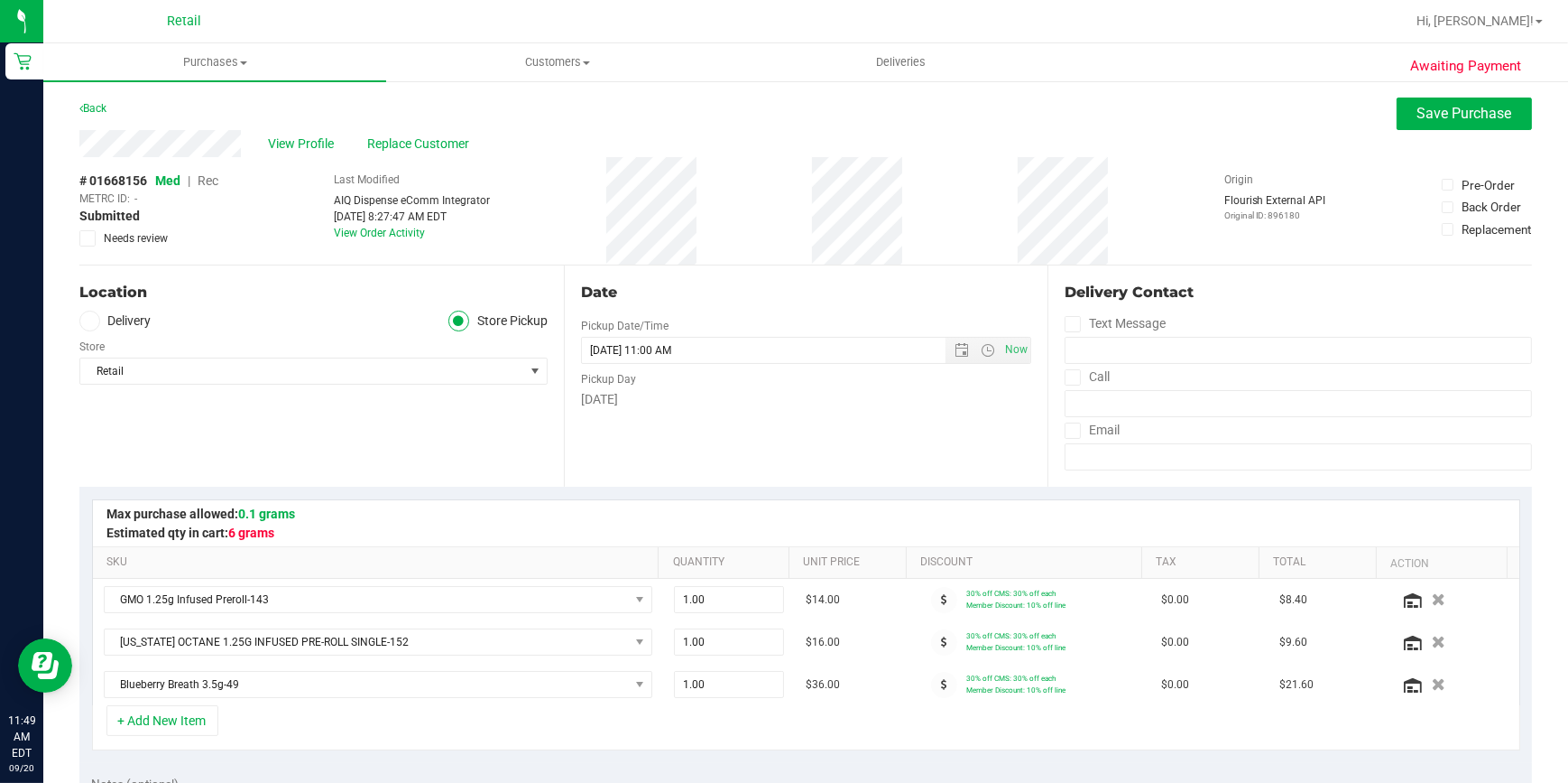
click at [210, 178] on span "Rec" at bounding box center [207, 181] width 21 height 14
click at [1397, 113] on button "Save Purchase" at bounding box center [1464, 114] width 136 height 33
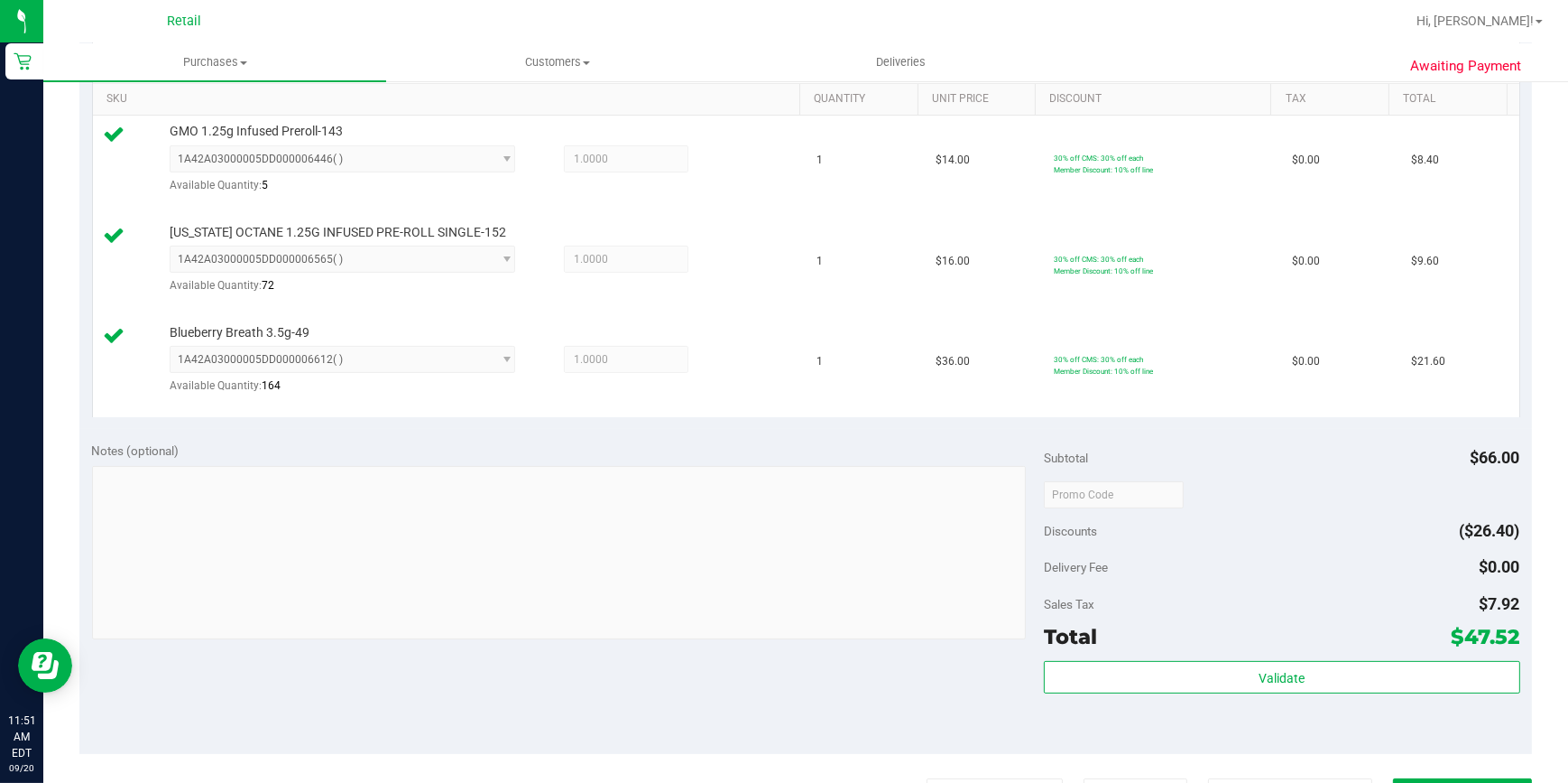
scroll to position [492, 0]
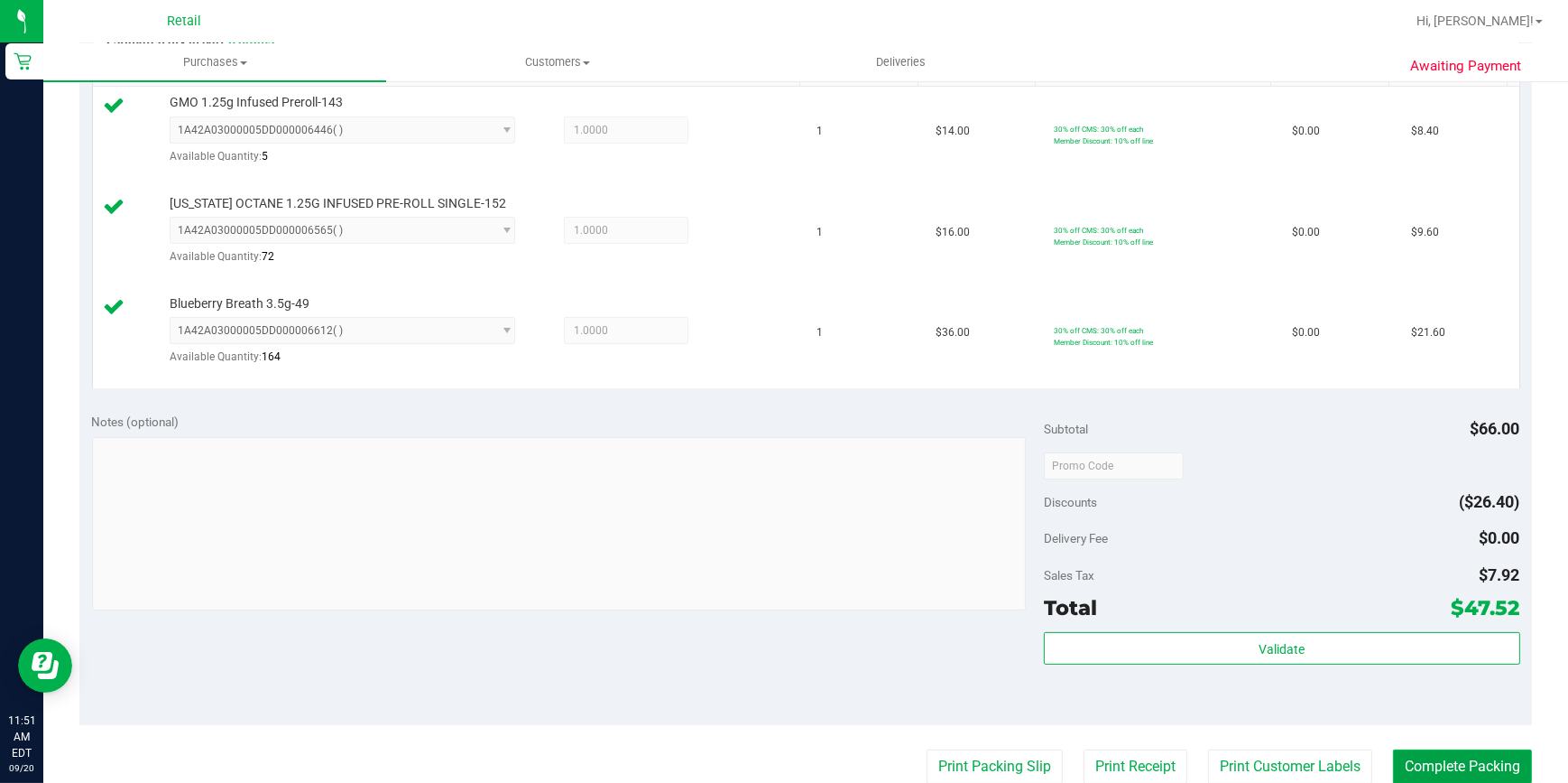
click at [1437, 761] on button "Complete Packing" at bounding box center [1462, 766] width 139 height 34
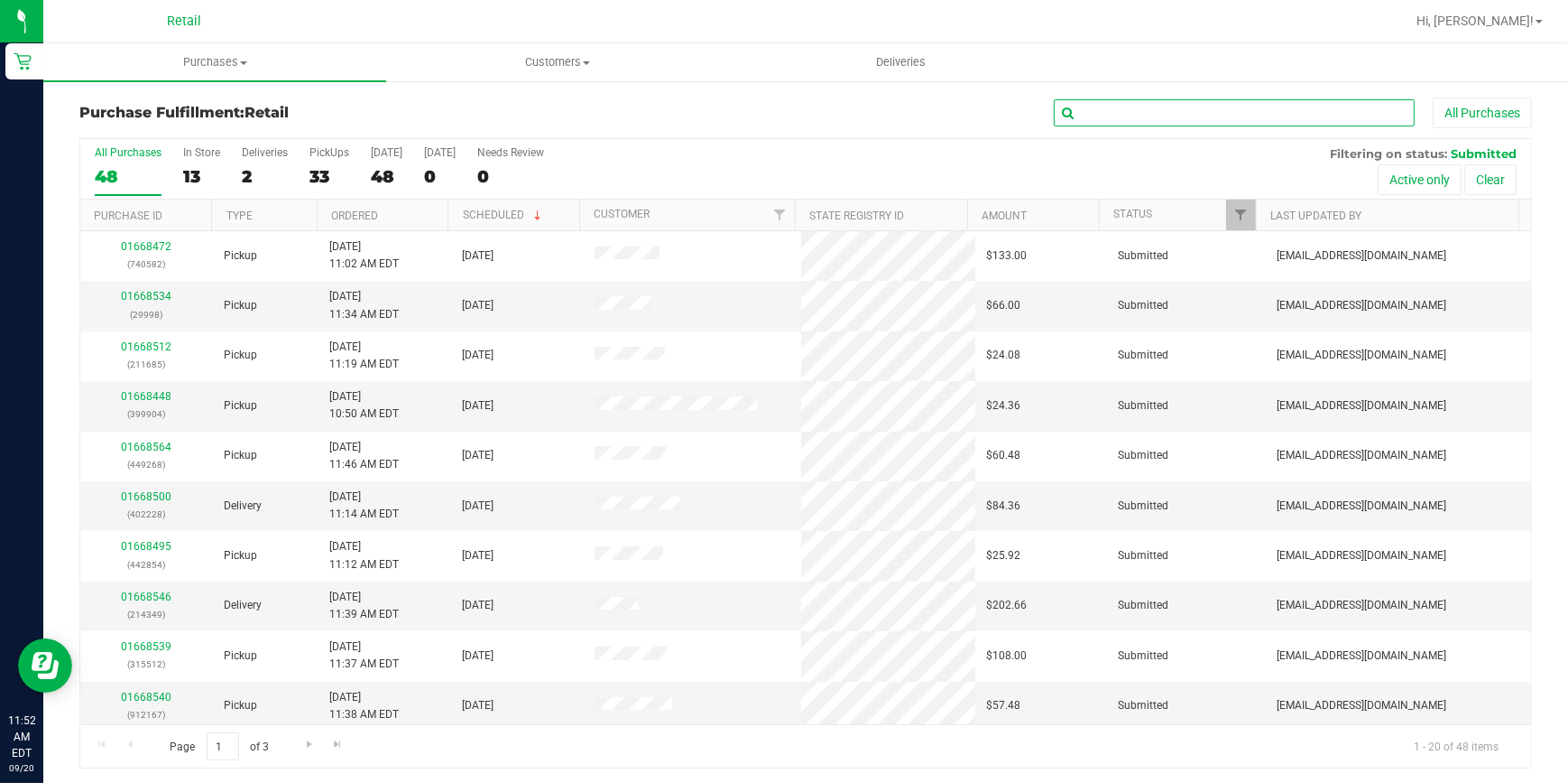
drag, startPoint x: 1138, startPoint y: 110, endPoint x: 1136, endPoint y: 98, distance: 12.2
click at [1138, 110] on input "text" at bounding box center [1234, 113] width 361 height 27
type input "d"
type input "2722"
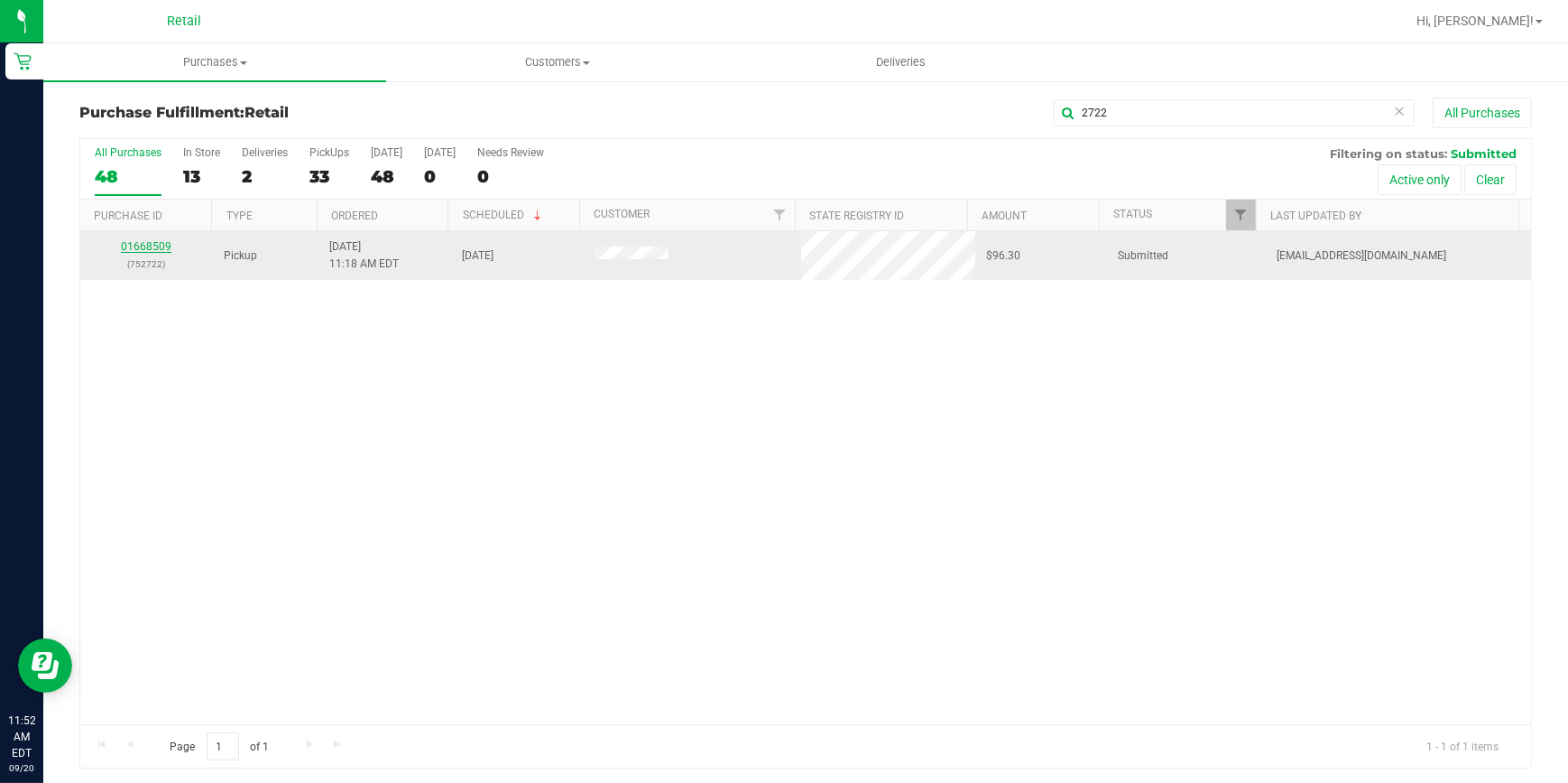
click at [148, 242] on link "01668509" at bounding box center [146, 246] width 51 height 13
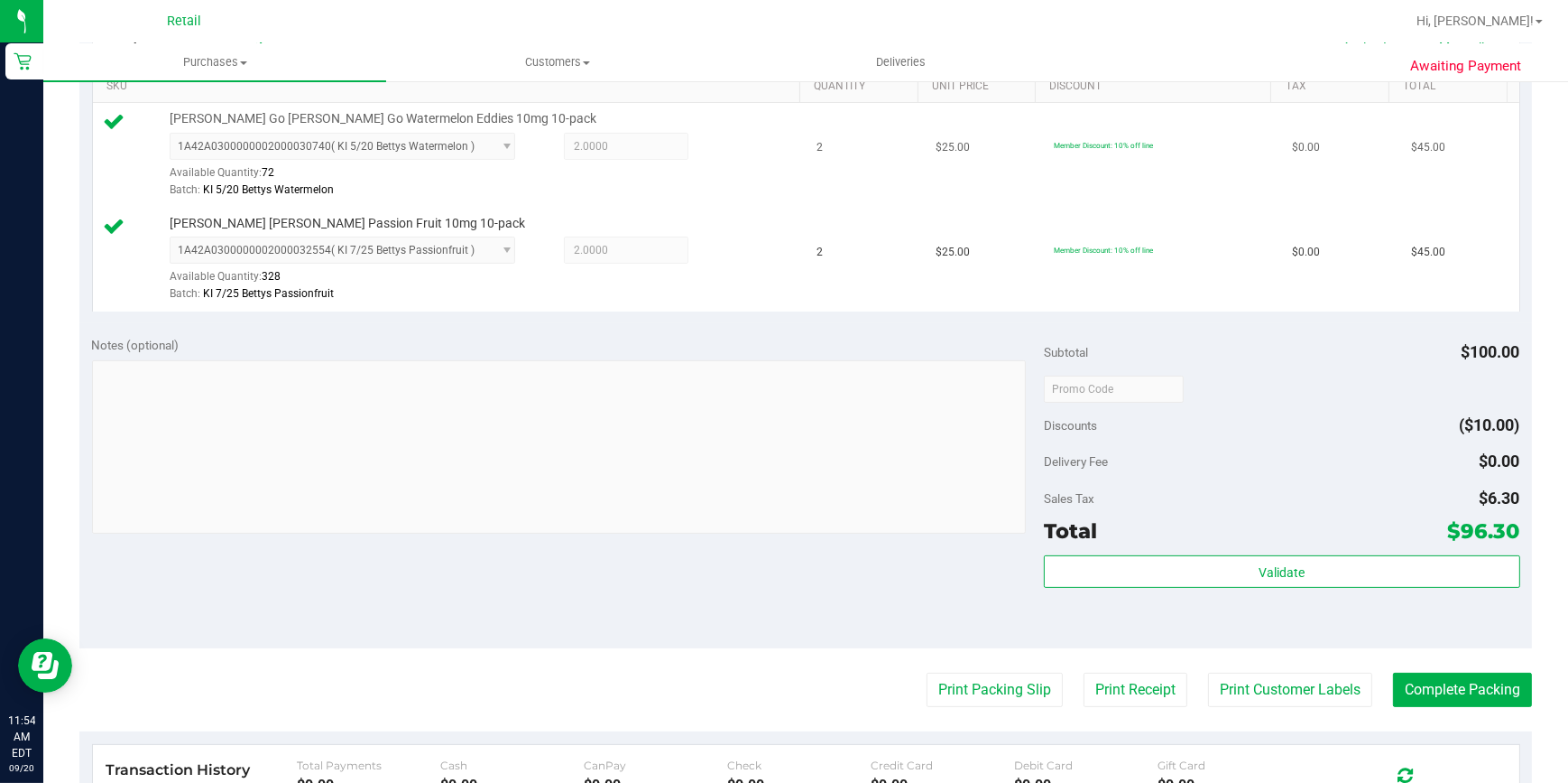
scroll to position [492, 0]
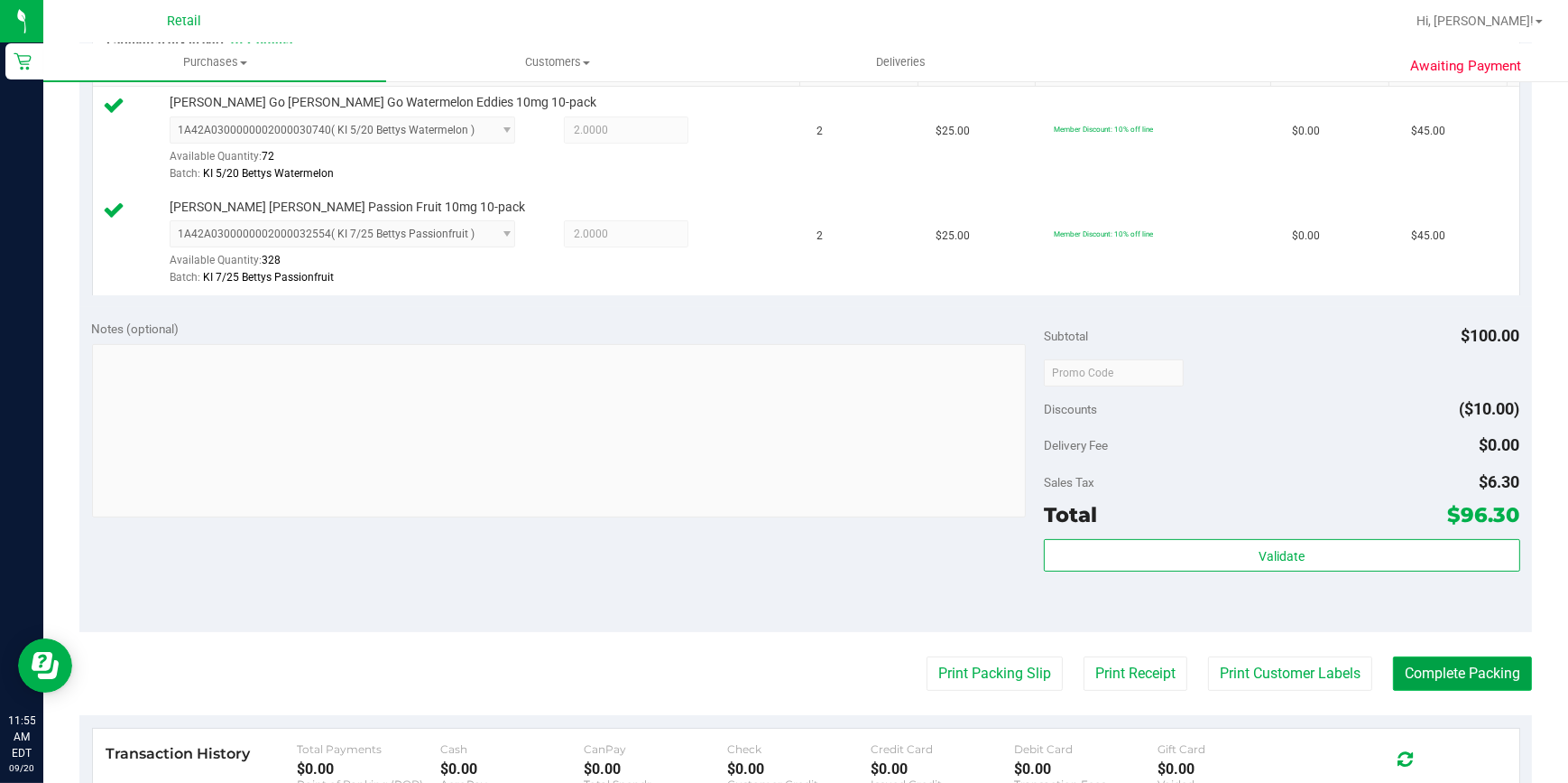
click at [1456, 669] on button "Complete Packing" at bounding box center [1462, 673] width 139 height 34
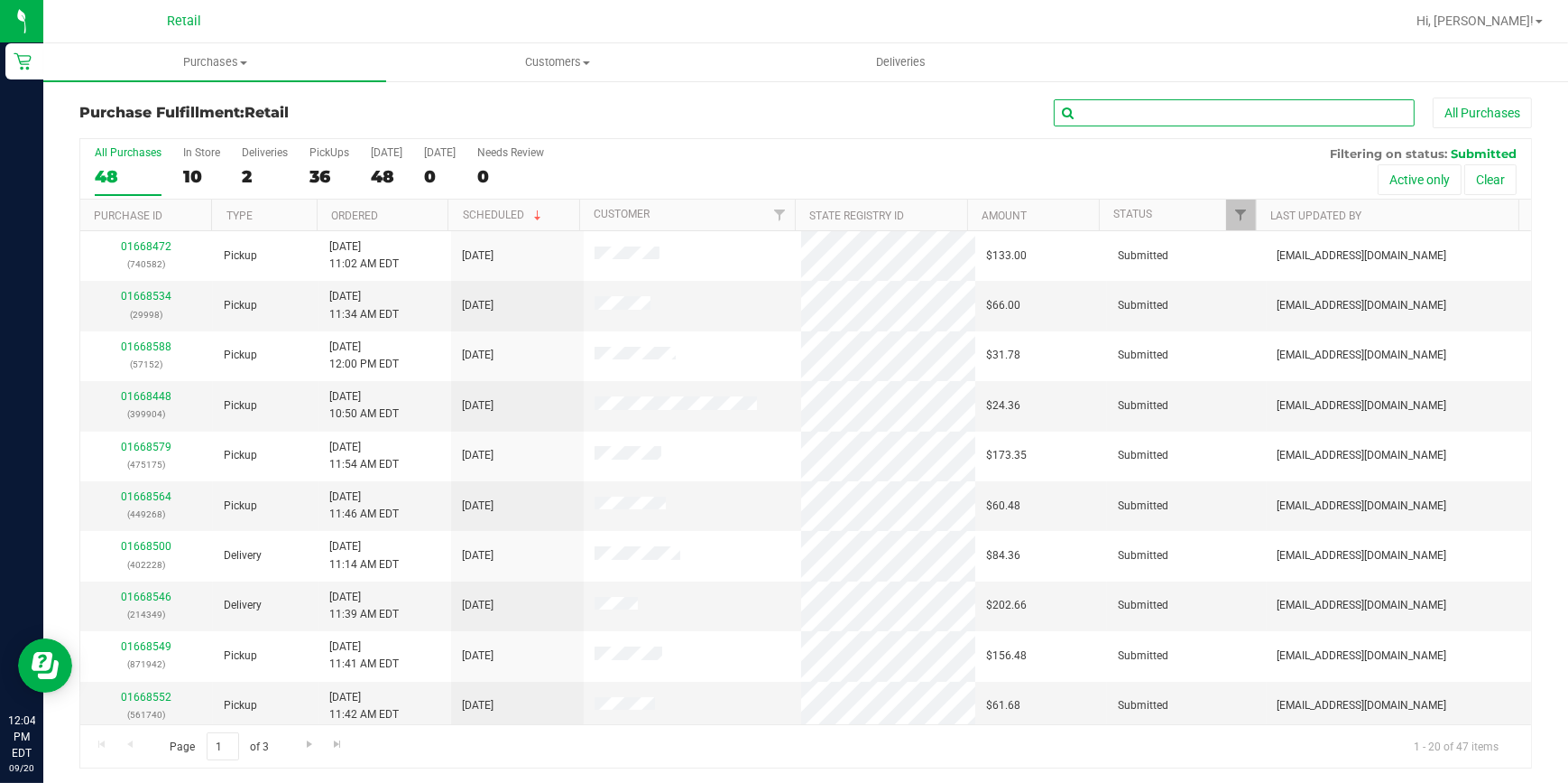
click at [1114, 119] on input "text" at bounding box center [1234, 113] width 361 height 27
click at [1516, 21] on span "Hi, [PERSON_NAME]!" at bounding box center [1475, 21] width 118 height 14
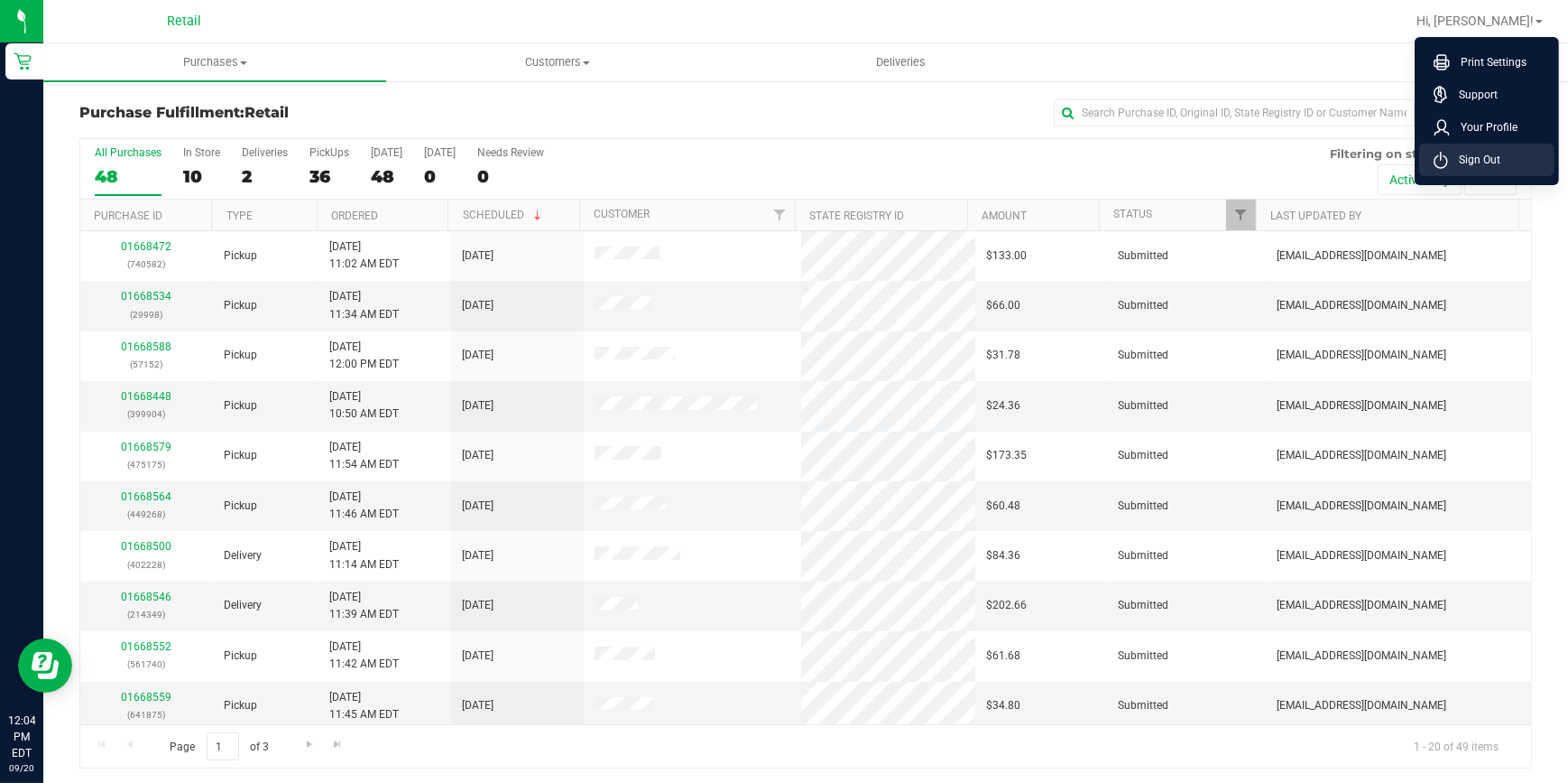
click at [1470, 154] on span "Sign Out" at bounding box center [1474, 160] width 52 height 18
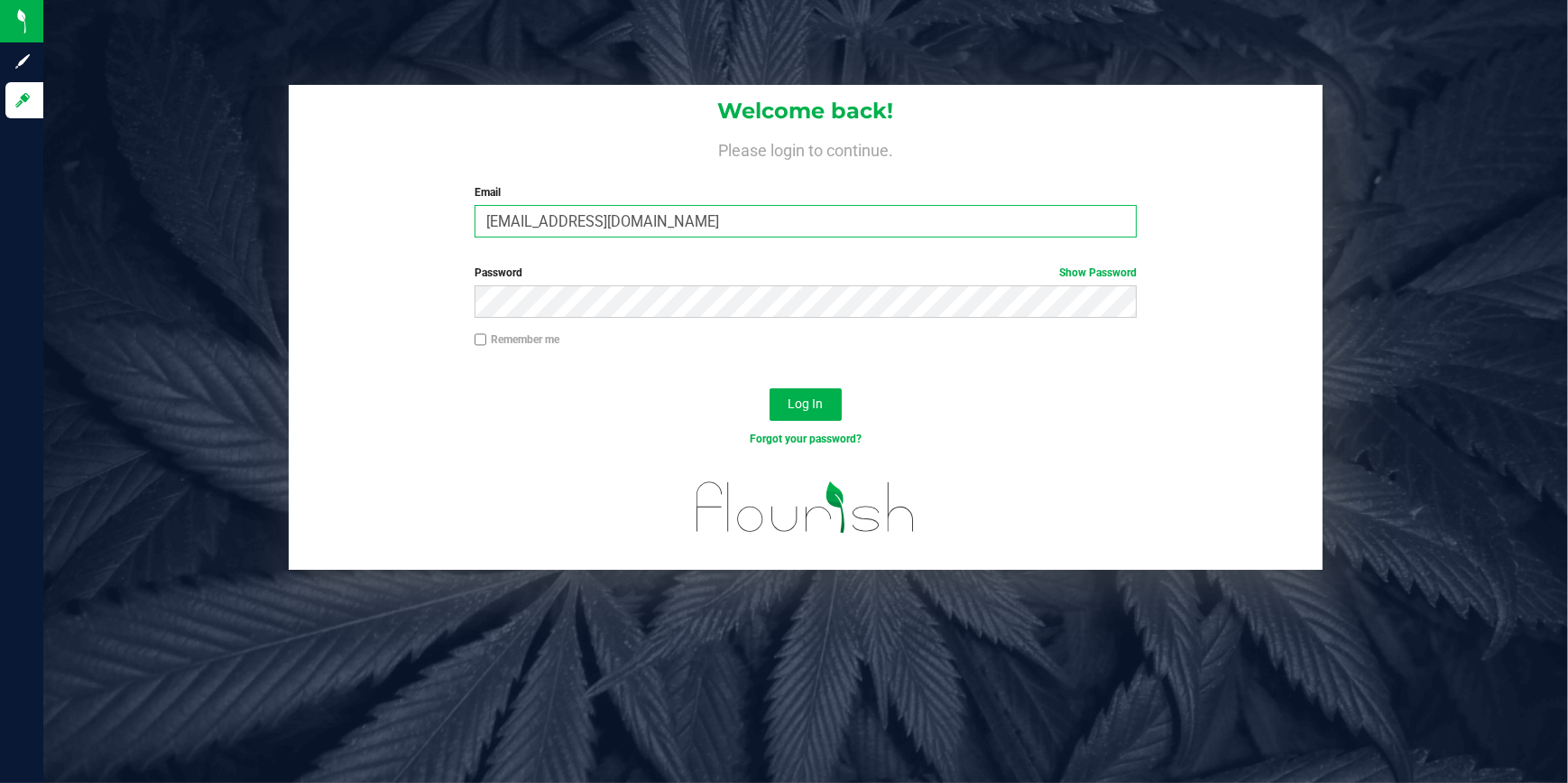
drag, startPoint x: 739, startPoint y: 213, endPoint x: 296, endPoint y: 238, distance: 443.7
click at [296, 238] on div "Welcome back! Please login to continue. Email [EMAIL_ADDRESS][DOMAIN_NAME] Requ…" at bounding box center [806, 168] width 1035 height 167
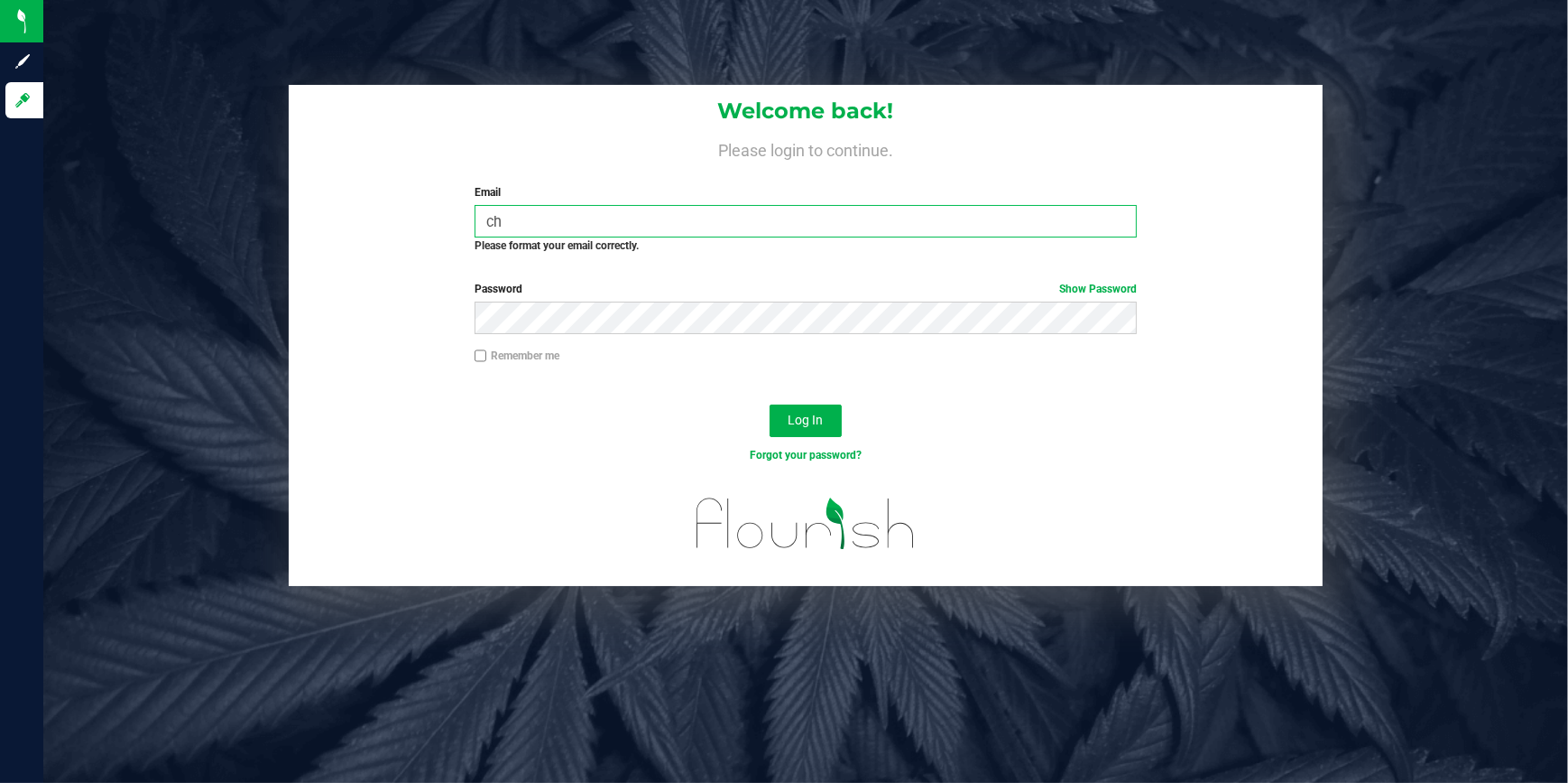
type input "c"
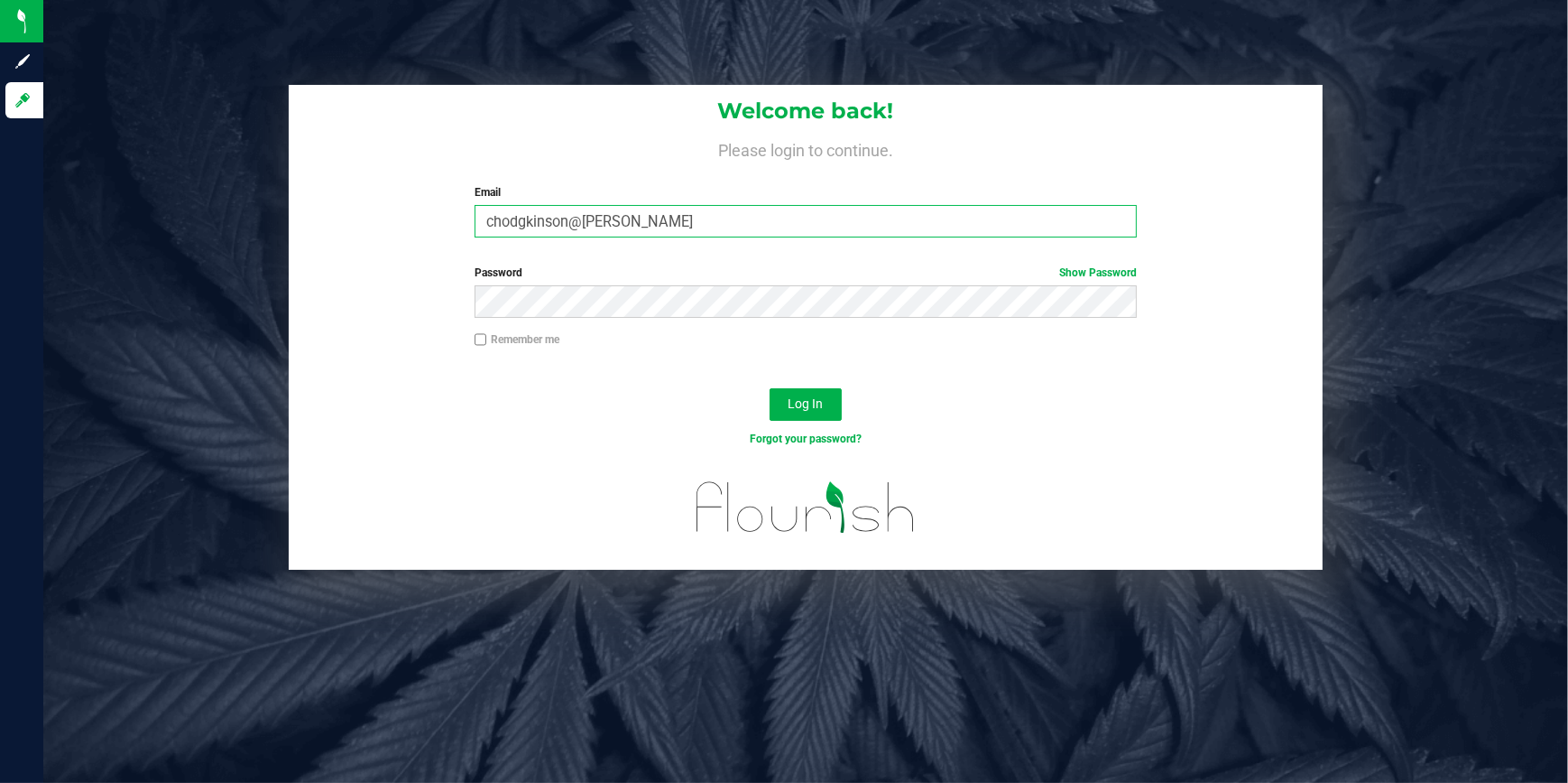
type input "[EMAIL_ADDRESS][DOMAIN_NAME]"
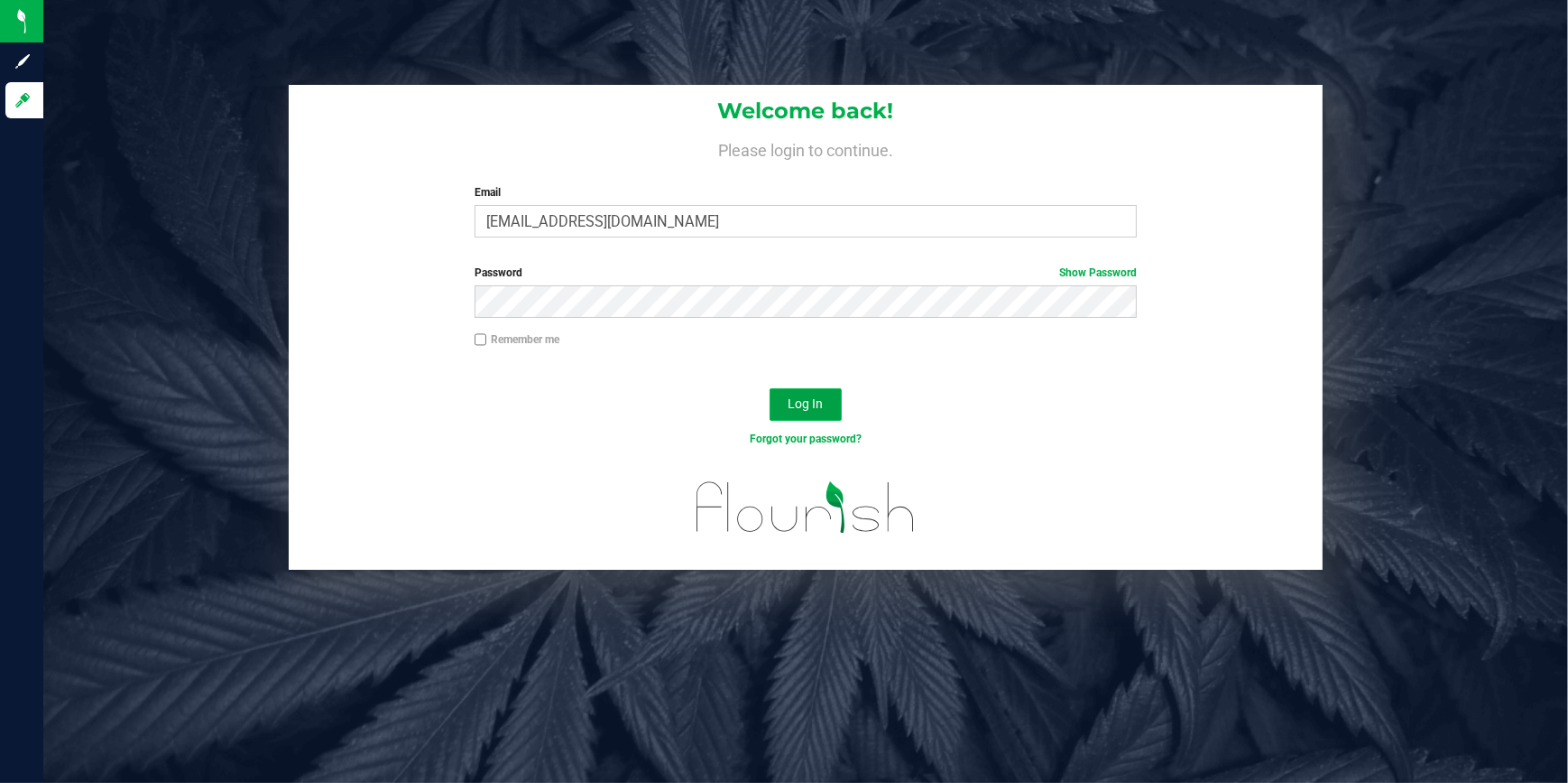
click at [797, 397] on span "Log In" at bounding box center [804, 403] width 35 height 14
